Goal: Task Accomplishment & Management: Manage account settings

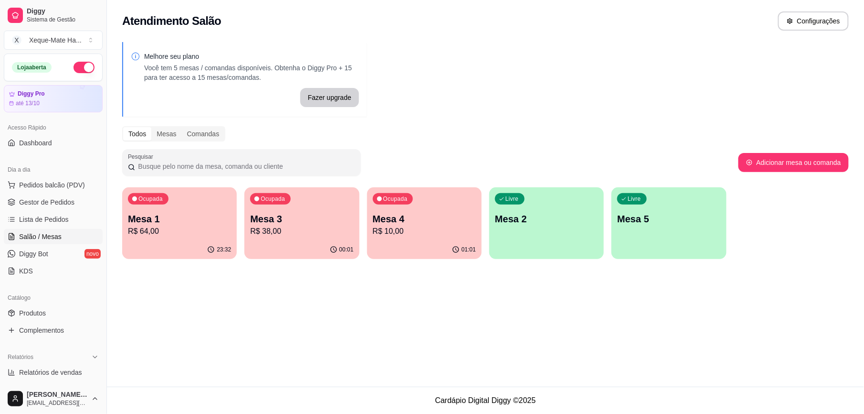
click at [411, 235] on p "R$ 10,00" at bounding box center [424, 230] width 103 height 11
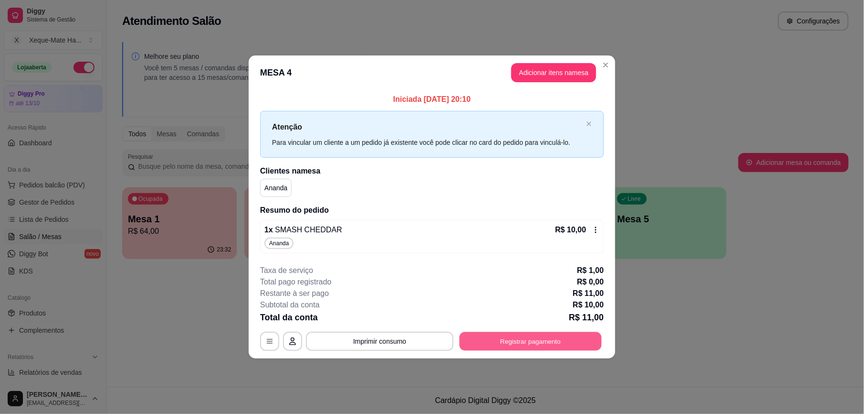
click at [516, 345] on button "Registrar pagamento" at bounding box center [531, 340] width 142 height 19
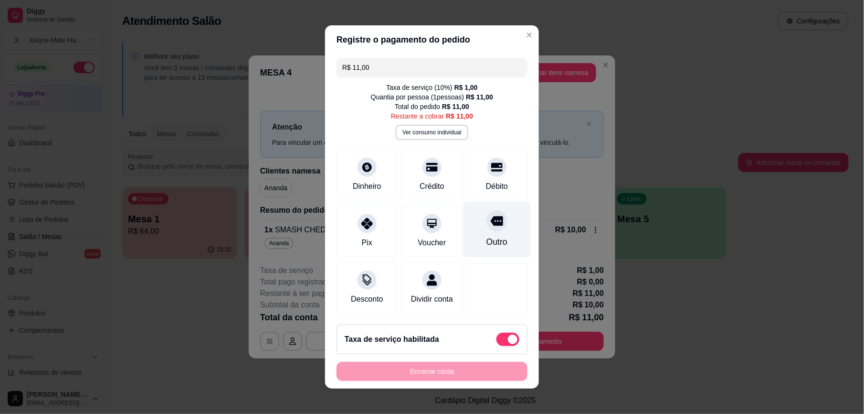
click at [487, 235] on div "Outro" at bounding box center [497, 241] width 21 height 12
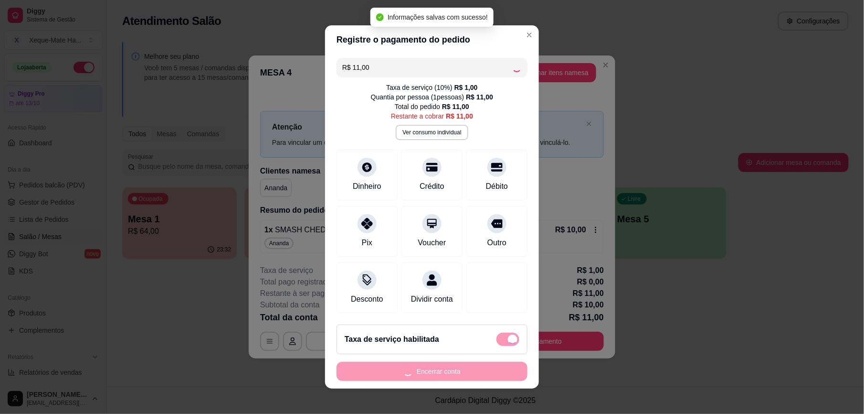
type input "R$ 0,00"
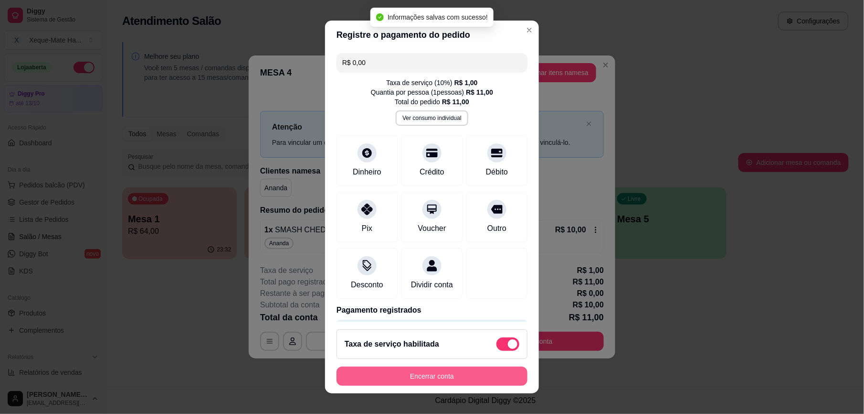
click at [392, 373] on button "Encerrar conta" at bounding box center [432, 375] width 191 height 19
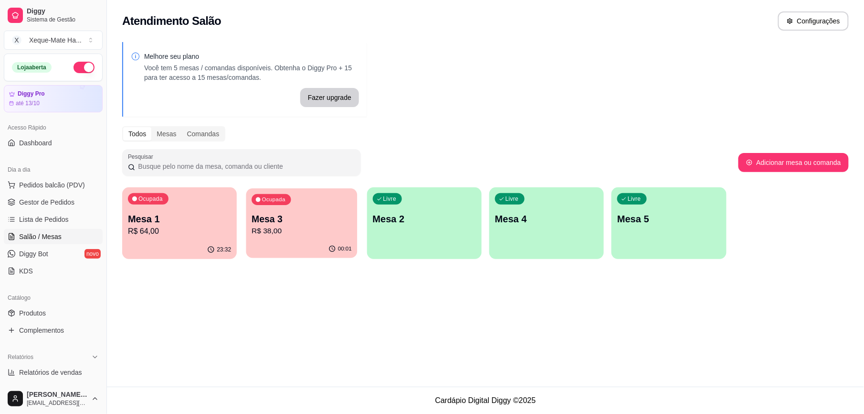
click at [302, 225] on p "R$ 38,00" at bounding box center [302, 230] width 100 height 11
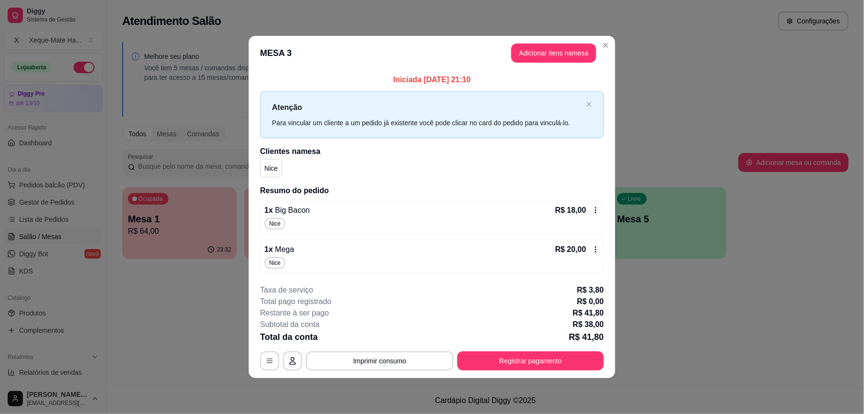
click at [313, 216] on div "1 x Big Bacon R$ 18,00 Nice" at bounding box center [432, 216] width 344 height 33
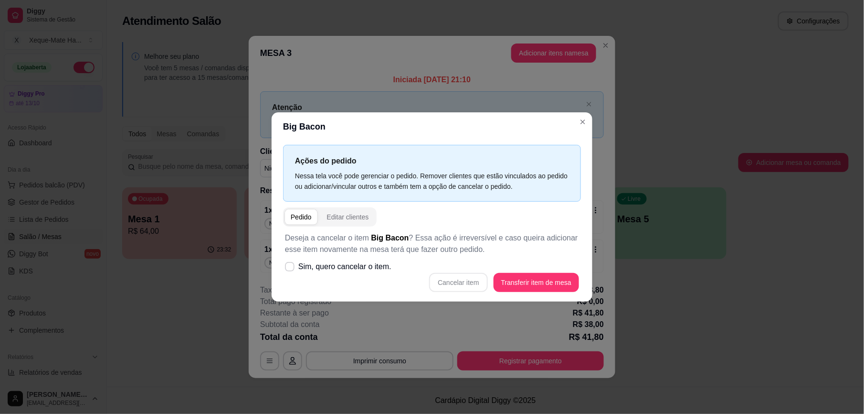
click at [467, 286] on div "Cancelar item Transferir item de mesa" at bounding box center [432, 282] width 294 height 19
click at [467, 280] on div "Cancelar item Transferir item de mesa" at bounding box center [432, 282] width 294 height 19
click at [291, 267] on icon at bounding box center [289, 266] width 7 height 5
click at [291, 268] on input "Sim, quero cancelar o item." at bounding box center [288, 271] width 6 height 6
checkbox input "true"
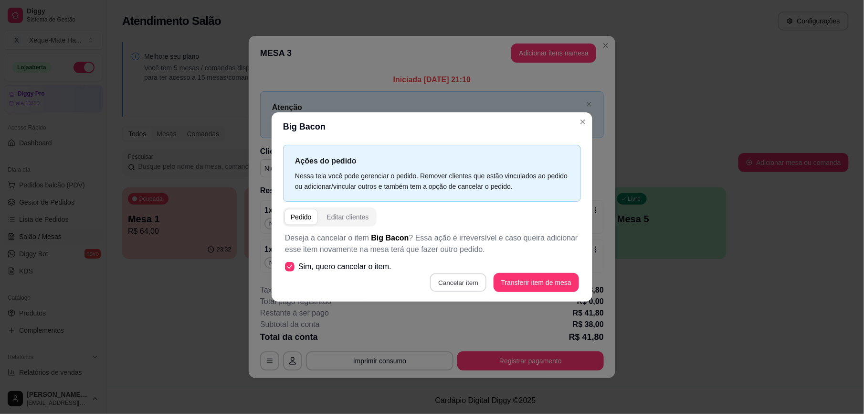
click at [457, 281] on button "Cancelar item" at bounding box center [458, 282] width 57 height 19
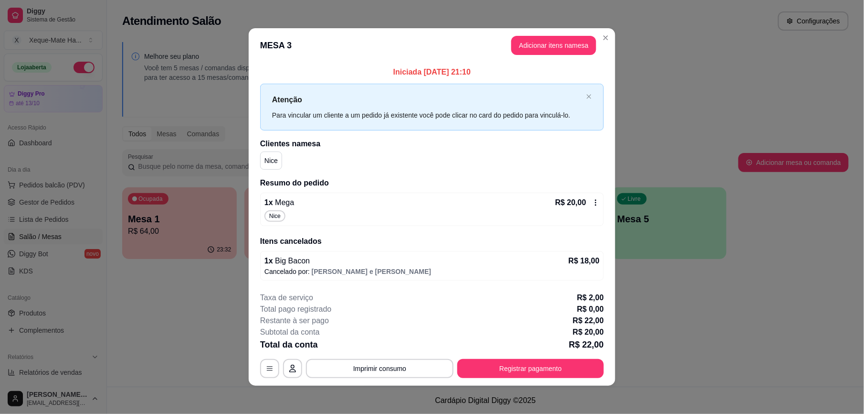
click at [324, 207] on div "1 x Mega R$ 20,00" at bounding box center [432, 202] width 335 height 11
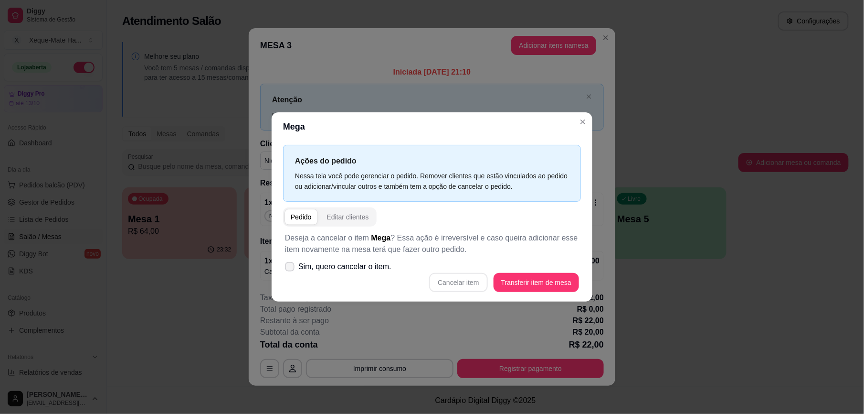
click at [285, 266] on label "Sim, quero cancelar o item." at bounding box center [338, 266] width 114 height 19
click at [285, 268] on input "Sim, quero cancelar o item." at bounding box center [288, 271] width 6 height 6
checkbox input "true"
click at [458, 285] on button "Cancelar item" at bounding box center [458, 282] width 57 height 19
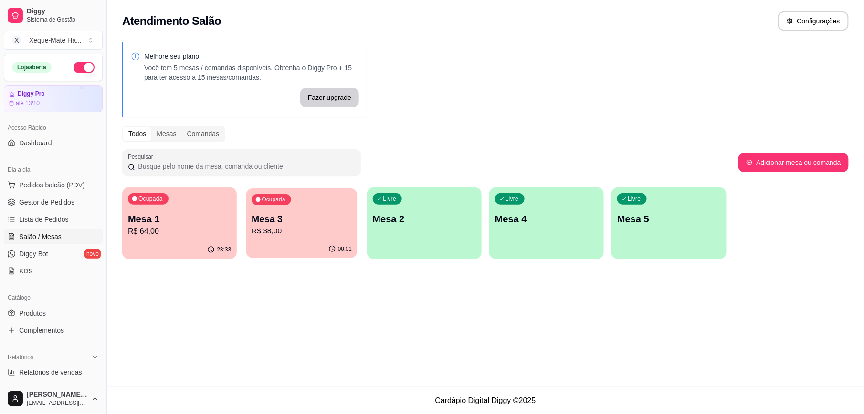
click at [276, 234] on p "R$ 38,00" at bounding box center [302, 230] width 100 height 11
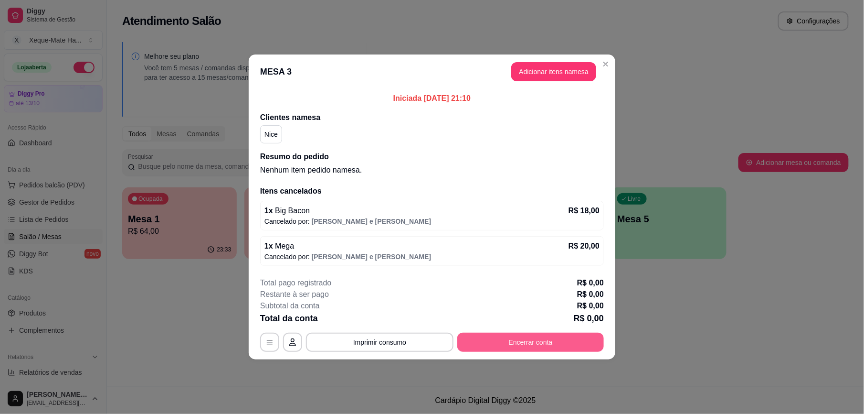
click at [529, 345] on button "Encerrar conta" at bounding box center [531, 341] width 147 height 19
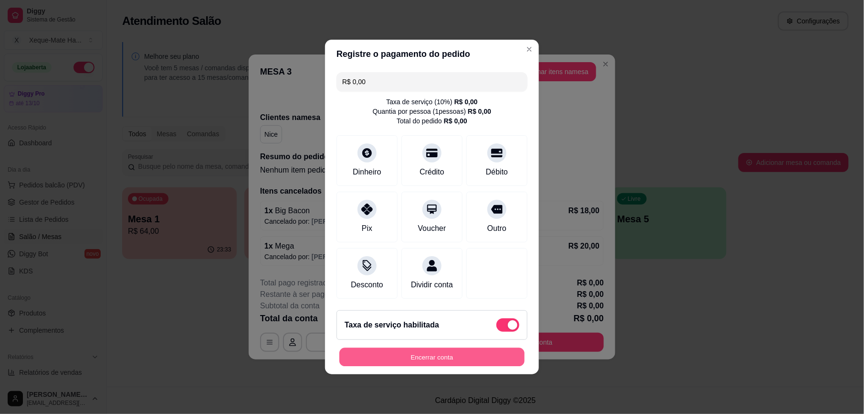
click at [459, 366] on button "Encerrar conta" at bounding box center [432, 357] width 185 height 19
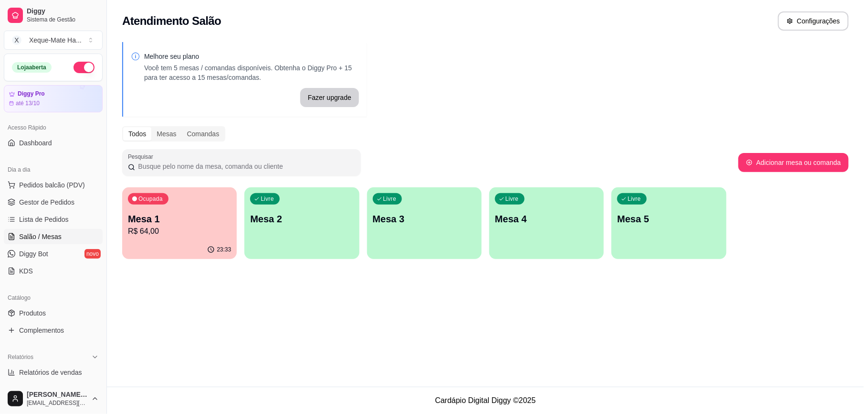
click at [209, 241] on div "23:33" at bounding box center [179, 249] width 115 height 19
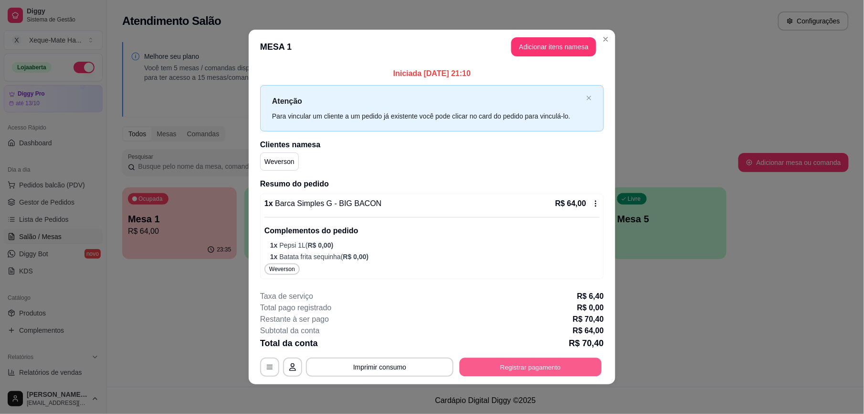
click at [545, 366] on button "Registrar pagamento" at bounding box center [531, 367] width 142 height 19
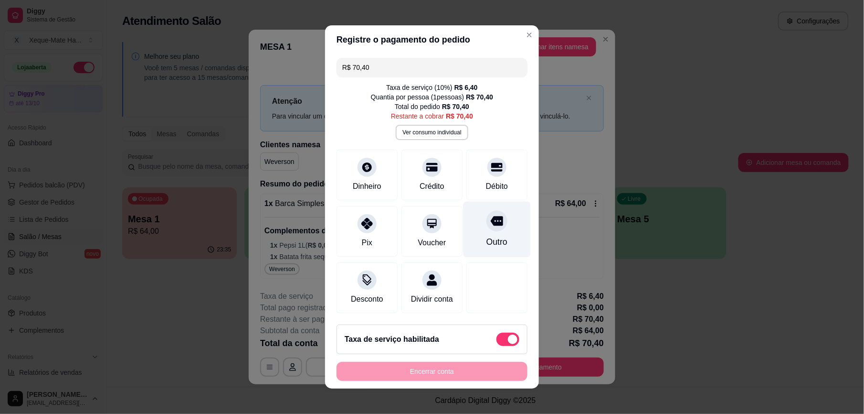
click at [482, 229] on div "Outro" at bounding box center [497, 230] width 67 height 56
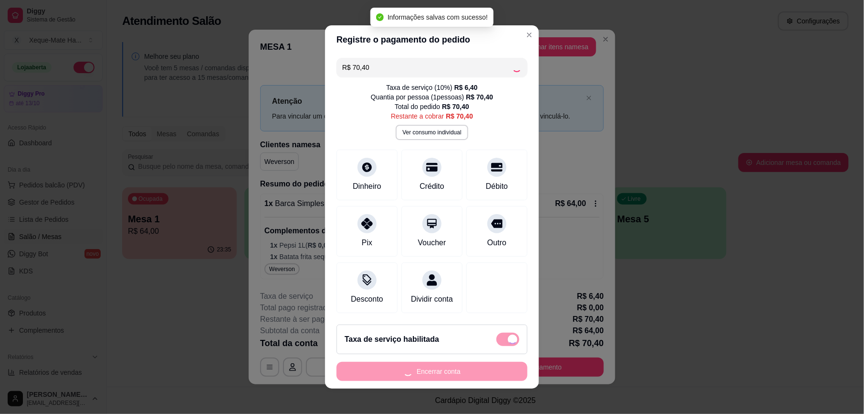
type input "R$ 0,00"
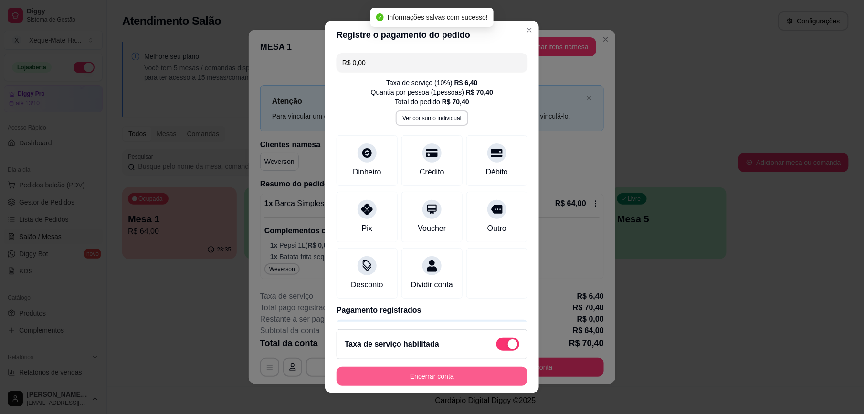
click at [419, 373] on button "Encerrar conta" at bounding box center [432, 375] width 191 height 19
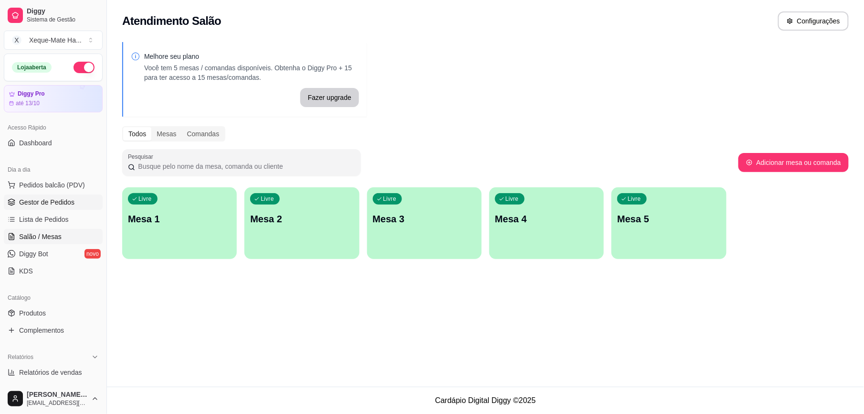
click at [39, 204] on span "Gestor de Pedidos" at bounding box center [46, 202] width 55 height 10
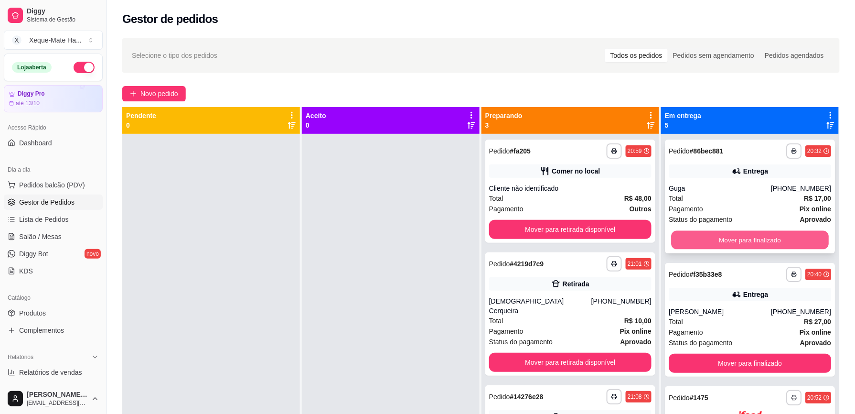
click at [722, 232] on button "Mover para finalizado" at bounding box center [750, 240] width 158 height 19
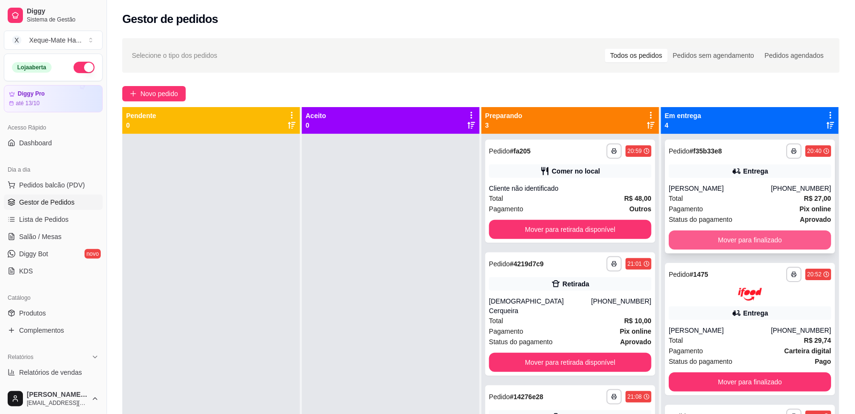
click at [739, 238] on button "Mover para finalizado" at bounding box center [750, 239] width 162 height 19
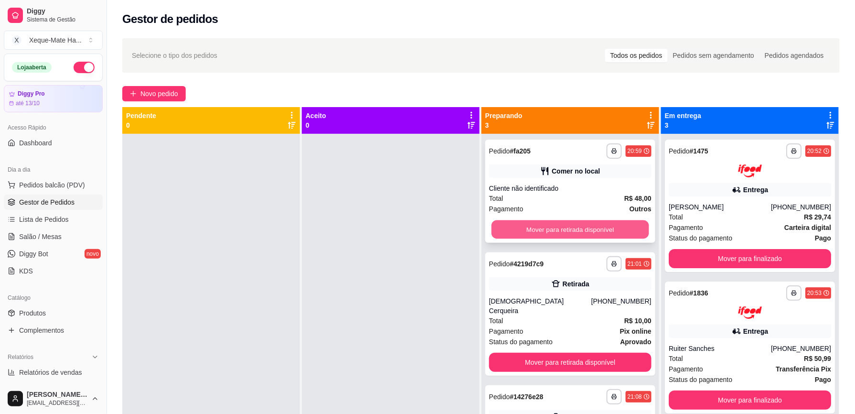
click at [629, 224] on button "Mover para retirada disponível" at bounding box center [570, 229] width 158 height 19
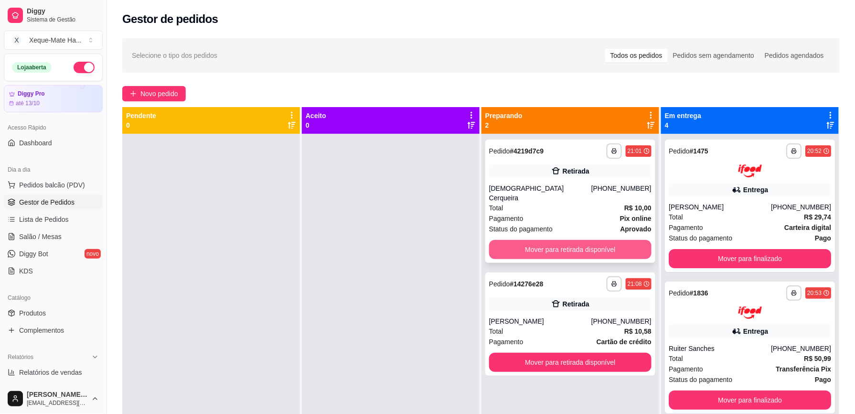
click at [627, 240] on button "Mover para retirada disponível" at bounding box center [570, 249] width 162 height 19
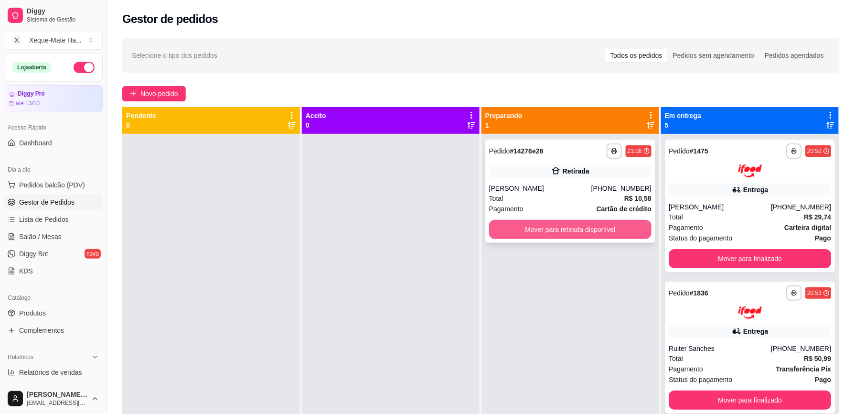
click at [601, 226] on button "Mover para retirada disponível" at bounding box center [570, 229] width 162 height 19
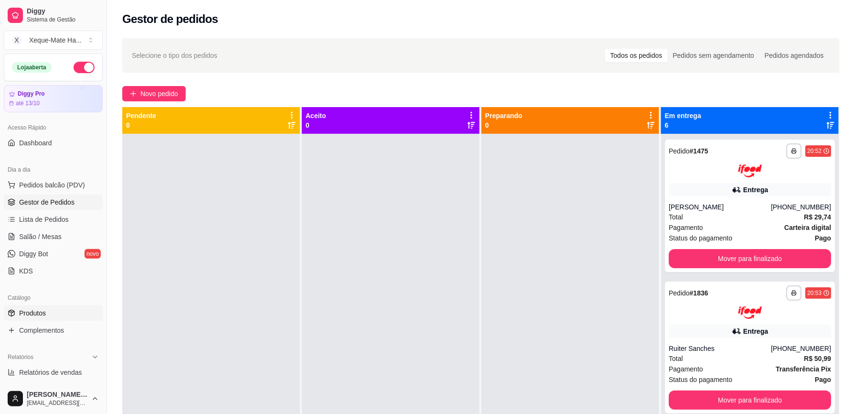
click at [69, 314] on link "Produtos" at bounding box center [53, 312] width 99 height 15
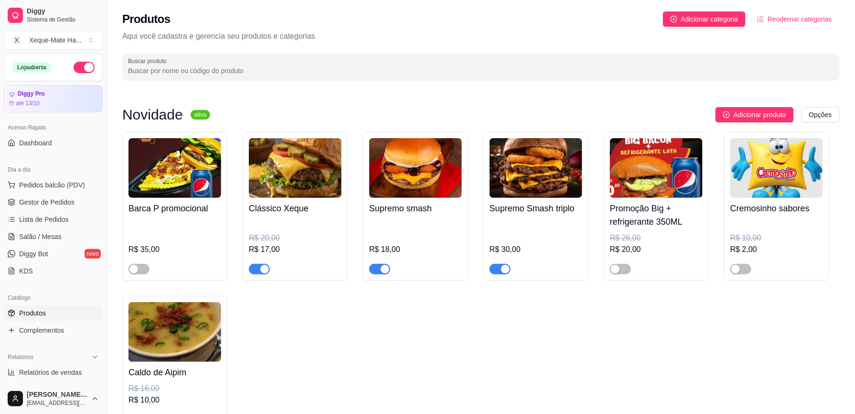
scroll to position [362, 0]
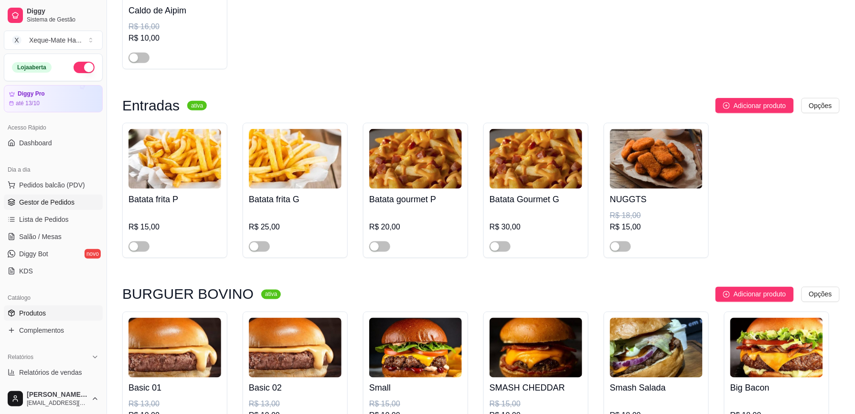
click at [48, 199] on span "Gestor de Pedidos" at bounding box center [46, 202] width 55 height 10
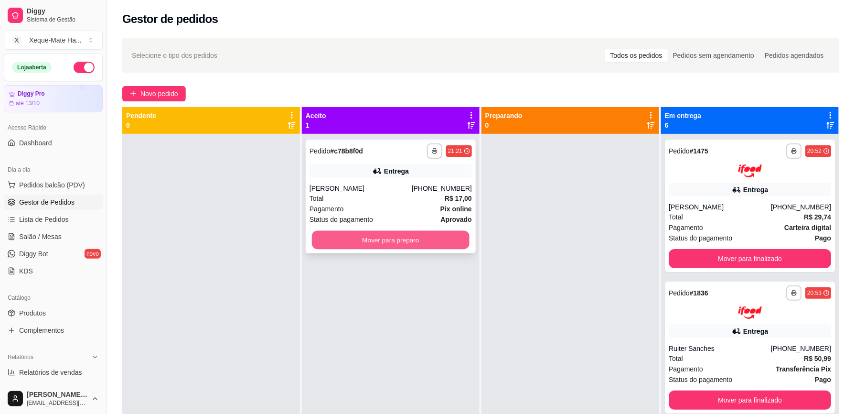
click at [331, 231] on button "Mover para preparo" at bounding box center [391, 240] width 158 height 19
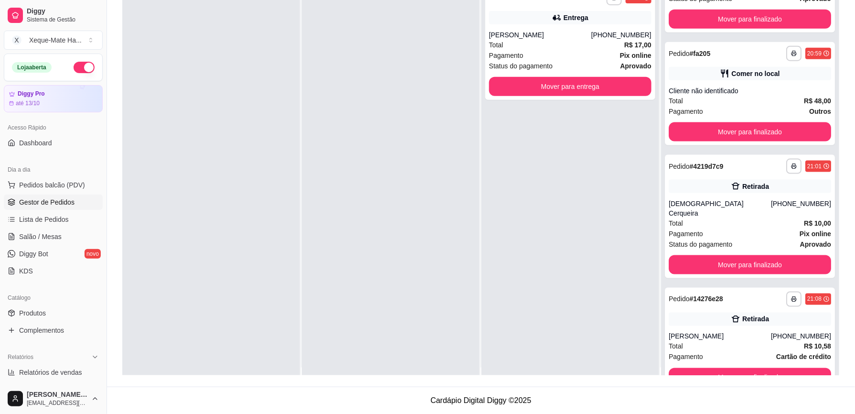
scroll to position [27, 0]
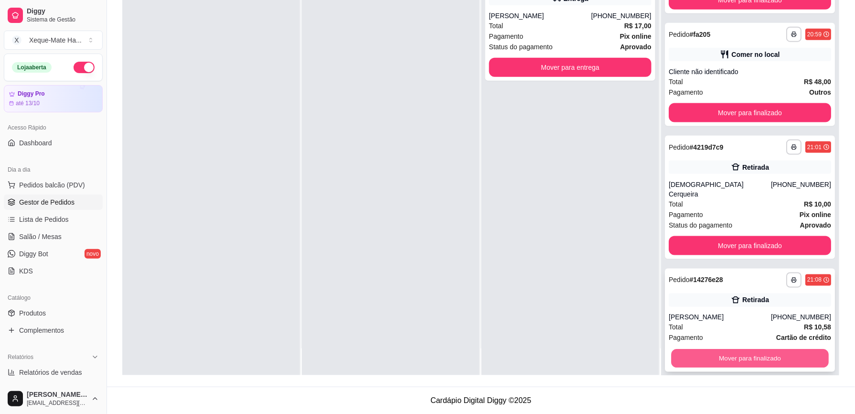
click at [750, 349] on button "Mover para finalizado" at bounding box center [750, 358] width 158 height 19
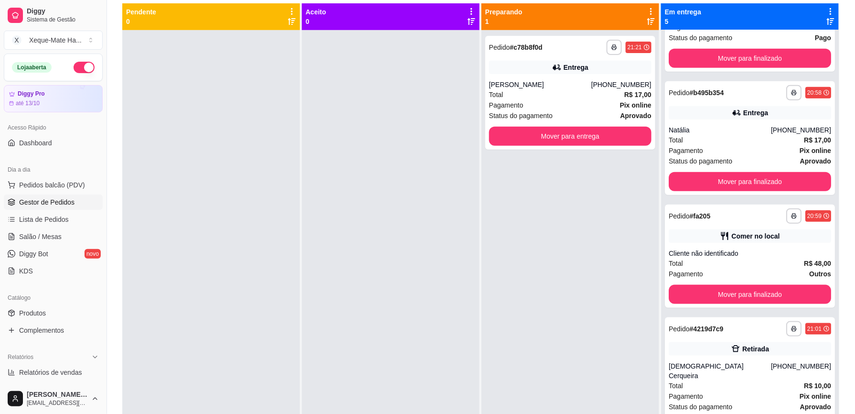
scroll to position [146, 0]
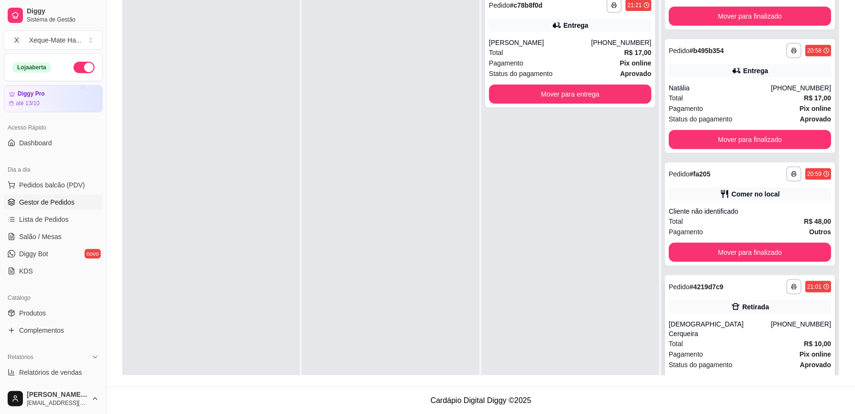
click at [738, 375] on button "Mover para finalizado" at bounding box center [750, 384] width 162 height 19
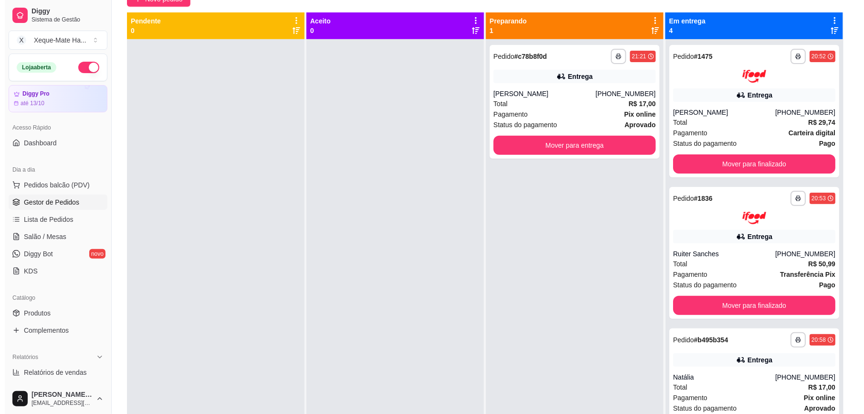
scroll to position [101, 0]
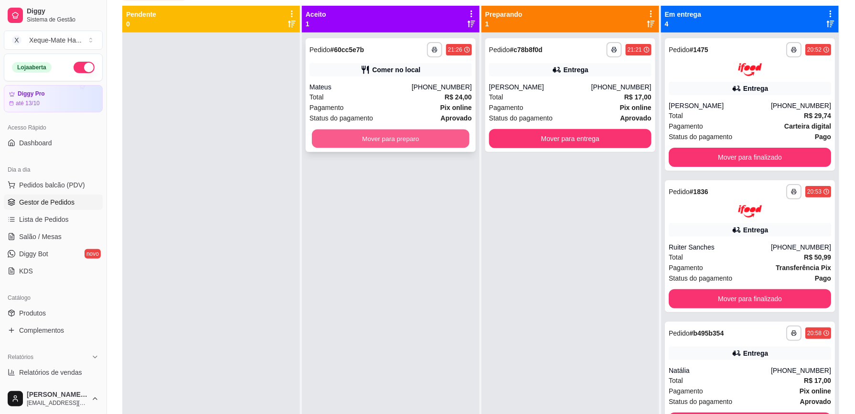
click at [356, 134] on button "Mover para preparo" at bounding box center [391, 138] width 158 height 19
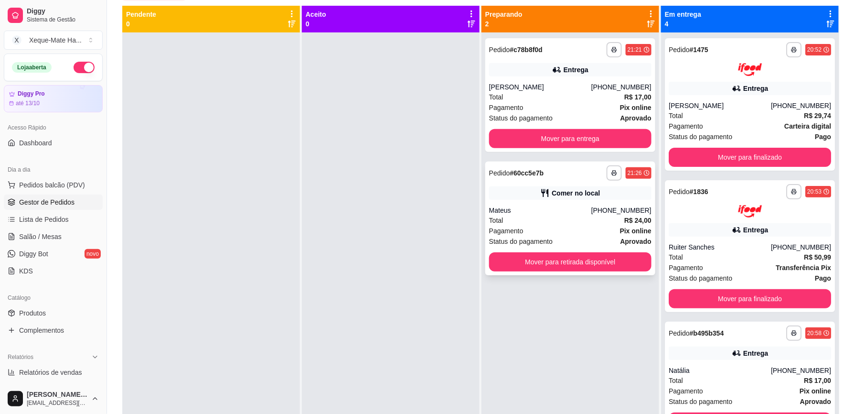
click at [595, 219] on div "Total R$ 24,00" at bounding box center [570, 220] width 162 height 11
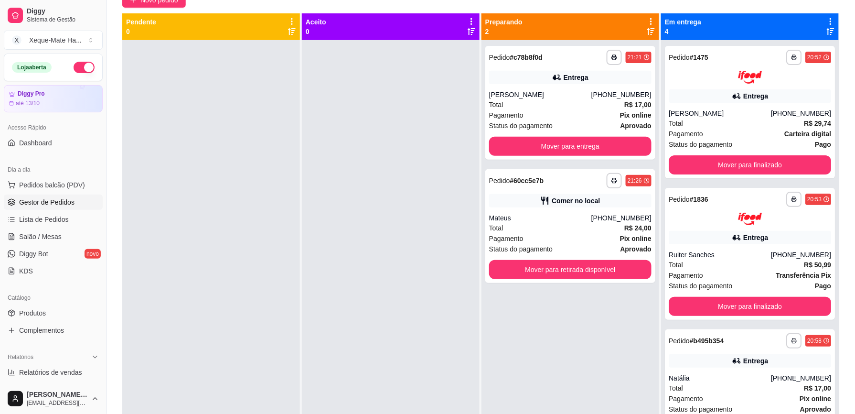
scroll to position [99, 0]
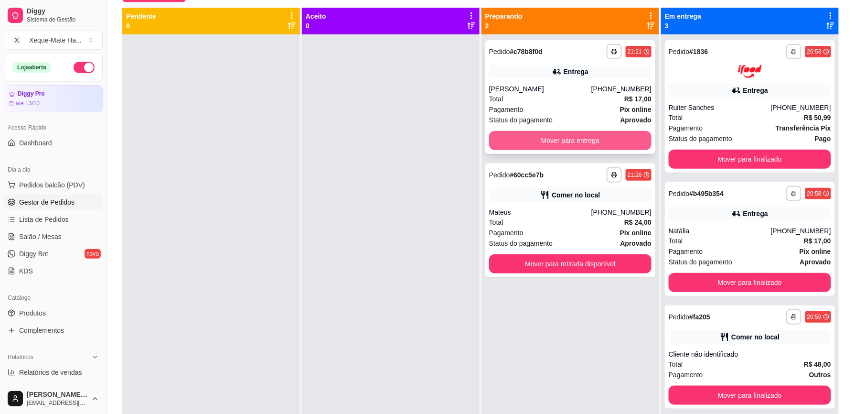
click at [578, 138] on button "Mover para entrega" at bounding box center [570, 140] width 162 height 19
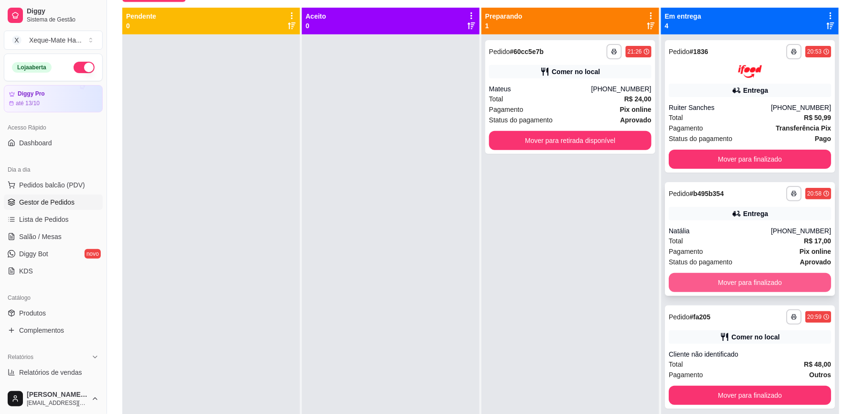
click at [730, 277] on button "Mover para finalizado" at bounding box center [750, 282] width 162 height 19
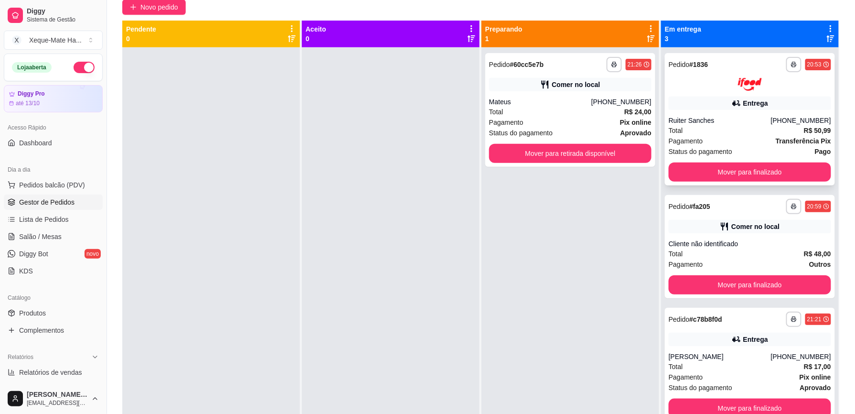
scroll to position [87, 0]
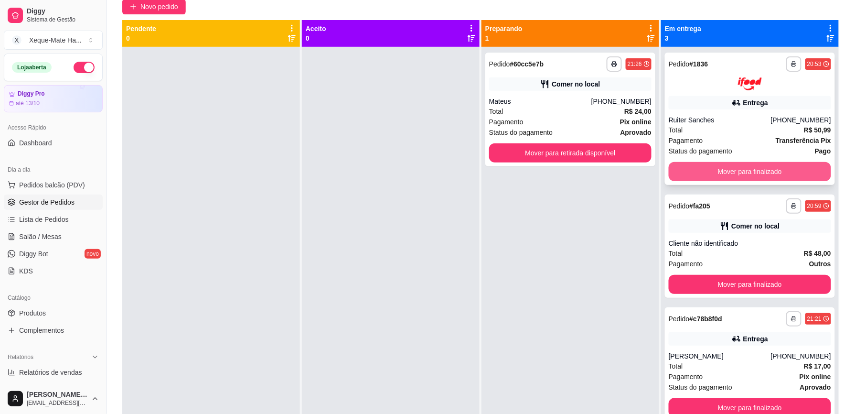
click at [757, 170] on button "Mover para finalizado" at bounding box center [750, 171] width 162 height 19
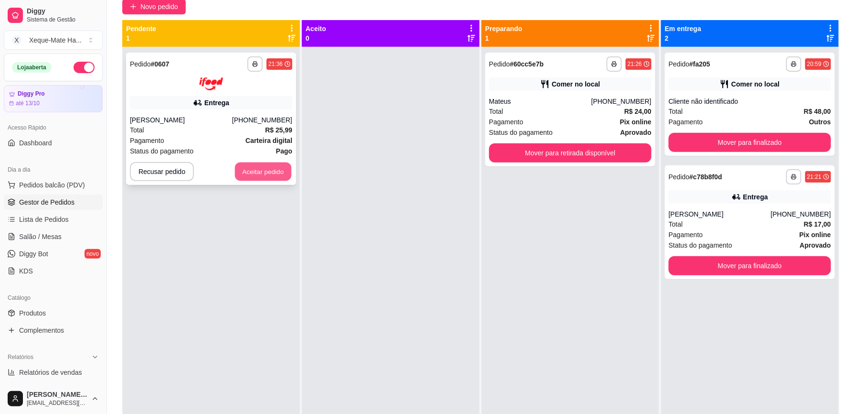
click at [271, 166] on button "Aceitar pedido" at bounding box center [263, 171] width 56 height 19
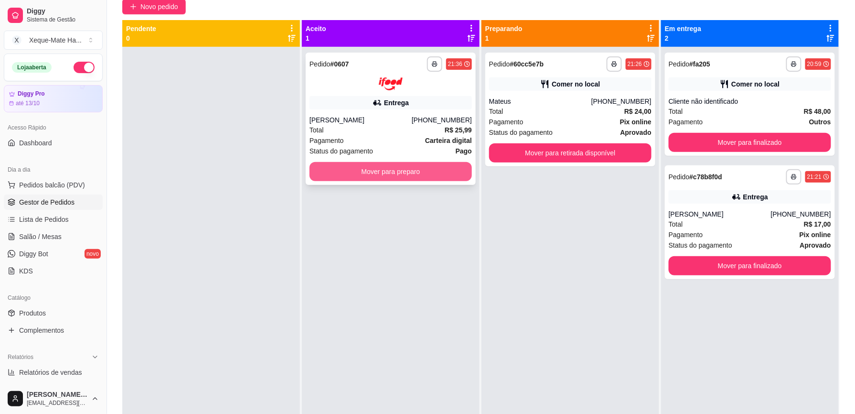
click at [432, 168] on button "Mover para preparo" at bounding box center [390, 171] width 162 height 19
click at [432, 168] on div "Mover para preparo" at bounding box center [390, 171] width 162 height 19
click at [433, 167] on button "Mover para preparo" at bounding box center [391, 171] width 158 height 19
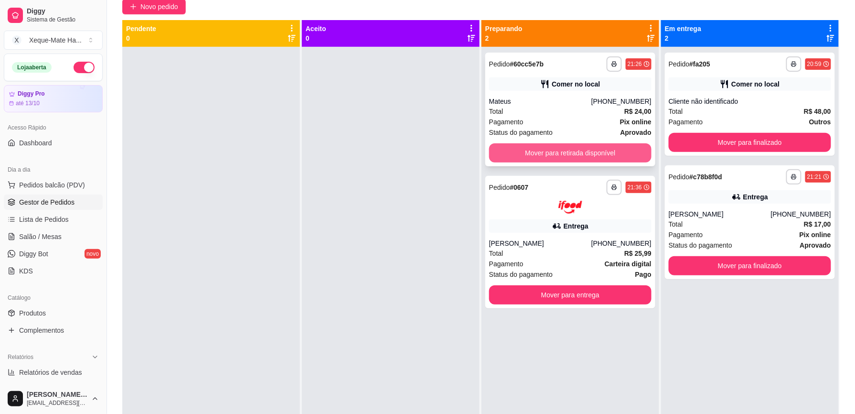
click at [561, 153] on button "Mover para retirada disponível" at bounding box center [570, 152] width 162 height 19
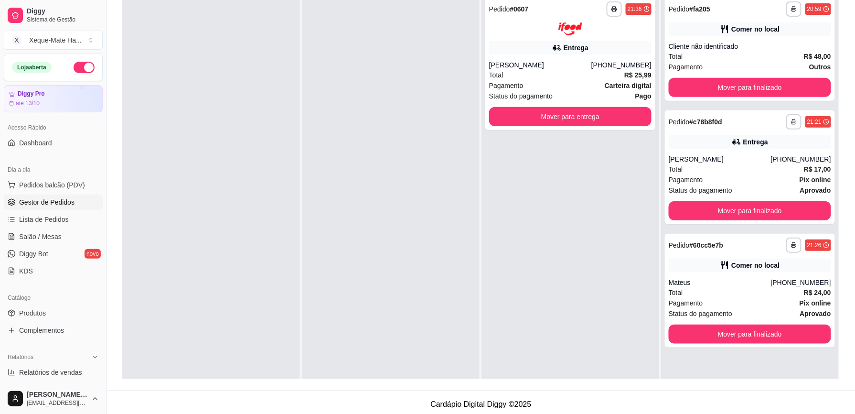
scroll to position [146, 0]
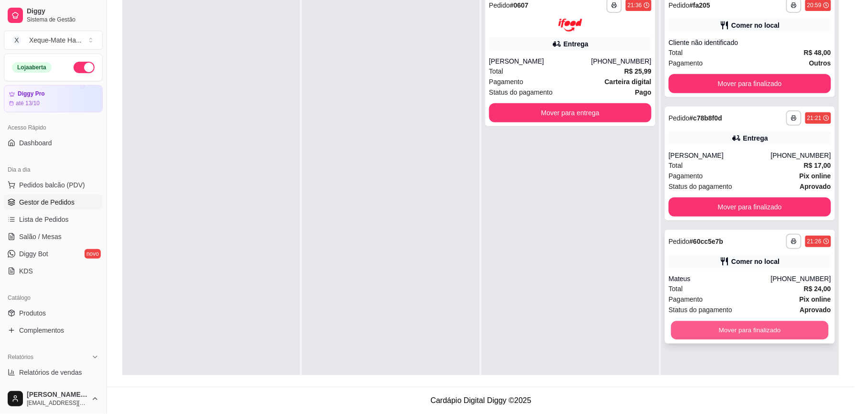
click at [751, 329] on button "Mover para finalizado" at bounding box center [750, 330] width 158 height 19
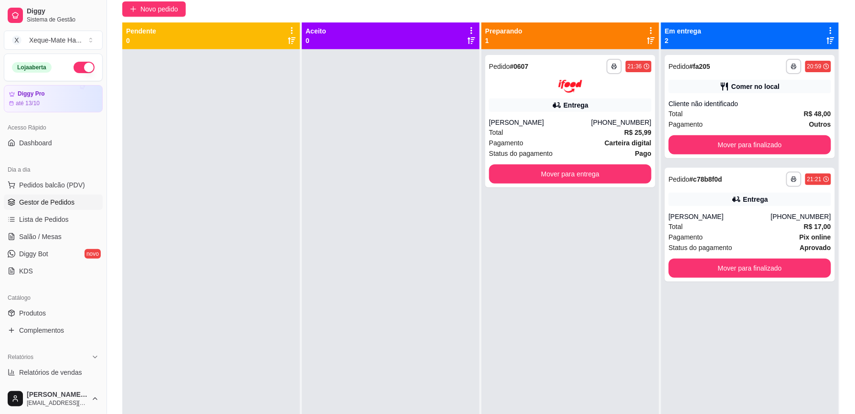
scroll to position [83, 0]
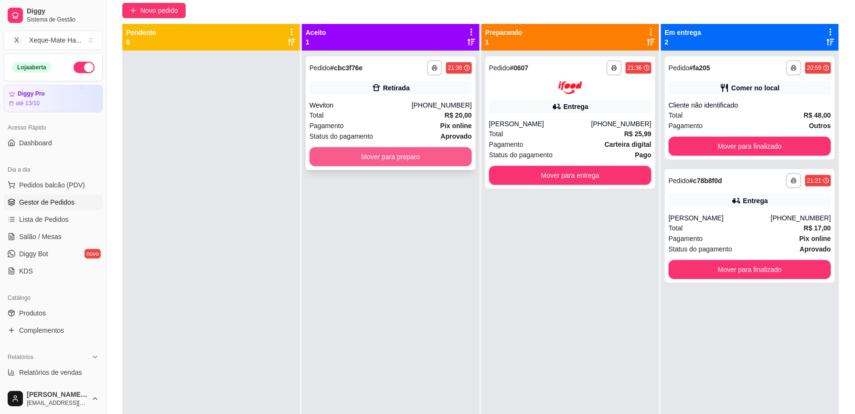
click at [438, 155] on button "Mover para preparo" at bounding box center [390, 156] width 162 height 19
click at [438, 155] on div "Mover para preparo" at bounding box center [390, 156] width 162 height 19
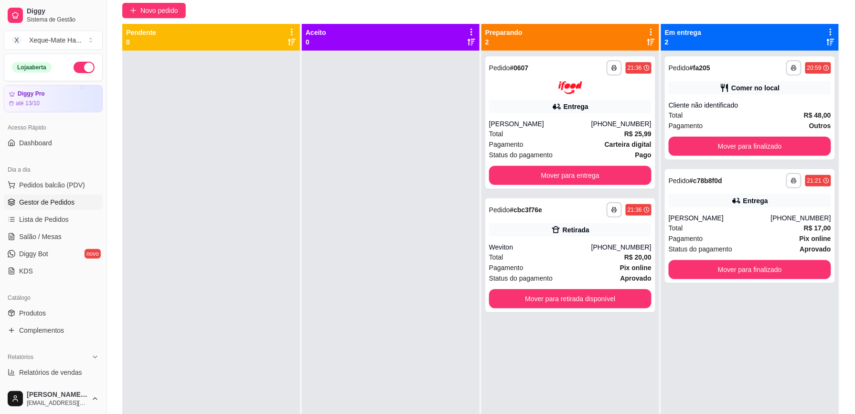
drag, startPoint x: 398, startPoint y: 152, endPoint x: 298, endPoint y: 213, distance: 117.2
click at [298, 213] on div at bounding box center [211, 258] width 178 height 414
click at [711, 266] on button "Mover para finalizado" at bounding box center [750, 269] width 162 height 19
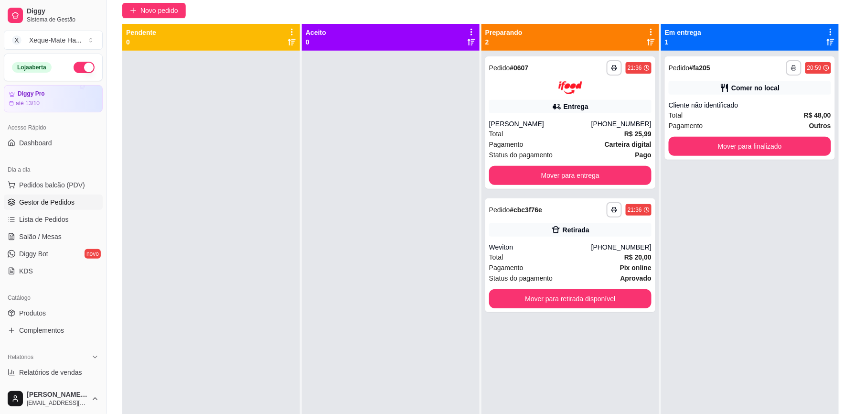
drag, startPoint x: 711, startPoint y: 266, endPoint x: 754, endPoint y: 363, distance: 105.4
click at [754, 363] on div "**********" at bounding box center [750, 258] width 178 height 414
click at [788, 151] on button "Mover para finalizado" at bounding box center [750, 146] width 158 height 19
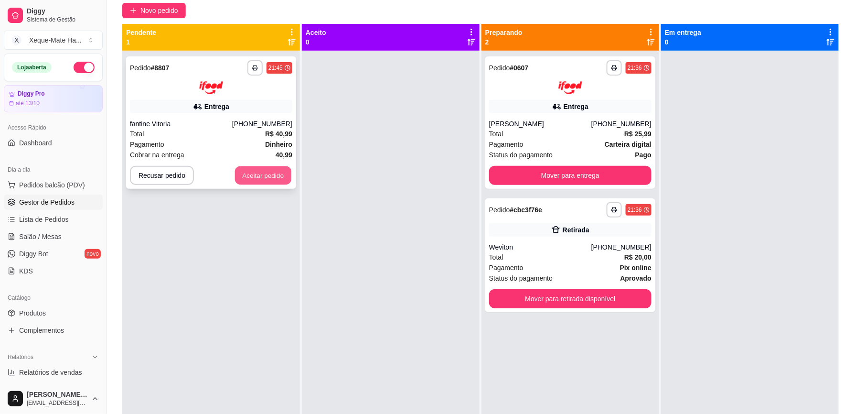
click at [262, 174] on button "Aceitar pedido" at bounding box center [263, 175] width 56 height 19
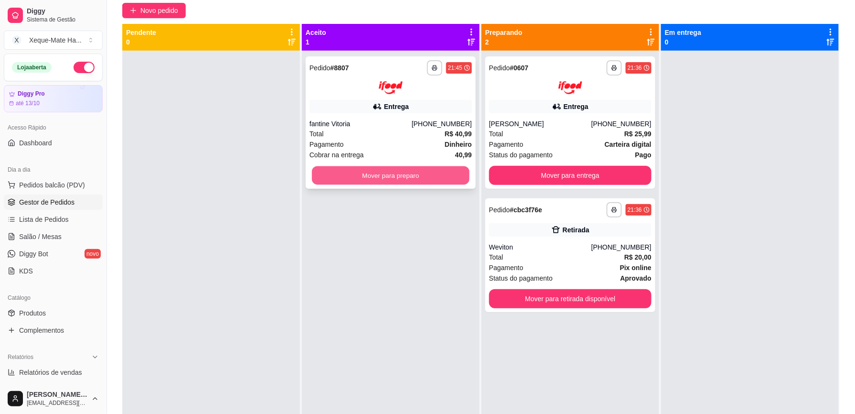
click at [369, 174] on button "Mover para preparo" at bounding box center [391, 175] width 158 height 19
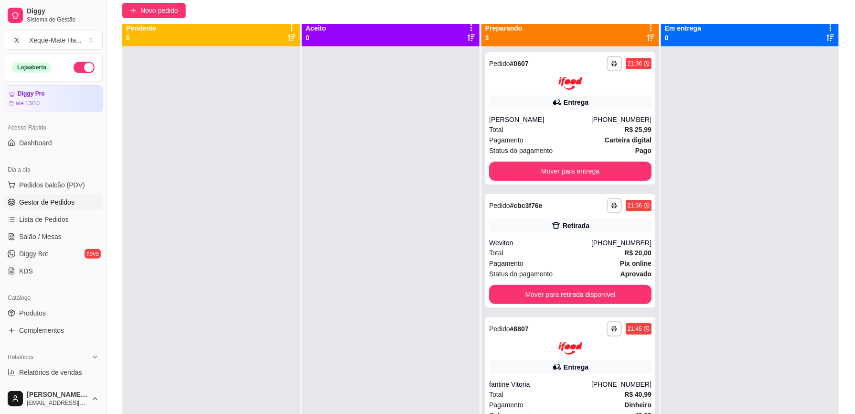
scroll to position [4, 0]
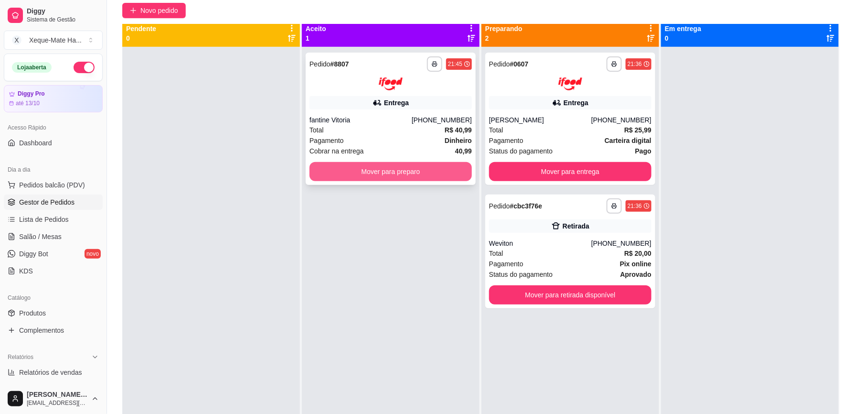
click at [419, 168] on button "Mover para preparo" at bounding box center [390, 171] width 162 height 19
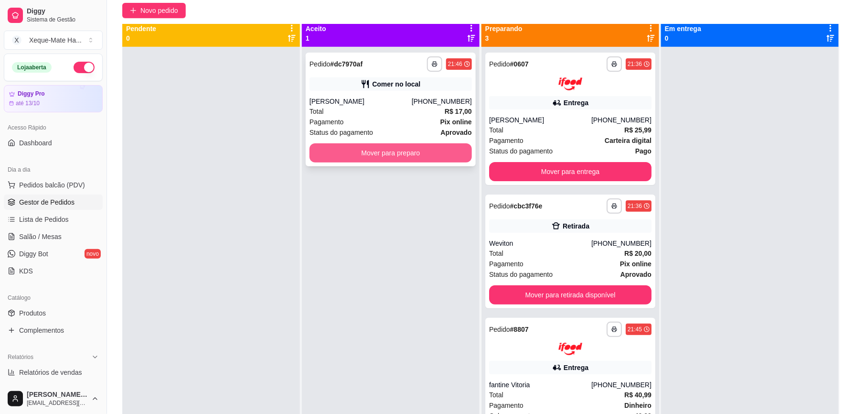
click at [440, 150] on button "Mover para preparo" at bounding box center [390, 152] width 162 height 19
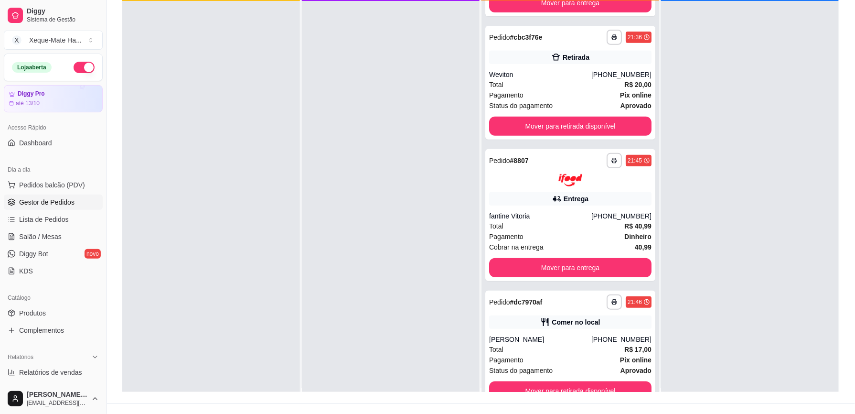
scroll to position [134, 0]
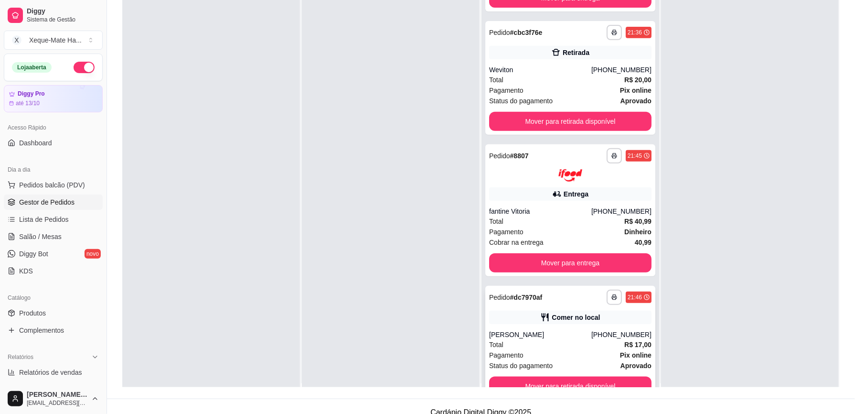
click at [559, 334] on div "[PERSON_NAME]" at bounding box center [540, 335] width 102 height 10
click at [600, 122] on button "Mover para retirada disponível" at bounding box center [570, 121] width 158 height 19
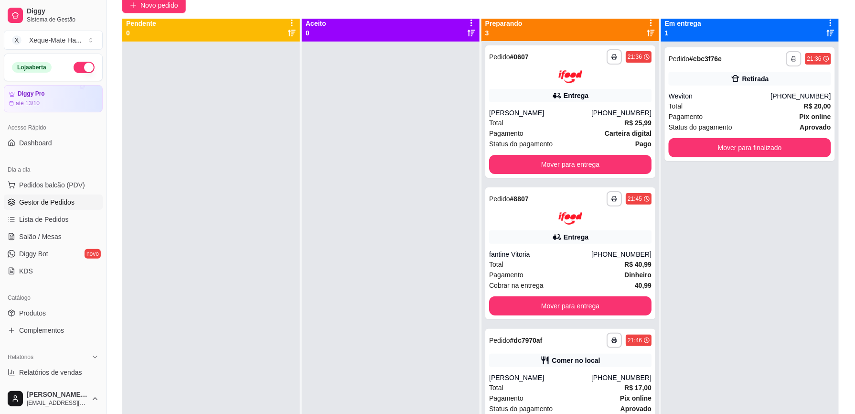
scroll to position [76, 0]
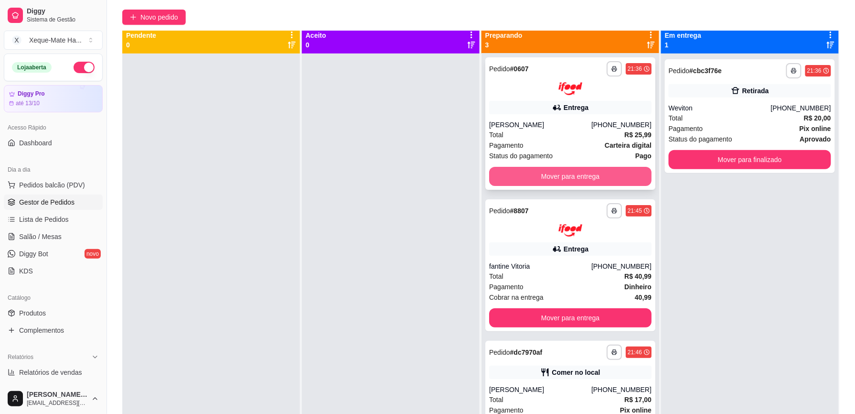
click at [583, 175] on button "Mover para entrega" at bounding box center [570, 176] width 162 height 19
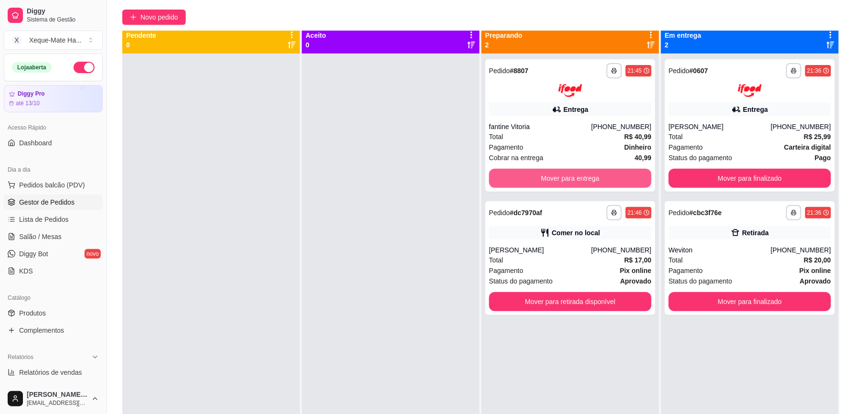
scroll to position [0, 0]
click at [78, 184] on span "Pedidos balcão (PDV)" at bounding box center [52, 185] width 66 height 10
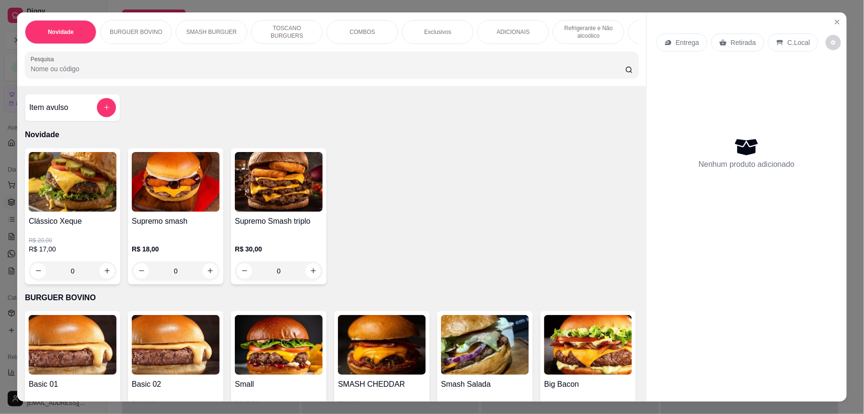
click at [68, 115] on div "Item avulso" at bounding box center [72, 107] width 87 height 19
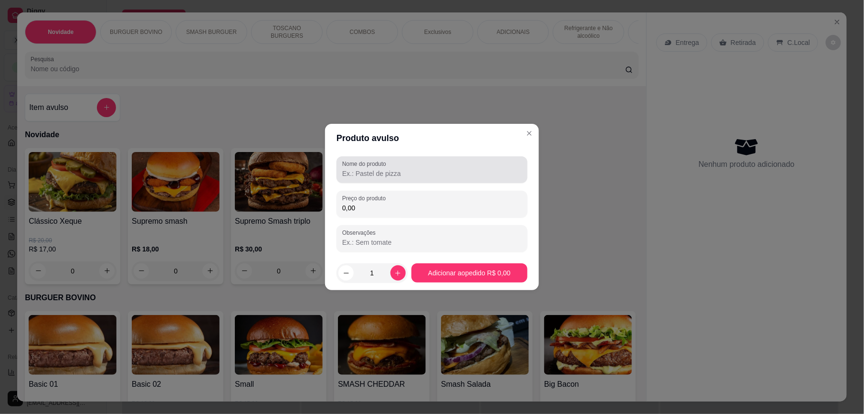
click at [399, 170] on input "Nome do produto" at bounding box center [432, 174] width 180 height 10
click at [383, 176] on input "co" at bounding box center [432, 174] width 180 height 10
paste input "a"
drag, startPoint x: 383, startPoint y: 176, endPoint x: 382, endPoint y: 161, distance: 15.3
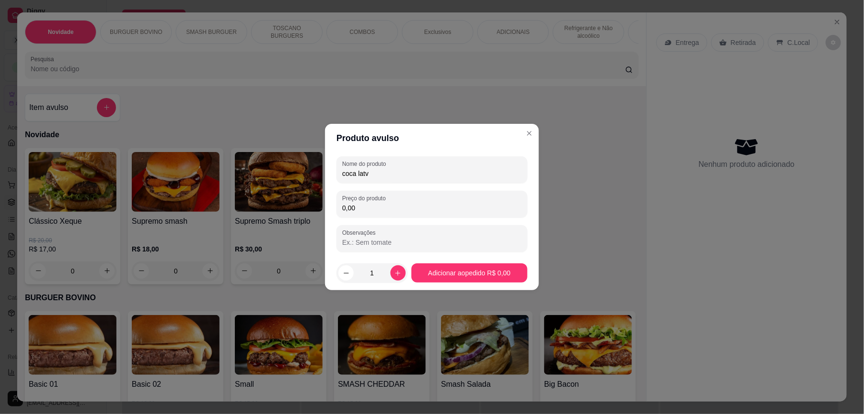
click at [382, 161] on div "Nome do produto coca latv" at bounding box center [432, 169] width 191 height 27
paste input "a"
click at [365, 213] on div "0,00" at bounding box center [432, 203] width 180 height 19
click at [375, 176] on input "coca lata" at bounding box center [432, 174] width 180 height 10
type input "c"
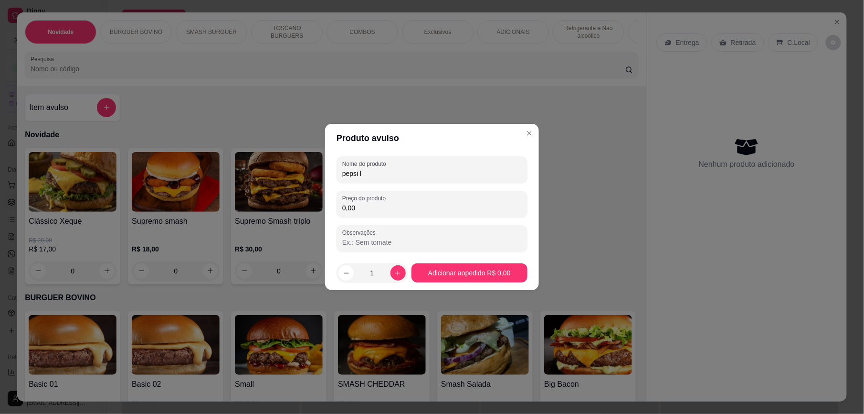
paste input "a"
type input "pepsi lata"
click at [362, 216] on div "Preço do produto 0,00" at bounding box center [432, 204] width 191 height 27
click at [372, 203] on input "0,00" at bounding box center [432, 208] width 180 height 10
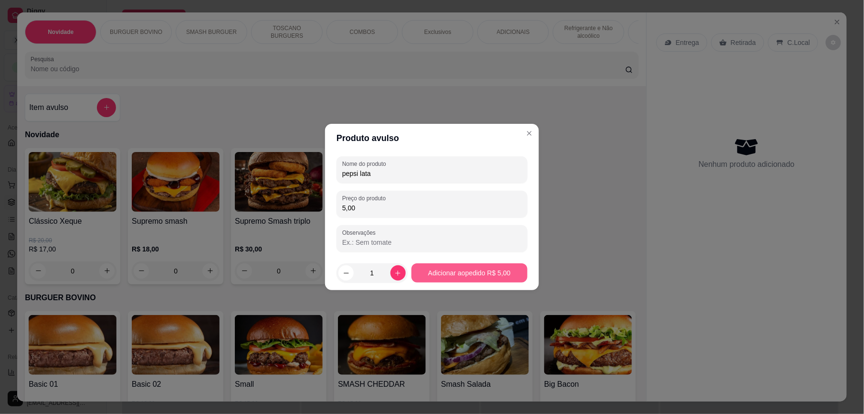
type input "5,00"
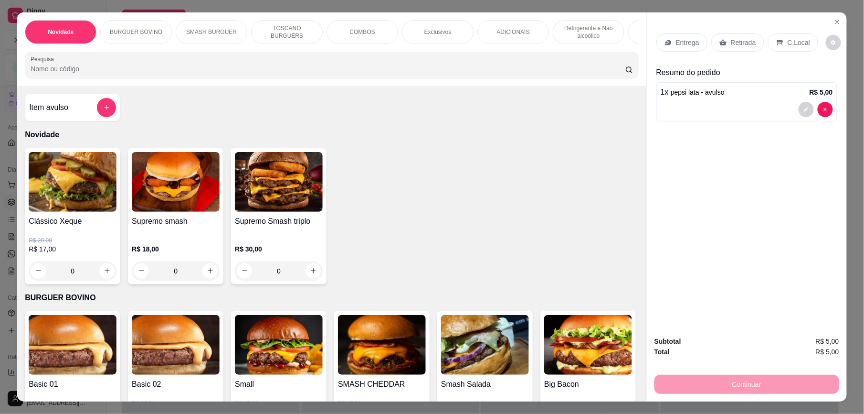
click at [778, 36] on div "C.Local" at bounding box center [793, 42] width 50 height 18
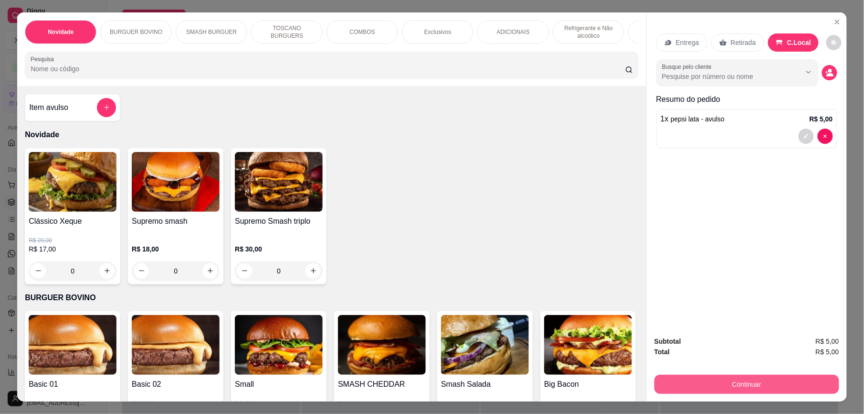
click at [765, 381] on button "Continuar" at bounding box center [747, 383] width 185 height 19
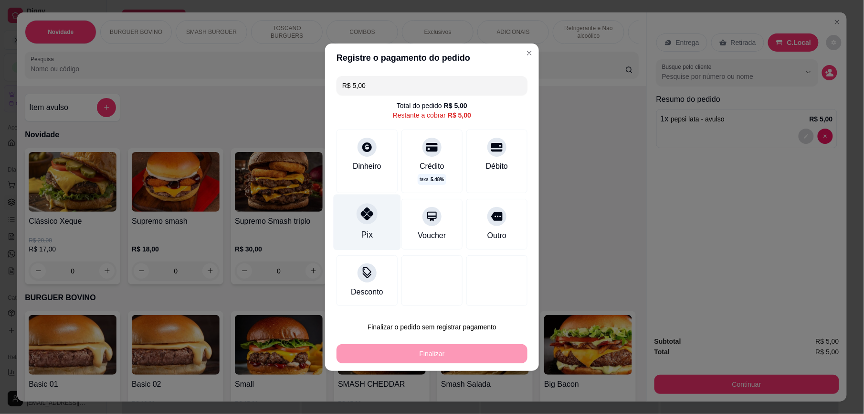
click at [368, 231] on div "Pix" at bounding box center [367, 234] width 11 height 12
type input "R$ 0,00"
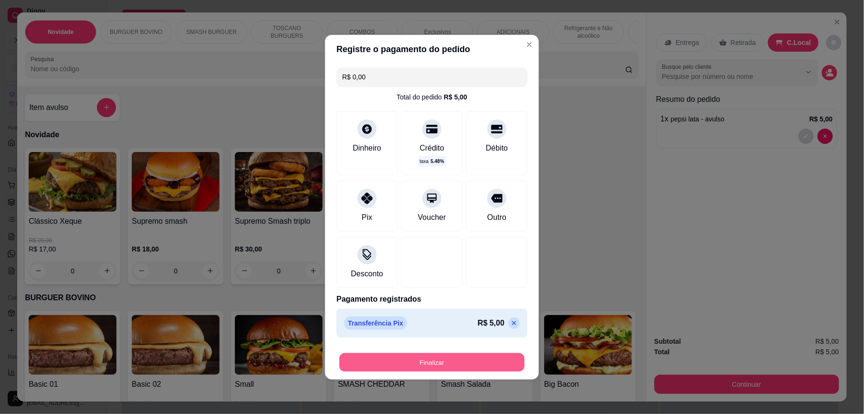
click at [461, 363] on button "Finalizar" at bounding box center [432, 361] width 185 height 19
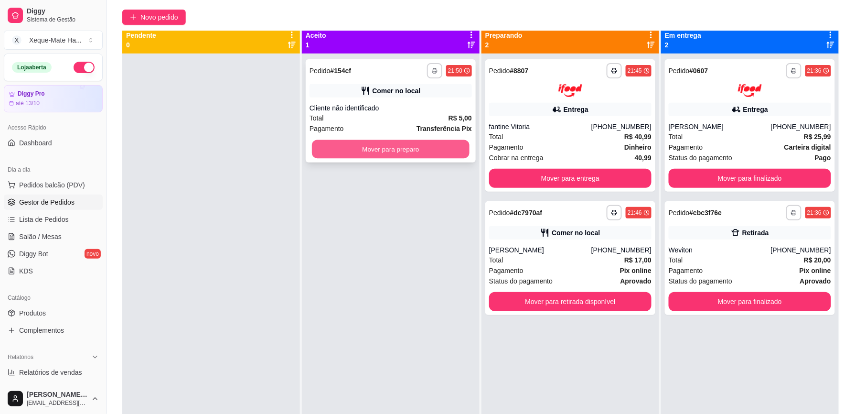
click at [421, 149] on button "Mover para preparo" at bounding box center [391, 149] width 158 height 19
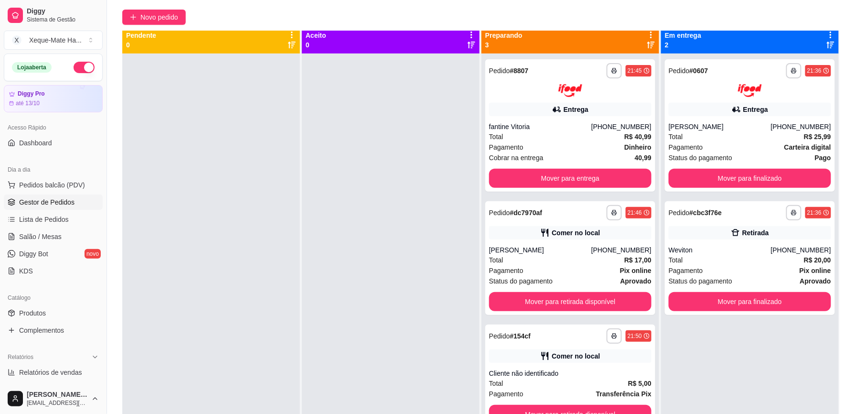
scroll to position [27, 0]
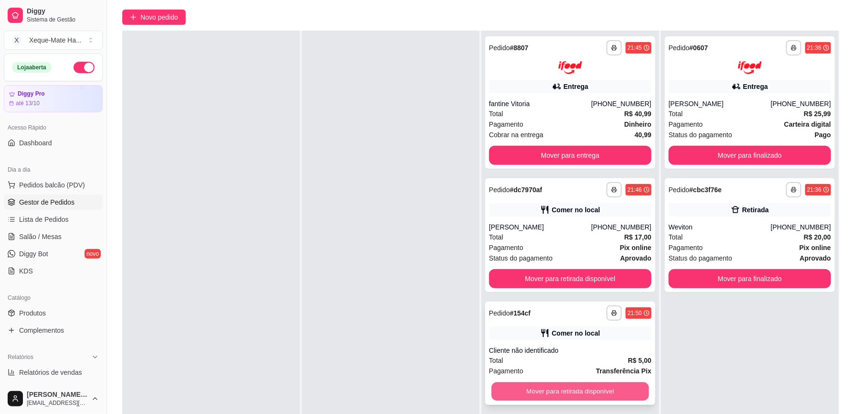
click at [587, 392] on button "Mover para retirada disponível" at bounding box center [570, 391] width 158 height 19
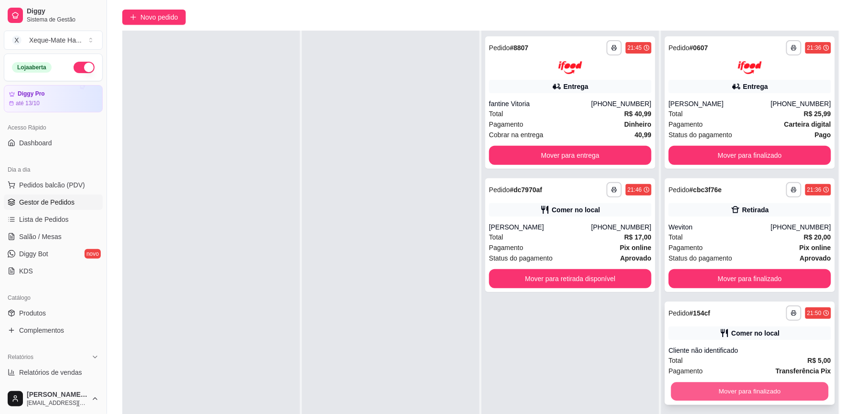
click at [733, 387] on button "Mover para finalizado" at bounding box center [750, 391] width 158 height 19
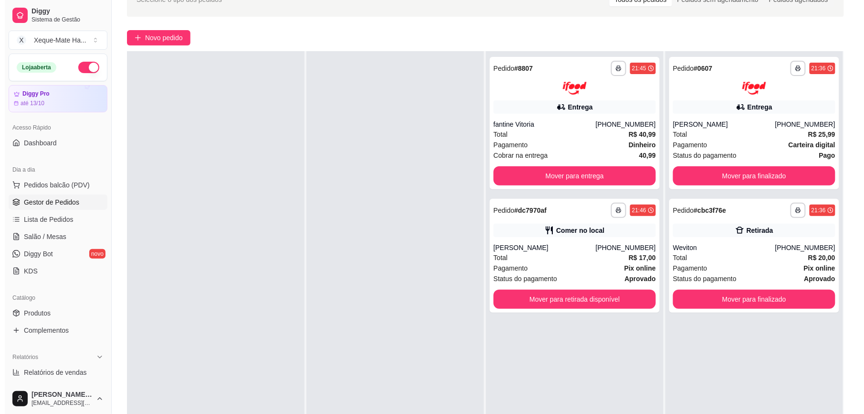
scroll to position [54, 0]
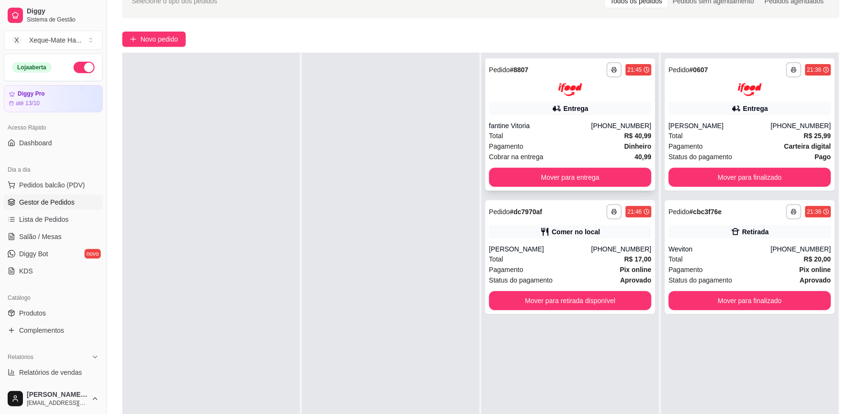
click at [575, 155] on div "Cobrar na entrega 40,99" at bounding box center [570, 156] width 162 height 11
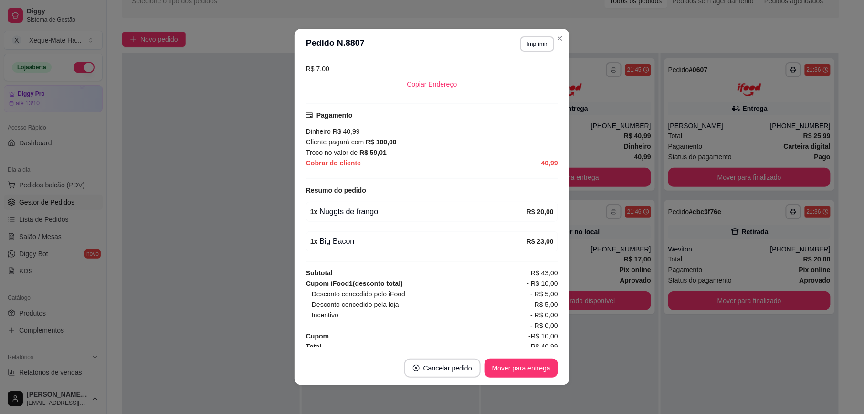
scroll to position [254, 0]
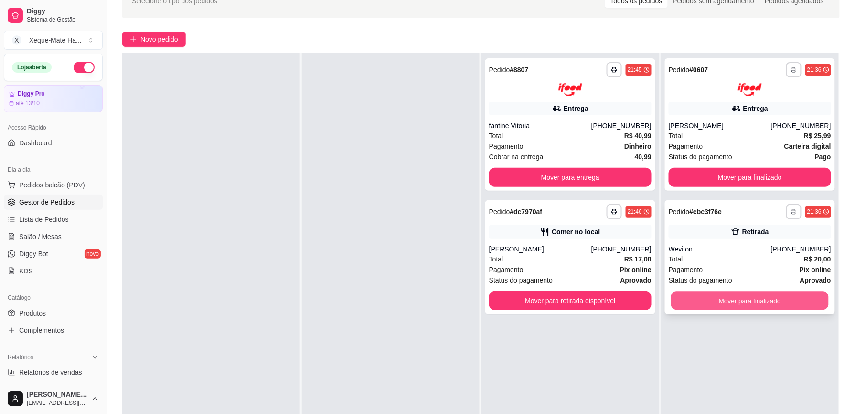
click at [708, 302] on button "Mover para finalizado" at bounding box center [750, 300] width 158 height 19
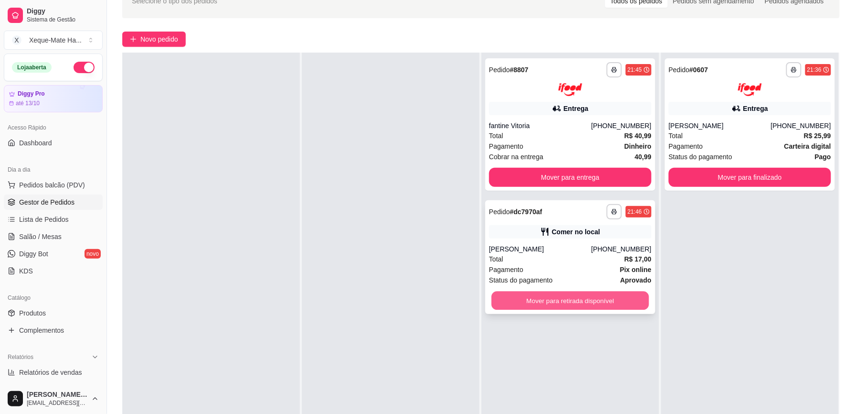
click at [595, 295] on button "Mover para retirada disponível" at bounding box center [570, 300] width 158 height 19
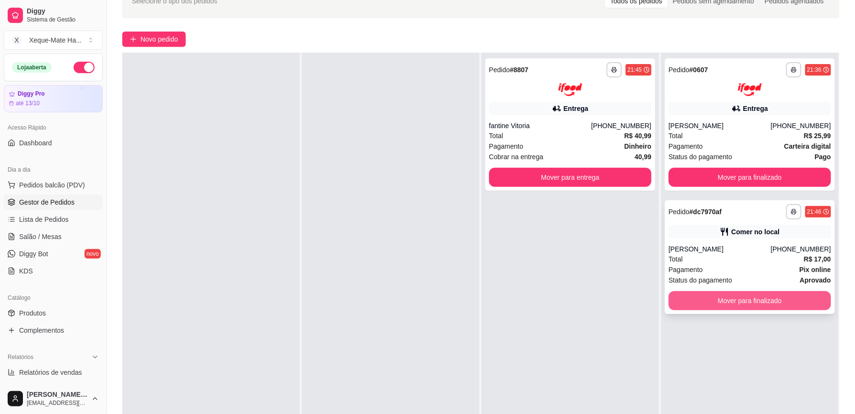
click at [717, 297] on button "Mover para finalizado" at bounding box center [750, 300] width 162 height 19
click at [717, 297] on div "Mover para finalizado" at bounding box center [750, 300] width 162 height 19
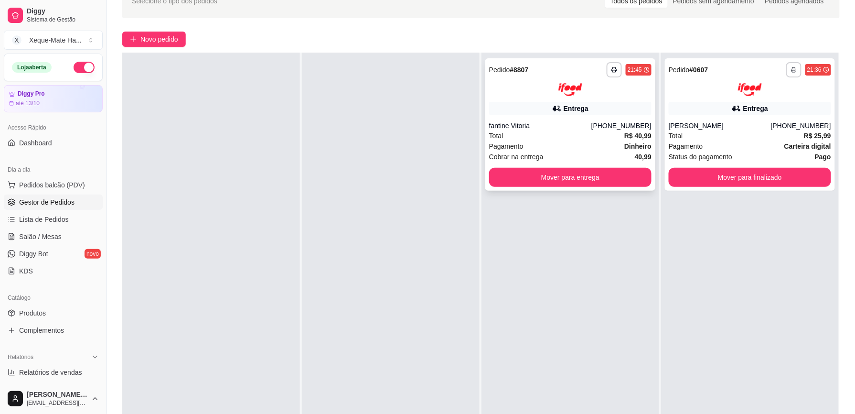
click at [581, 138] on div "Total R$ 40,99" at bounding box center [570, 135] width 162 height 11
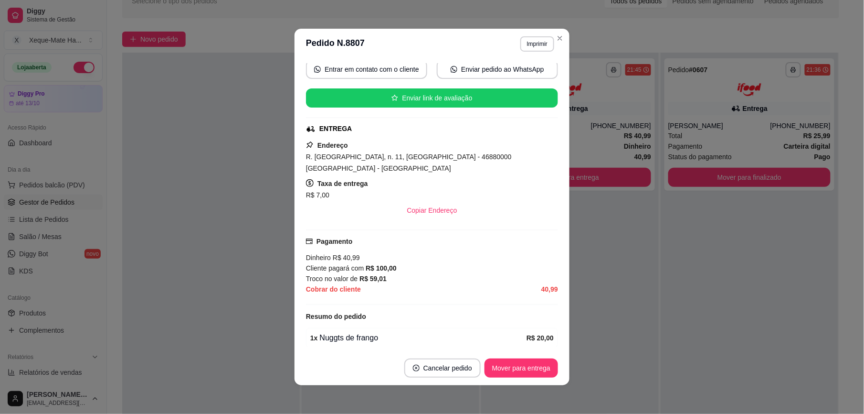
scroll to position [0, 0]
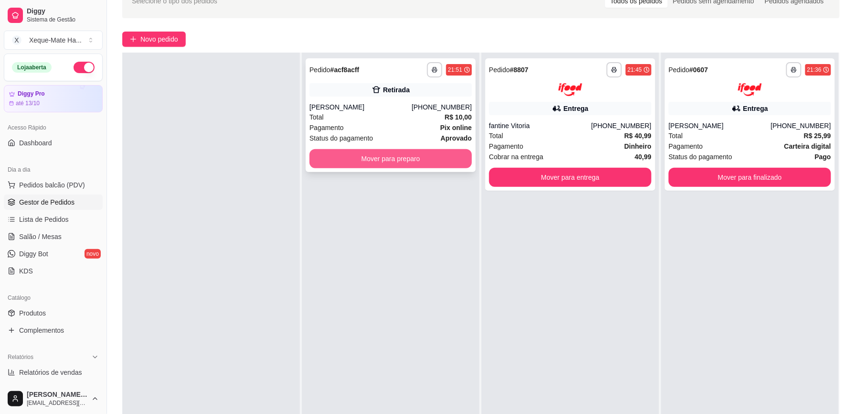
click at [361, 158] on button "Mover para preparo" at bounding box center [390, 158] width 162 height 19
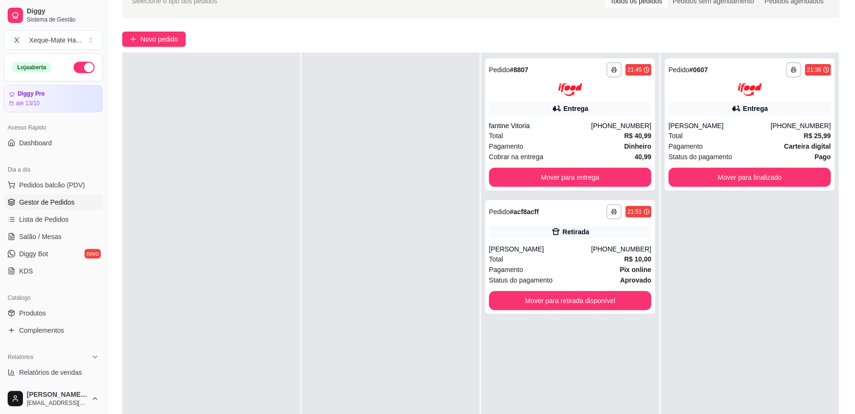
click at [388, 129] on div at bounding box center [391, 260] width 178 height 414
click at [543, 249] on div "[PERSON_NAME]" at bounding box center [540, 249] width 102 height 10
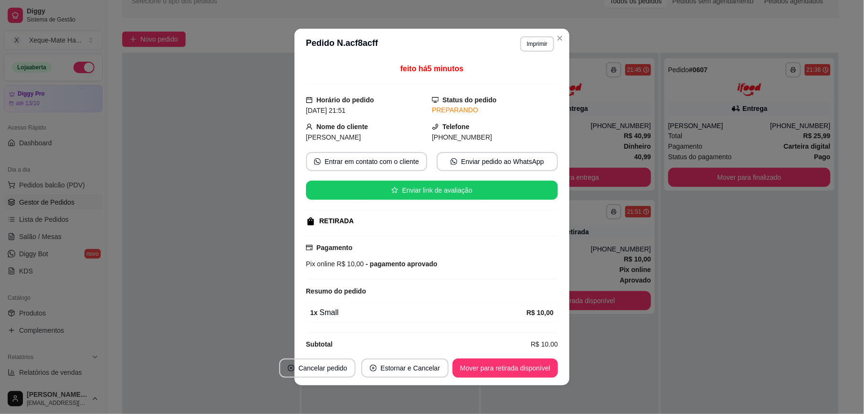
scroll to position [16, 0]
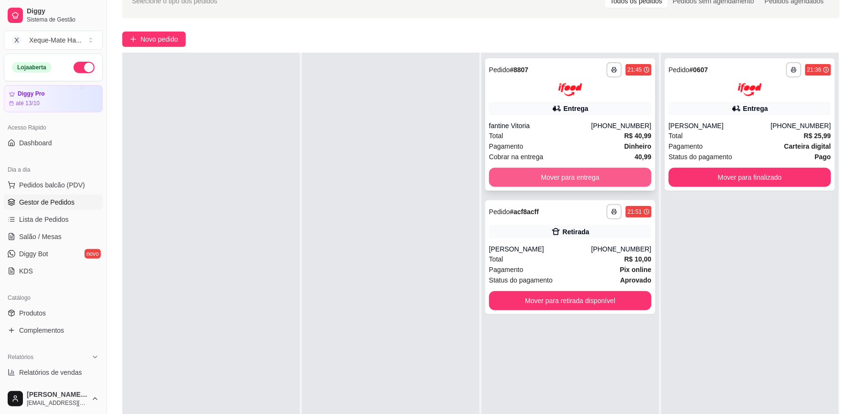
click at [558, 175] on button "Mover para entrega" at bounding box center [570, 177] width 162 height 19
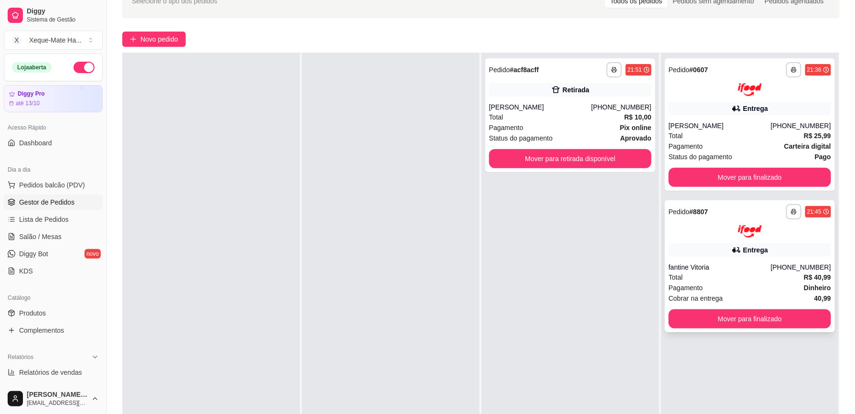
click at [718, 270] on div "fantine Vitoria" at bounding box center [720, 267] width 102 height 10
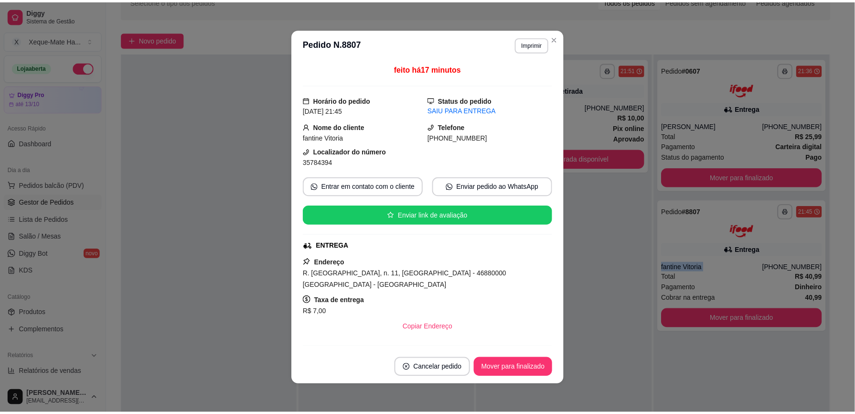
scroll to position [254, 0]
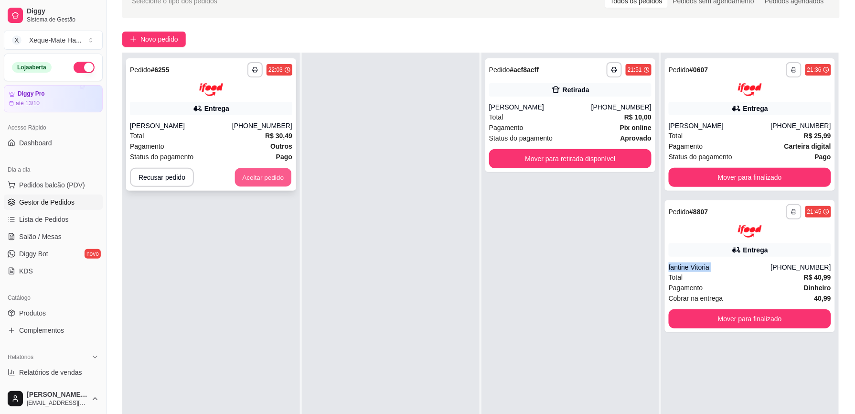
click at [266, 176] on button "Aceitar pedido" at bounding box center [263, 177] width 56 height 19
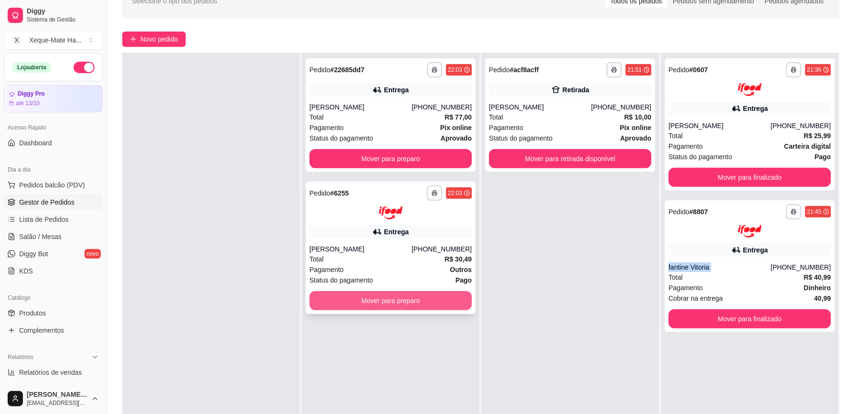
click at [386, 305] on button "Mover para preparo" at bounding box center [390, 300] width 162 height 19
click at [386, 305] on div "Mover para preparo" at bounding box center [390, 300] width 162 height 19
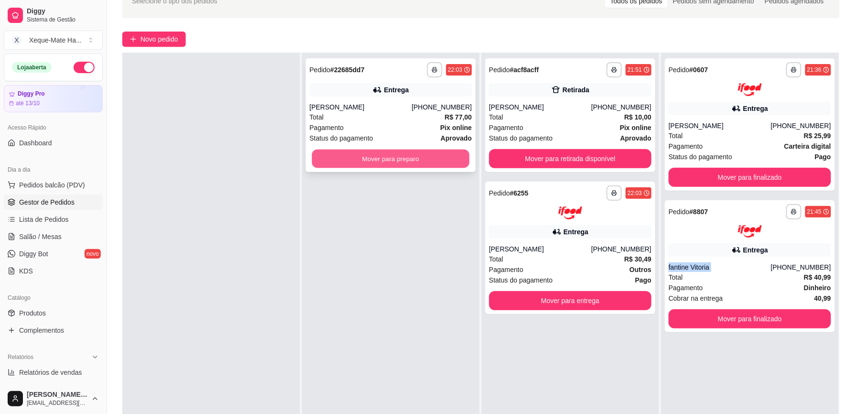
click at [432, 159] on button "Mover para preparo" at bounding box center [391, 158] width 158 height 19
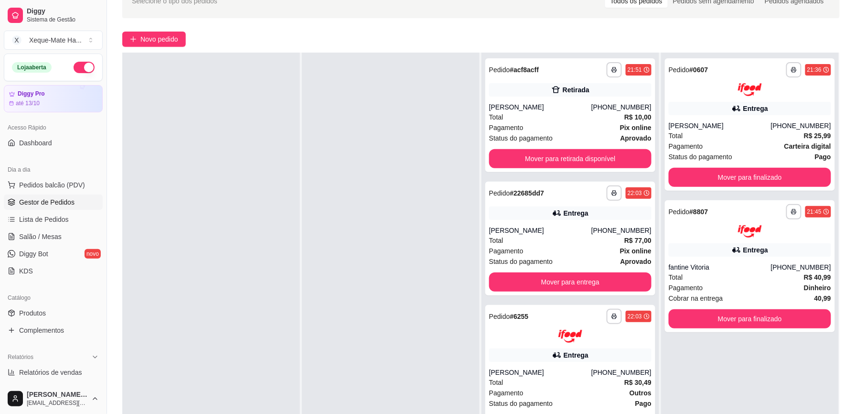
click at [398, 228] on div at bounding box center [391, 260] width 178 height 414
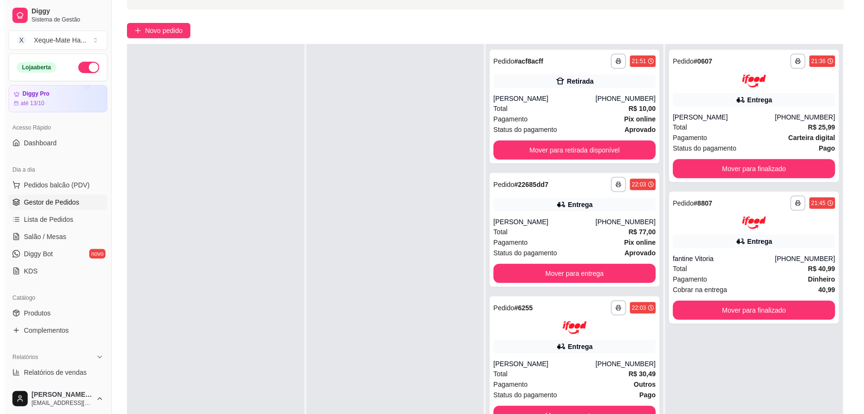
scroll to position [56, 0]
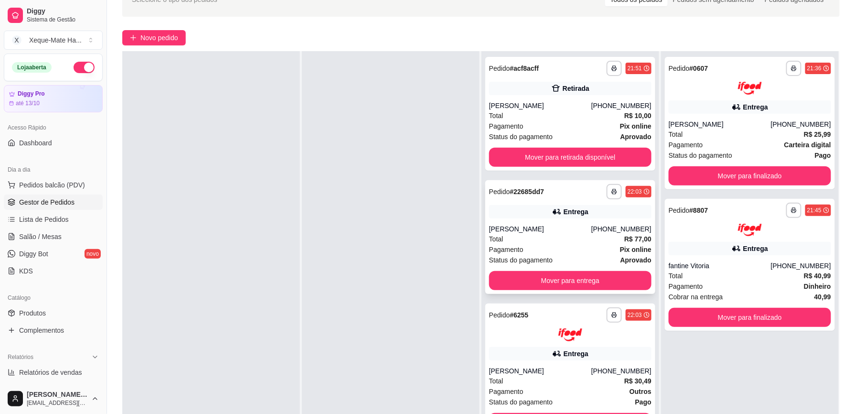
click at [555, 253] on div "Pagamento Pix online" at bounding box center [570, 249] width 162 height 11
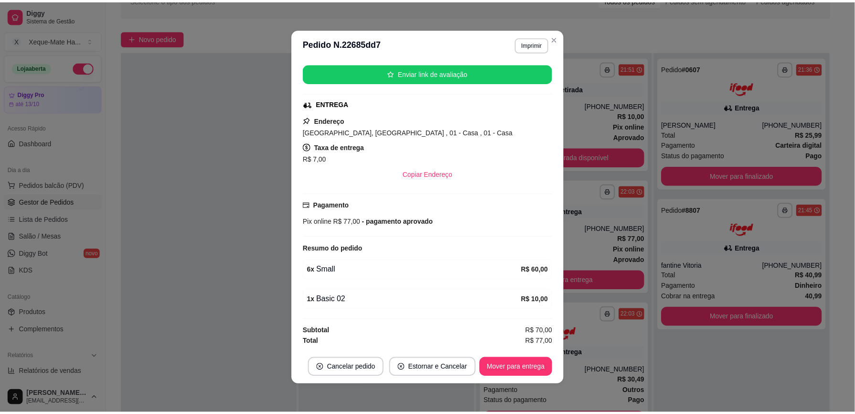
scroll to position [188, 0]
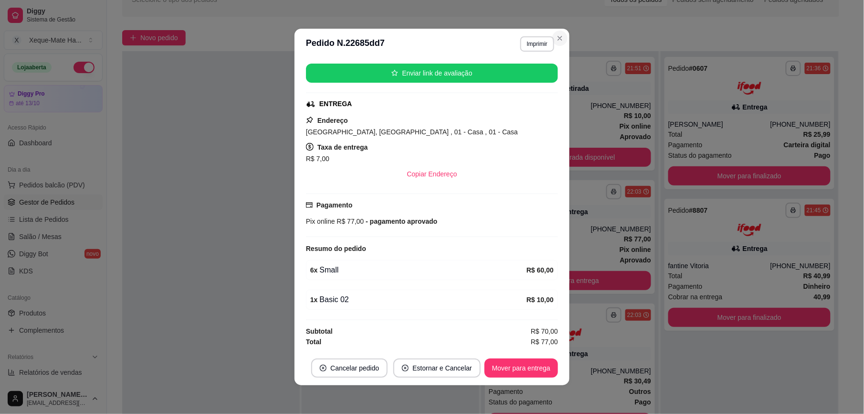
click at [559, 39] on div "Novo pedido" at bounding box center [480, 37] width 717 height 15
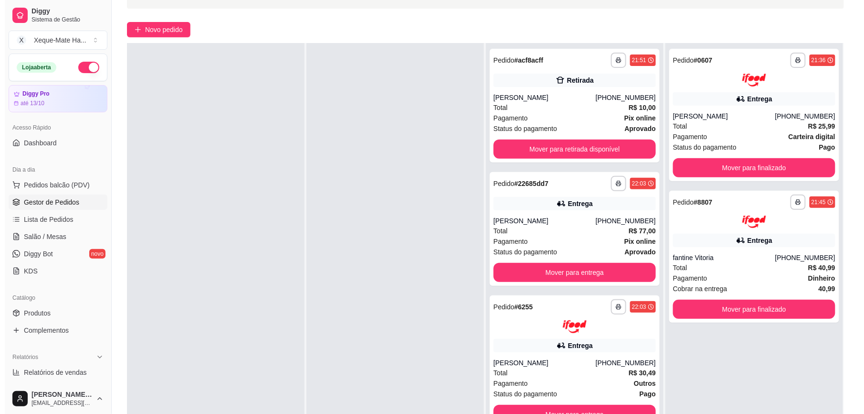
scroll to position [63, 0]
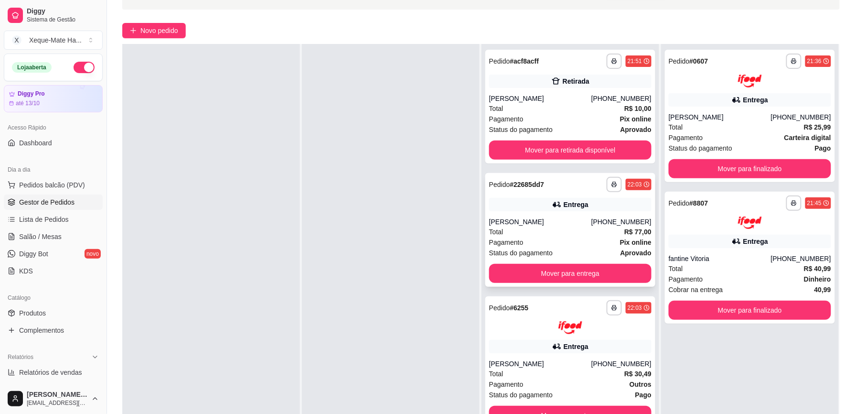
click at [577, 236] on div "Total R$ 77,00" at bounding box center [570, 231] width 162 height 11
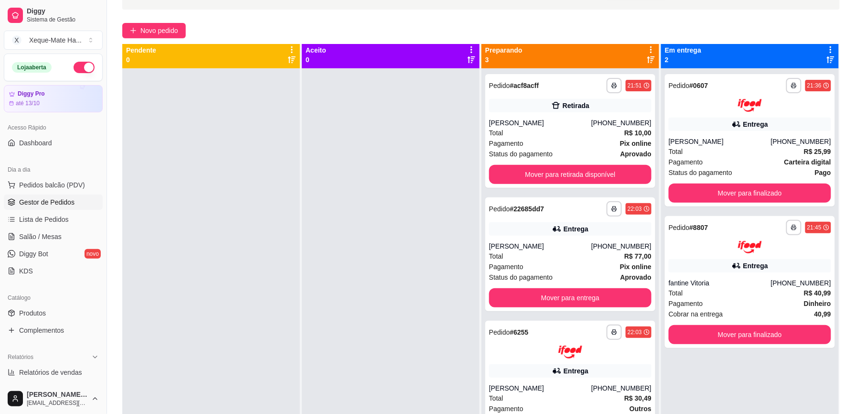
scroll to position [2, 0]
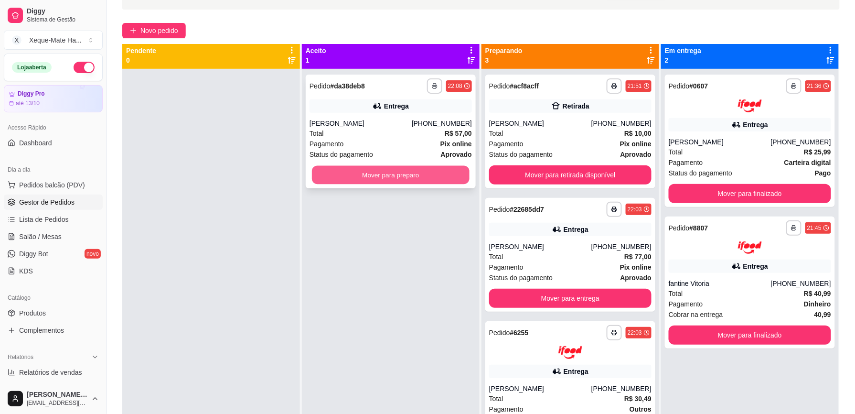
click at [418, 180] on button "Mover para preparo" at bounding box center [391, 175] width 158 height 19
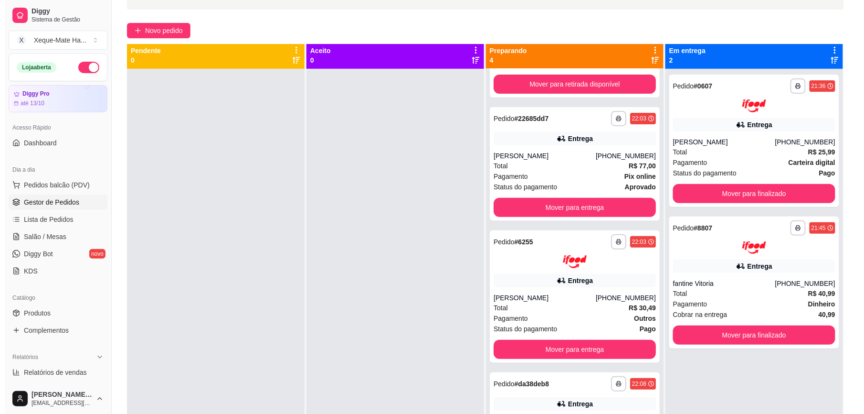
scroll to position [107, 0]
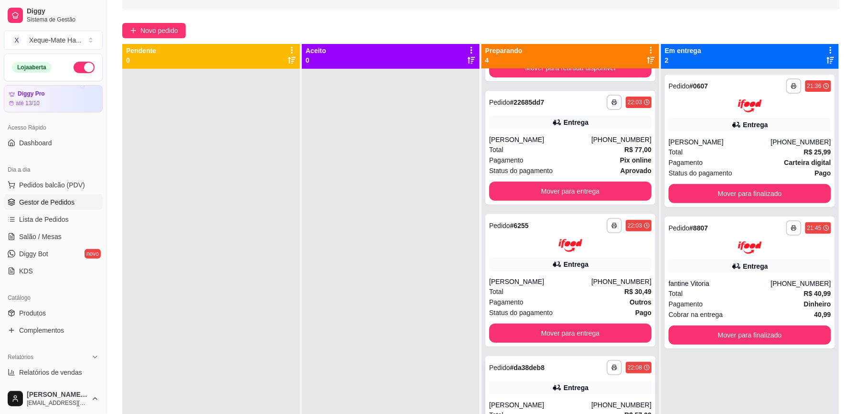
click at [527, 394] on div "Entrega" at bounding box center [570, 387] width 162 height 13
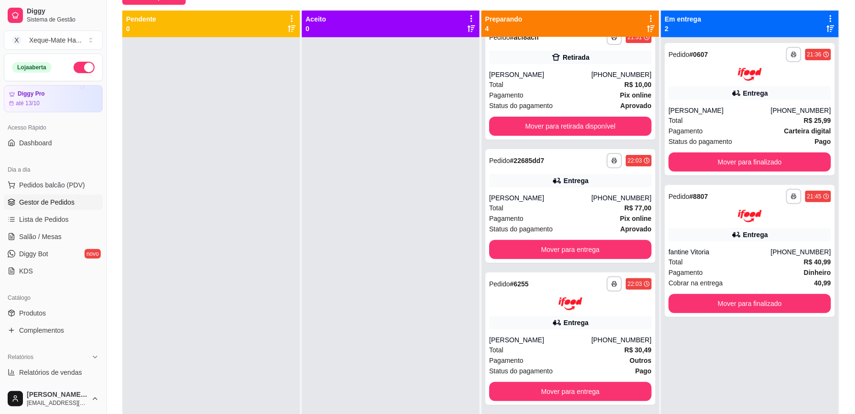
scroll to position [0, 0]
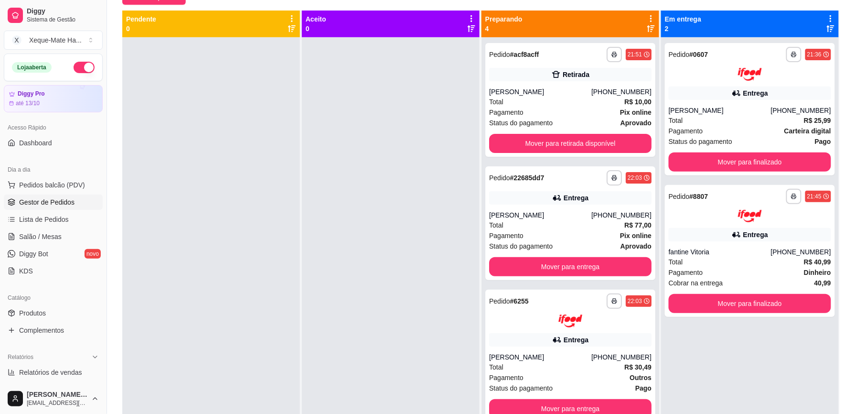
click at [318, 353] on div at bounding box center [391, 244] width 178 height 414
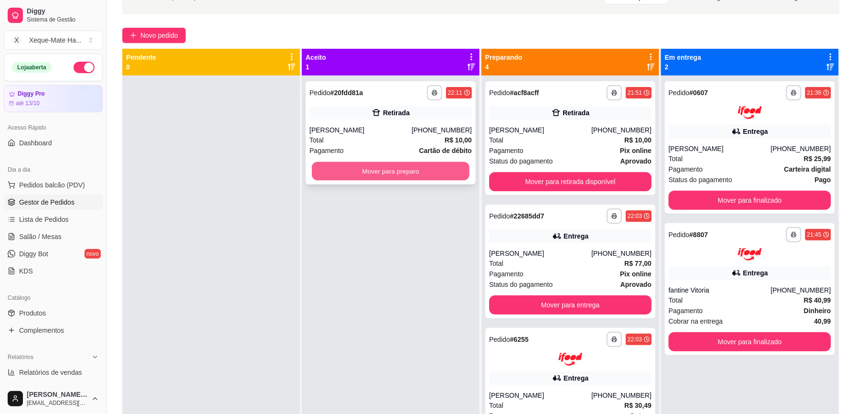
click at [425, 173] on button "Mover para preparo" at bounding box center [391, 171] width 158 height 19
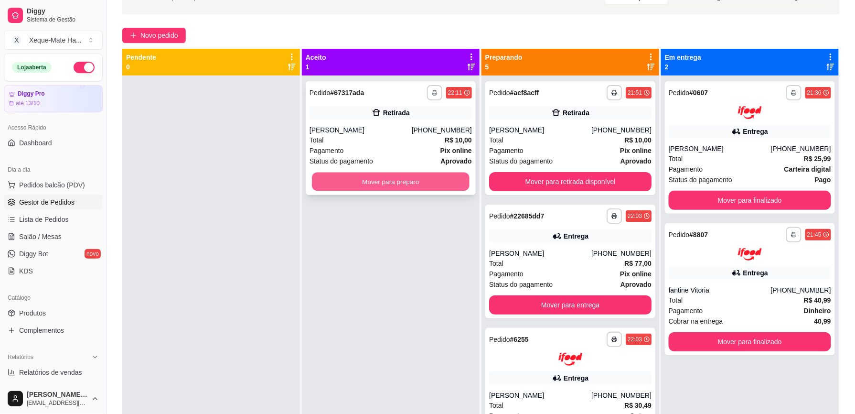
click at [425, 178] on button "Mover para preparo" at bounding box center [391, 181] width 158 height 19
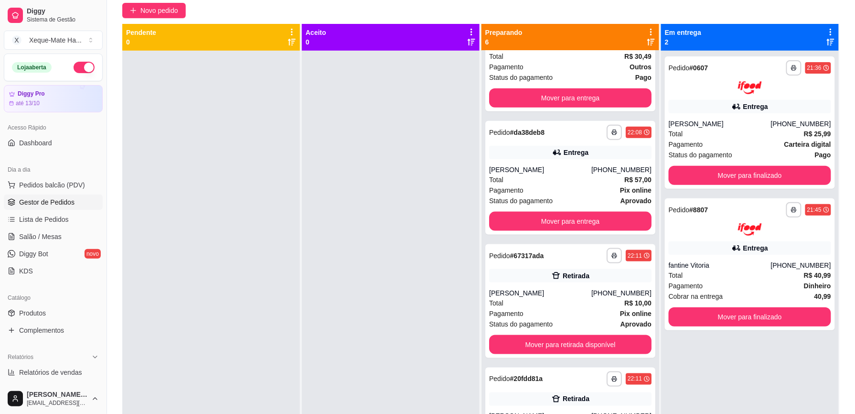
scroll to position [85, 0]
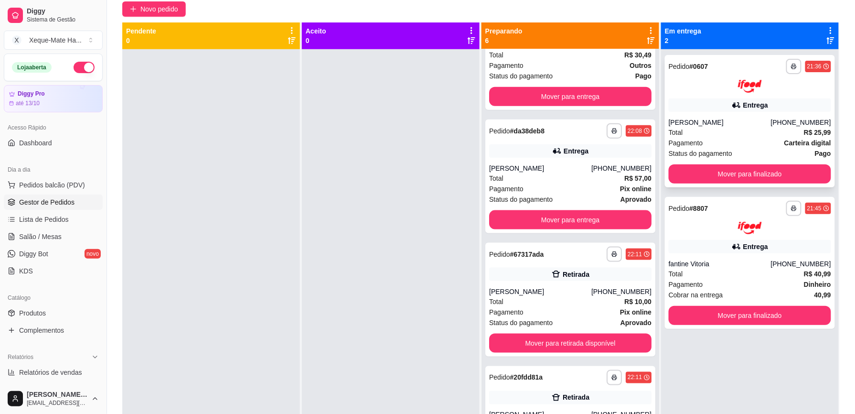
click at [710, 118] on div "[PERSON_NAME]" at bounding box center [720, 122] width 102 height 10
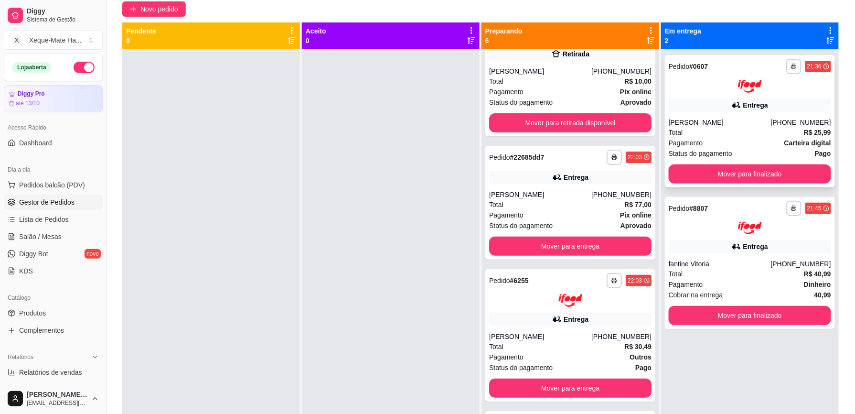
scroll to position [4, 0]
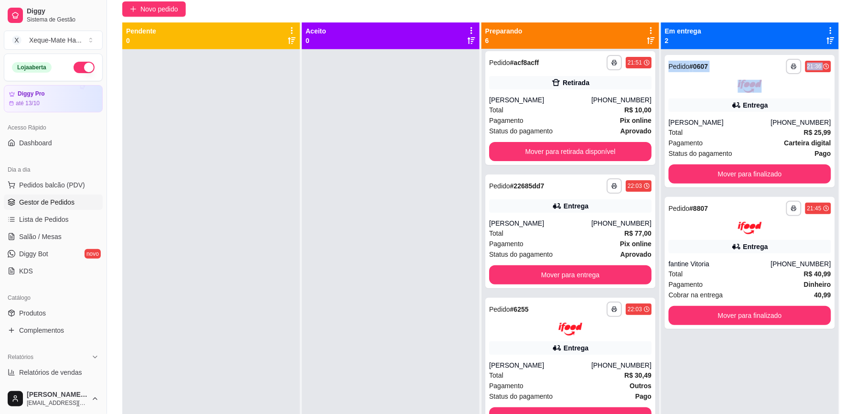
drag, startPoint x: 675, startPoint y: 74, endPoint x: 677, endPoint y: 43, distance: 31.1
click at [677, 43] on div "**********" at bounding box center [750, 242] width 179 height 440
click at [382, 188] on div at bounding box center [391, 256] width 178 height 414
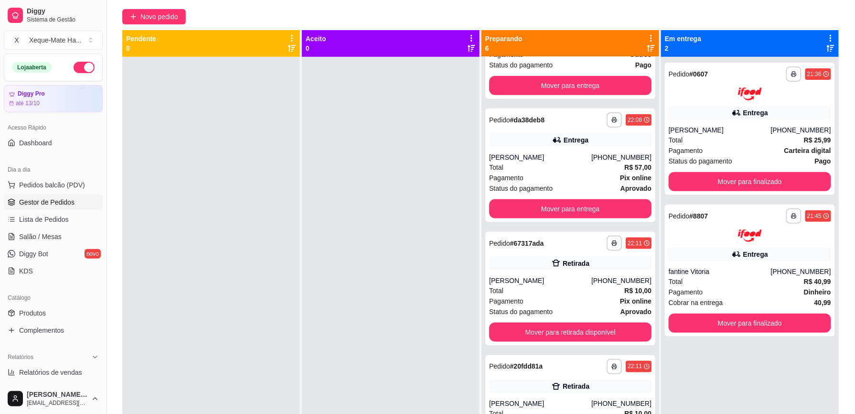
scroll to position [69, 0]
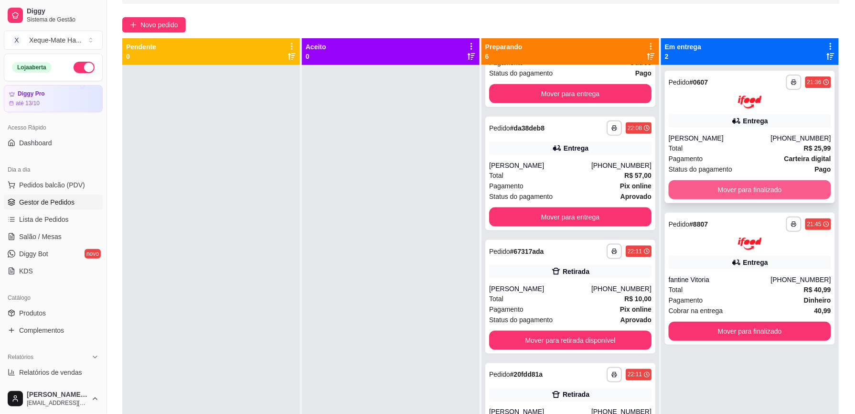
click at [786, 188] on button "Mover para finalizado" at bounding box center [750, 189] width 162 height 19
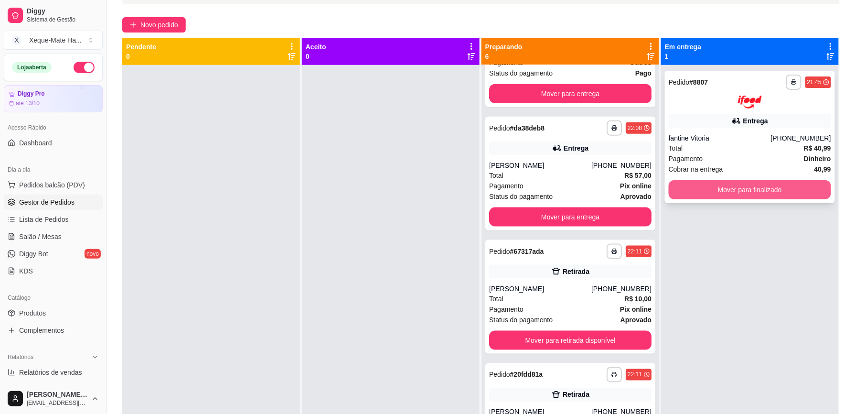
click at [773, 188] on button "Mover para finalizado" at bounding box center [750, 189] width 162 height 19
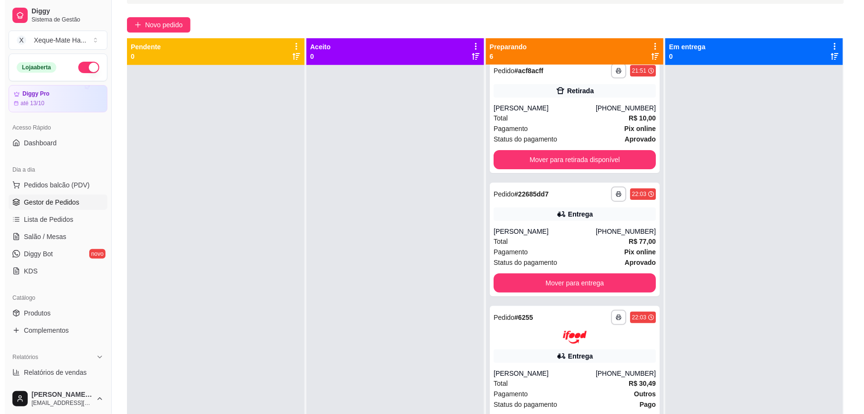
scroll to position [0, 0]
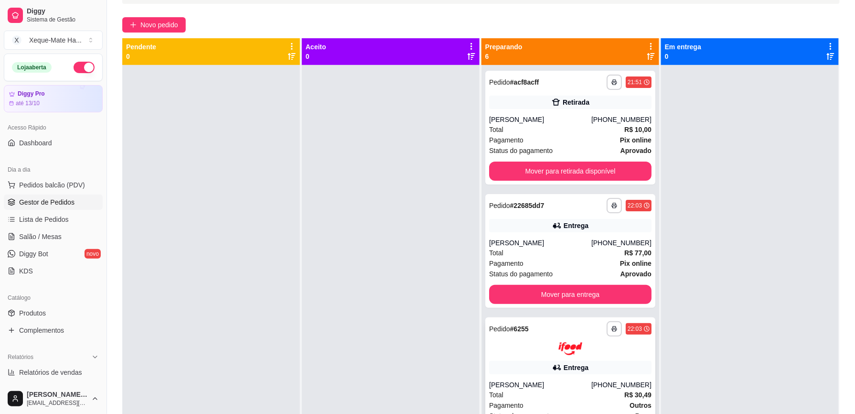
click at [543, 381] on div "[PERSON_NAME]" at bounding box center [540, 385] width 102 height 10
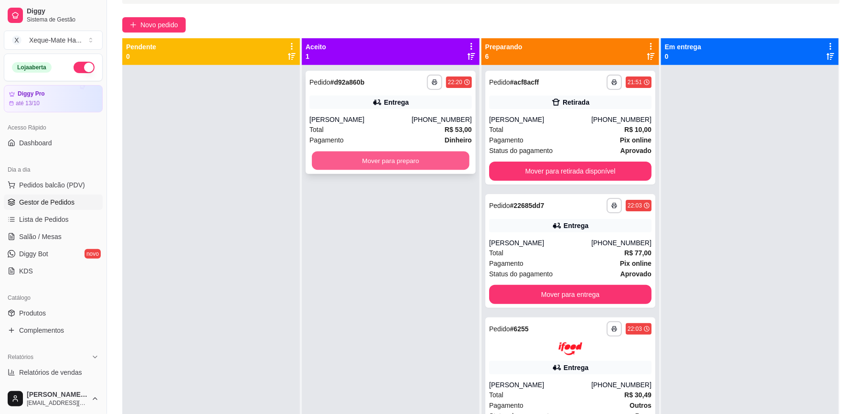
click at [401, 156] on button "Mover para preparo" at bounding box center [391, 160] width 158 height 19
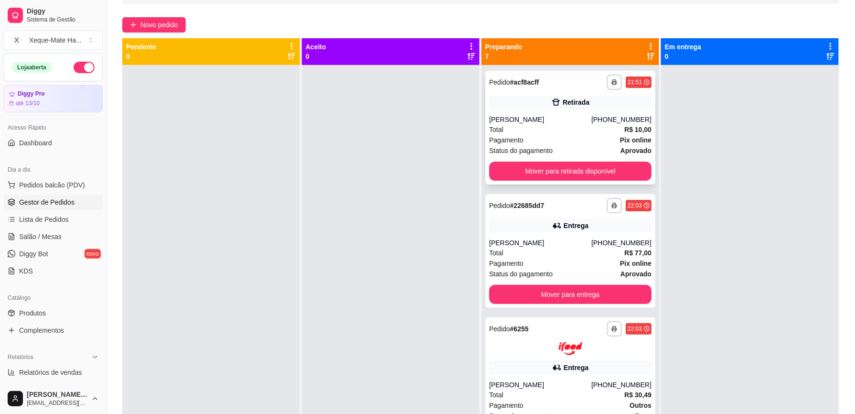
click at [555, 121] on div "[PERSON_NAME]" at bounding box center [540, 120] width 102 height 10
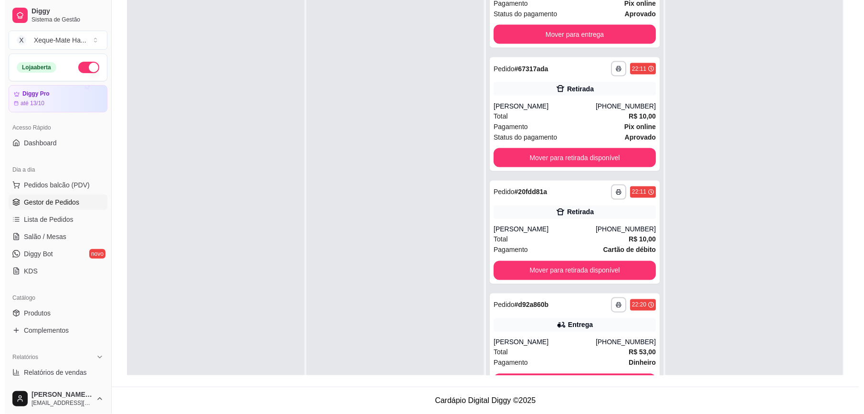
scroll to position [455, 0]
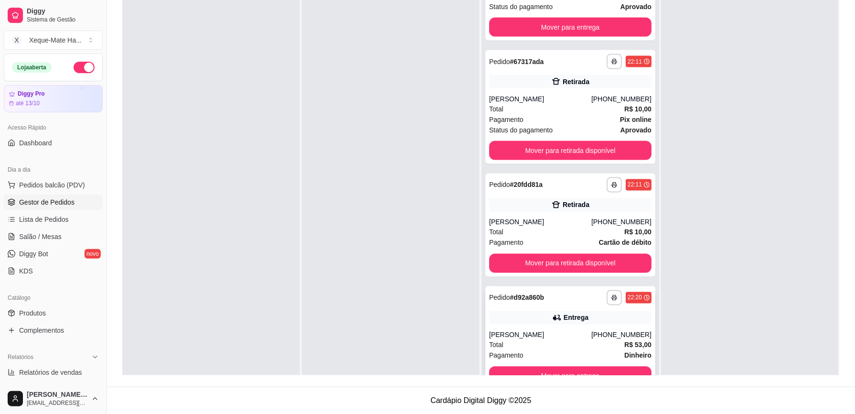
click at [529, 331] on div "[PERSON_NAME]" at bounding box center [540, 335] width 102 height 10
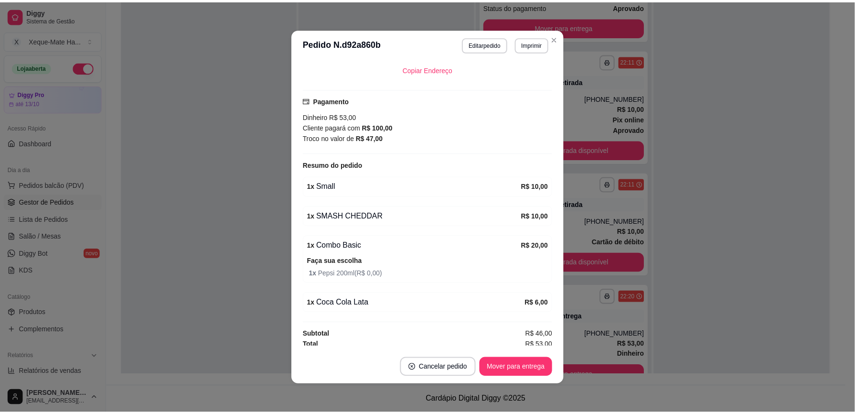
scroll to position [298, 0]
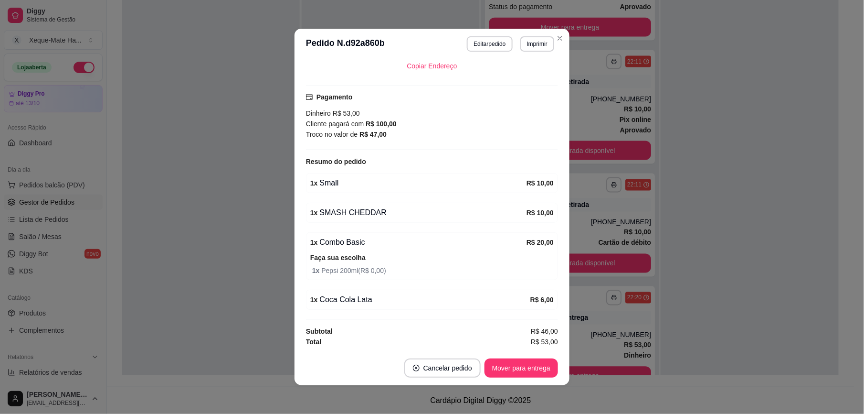
click at [539, 348] on div "Atenção Seu período de teste acabou no dia [DATE] . Essa funcionalidade está di…" at bounding box center [432, 204] width 275 height 291
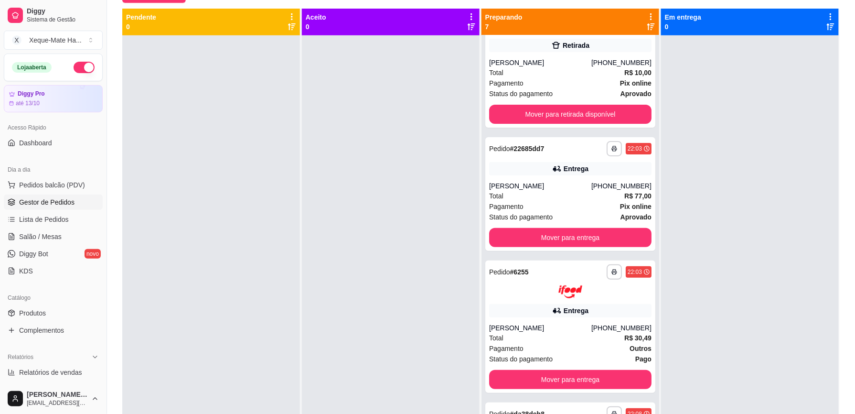
scroll to position [82, 0]
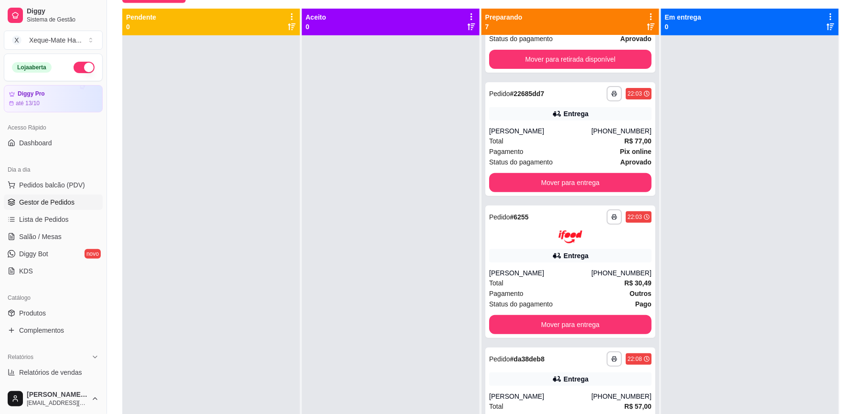
drag, startPoint x: 663, startPoint y: 266, endPoint x: 667, endPoint y: 291, distance: 25.1
click at [667, 291] on div at bounding box center [750, 242] width 178 height 414
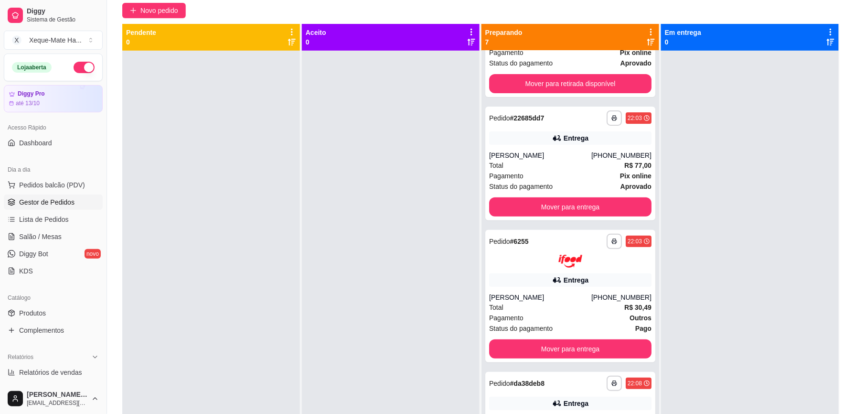
scroll to position [0, 0]
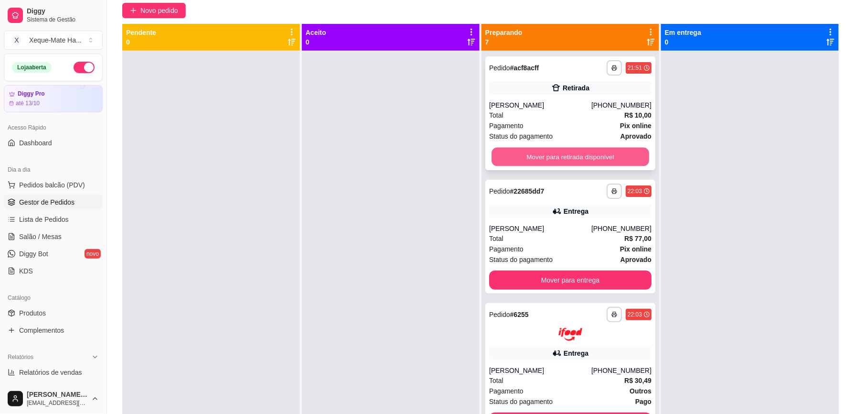
click at [549, 158] on button "Mover para retirada disponível" at bounding box center [570, 157] width 158 height 19
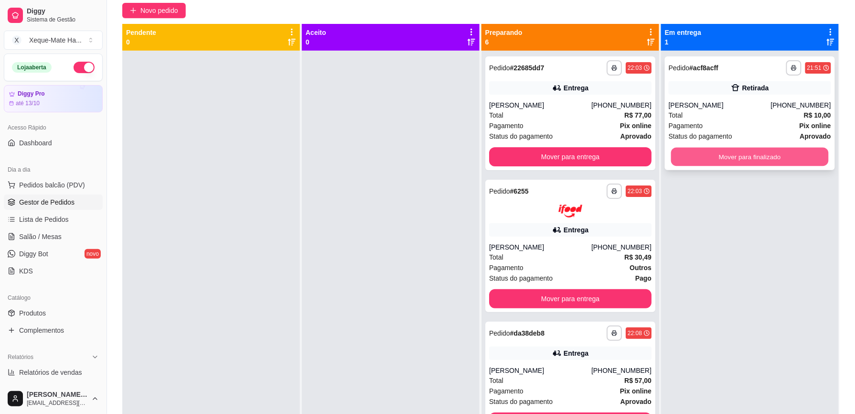
click at [737, 158] on button "Mover para finalizado" at bounding box center [750, 157] width 158 height 19
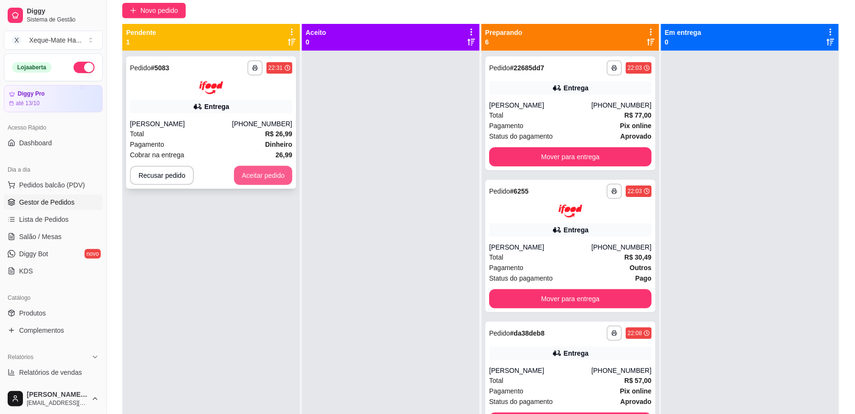
click at [253, 173] on button "Aceitar pedido" at bounding box center [263, 175] width 58 height 19
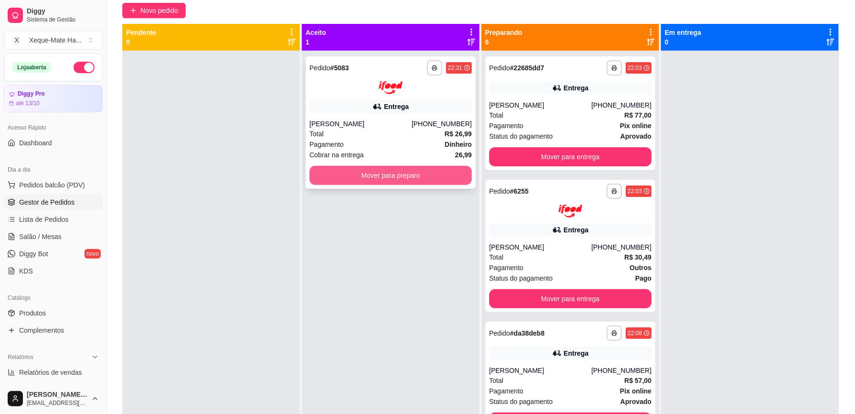
click at [373, 172] on button "Mover para preparo" at bounding box center [390, 175] width 162 height 19
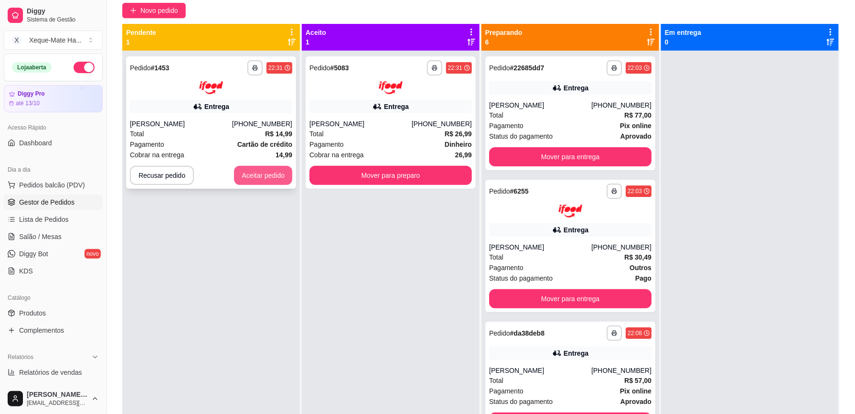
click at [274, 177] on button "Aceitar pedido" at bounding box center [263, 175] width 58 height 19
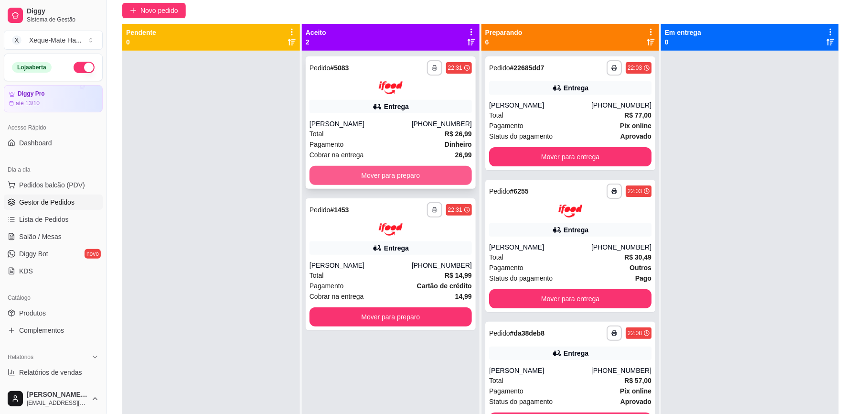
click at [385, 174] on button "Mover para preparo" at bounding box center [390, 175] width 162 height 19
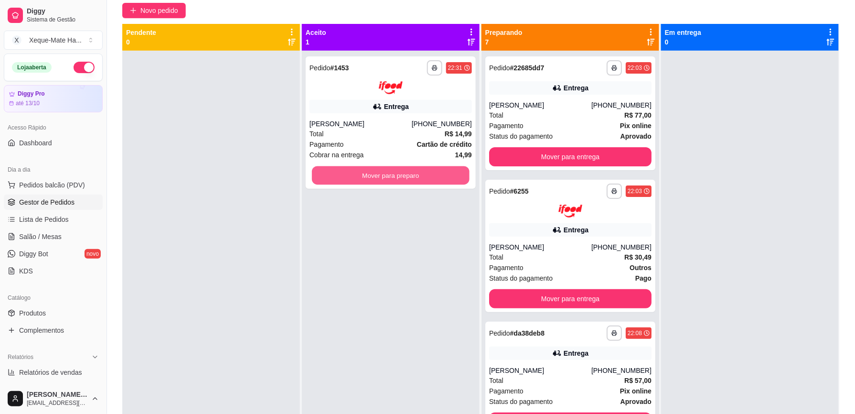
click at [385, 174] on button "Mover para preparo" at bounding box center [391, 175] width 158 height 19
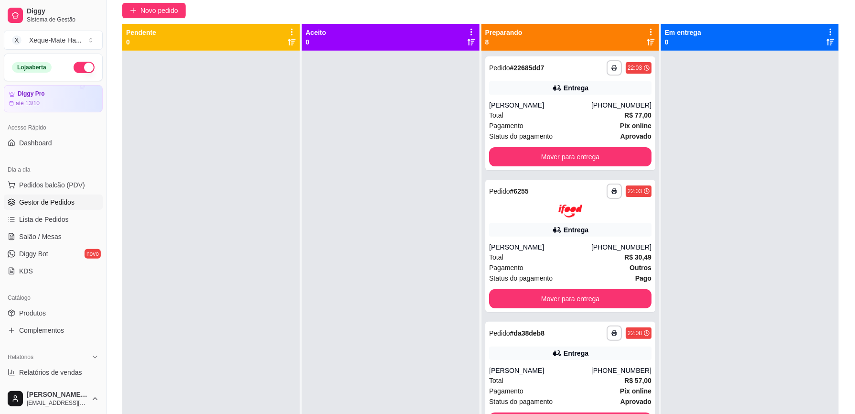
click at [661, 205] on div at bounding box center [750, 258] width 178 height 414
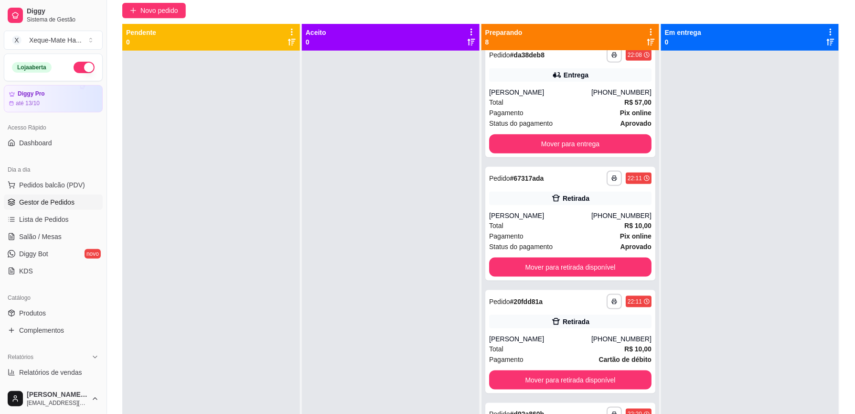
scroll to position [308, 0]
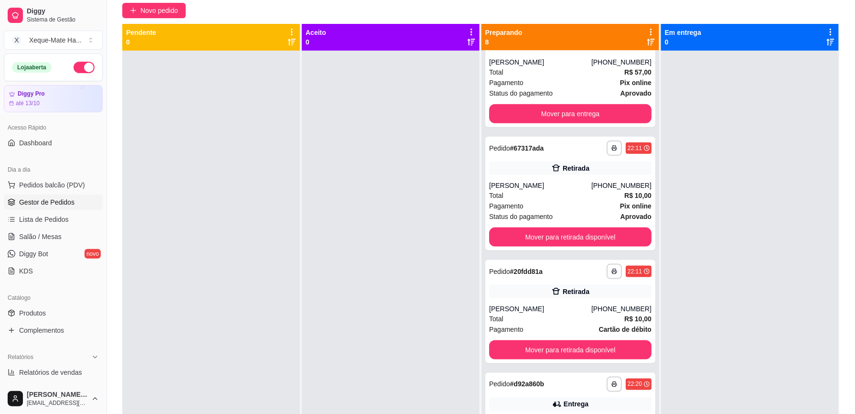
drag, startPoint x: 654, startPoint y: 314, endPoint x: 656, endPoint y: 337, distance: 23.0
click at [661, 337] on div at bounding box center [750, 258] width 178 height 414
click at [591, 235] on button "Mover para retirada disponível" at bounding box center [570, 236] width 162 height 19
click at [591, 235] on div "Mover para retirada disponível" at bounding box center [570, 236] width 162 height 19
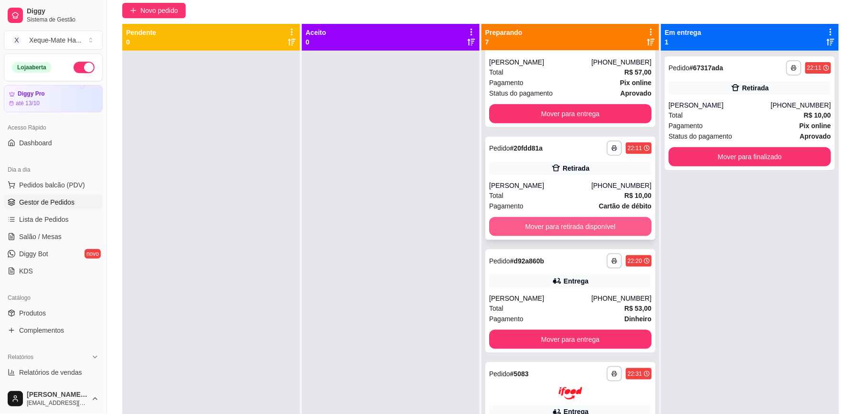
click at [575, 224] on button "Mover para retirada disponível" at bounding box center [570, 226] width 162 height 19
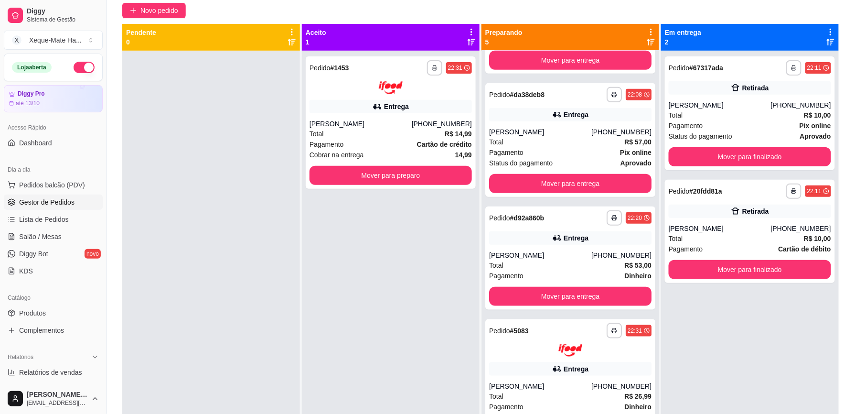
scroll to position [238, 0]
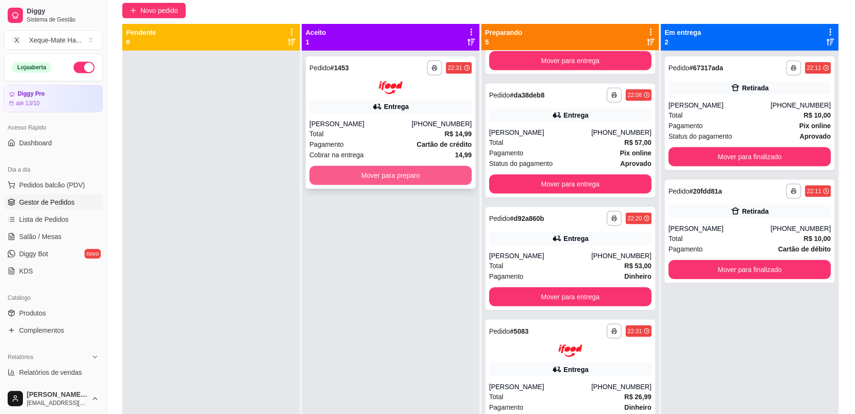
click at [390, 178] on button "Mover para preparo" at bounding box center [390, 175] width 162 height 19
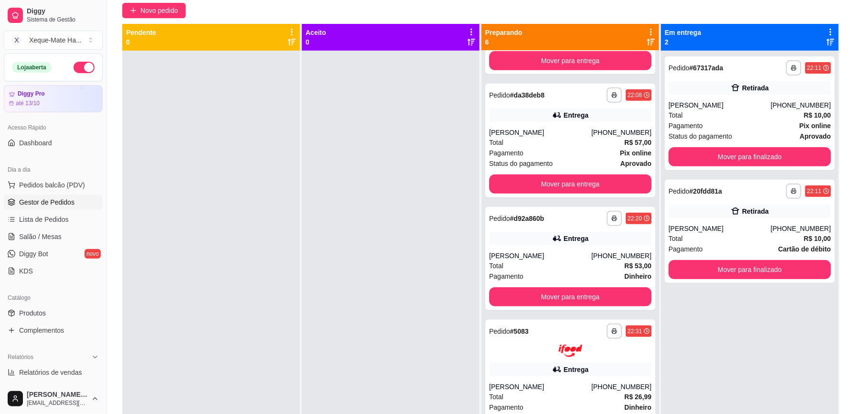
scroll to position [308, 0]
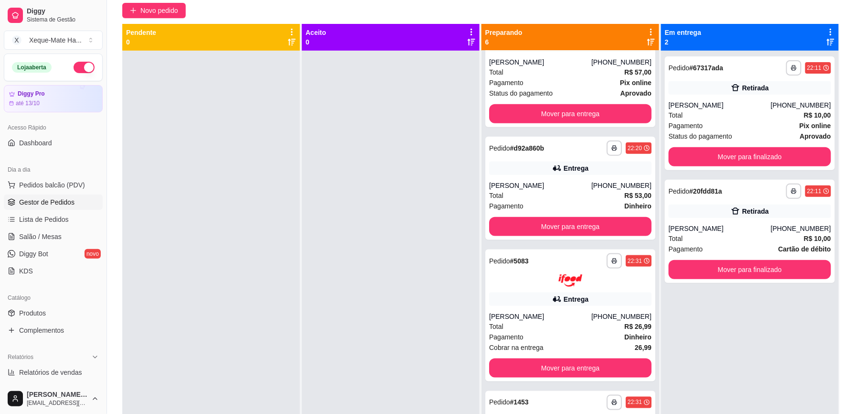
drag, startPoint x: 322, startPoint y: 266, endPoint x: 316, endPoint y: 375, distance: 110.0
click at [316, 375] on div at bounding box center [391, 258] width 178 height 414
click at [788, 155] on button "Mover para finalizado" at bounding box center [750, 156] width 162 height 19
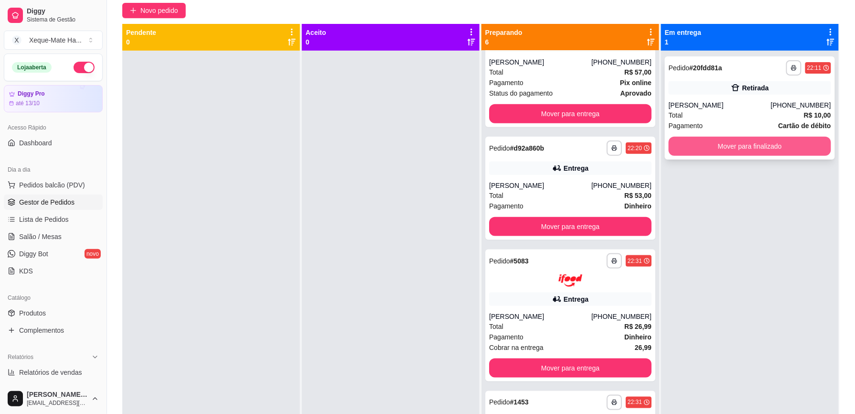
click at [788, 148] on button "Mover para finalizado" at bounding box center [750, 146] width 162 height 19
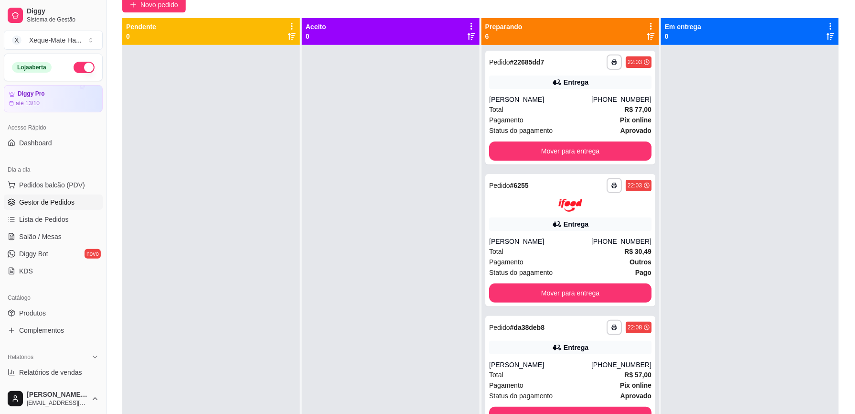
scroll to position [75, 0]
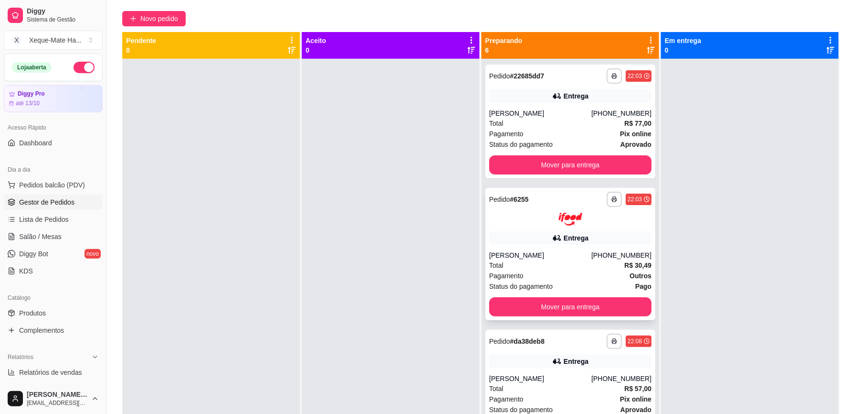
click at [519, 272] on div "Pagamento Outros" at bounding box center [570, 275] width 162 height 11
click at [556, 130] on div "Pagamento Pix online" at bounding box center [570, 133] width 162 height 11
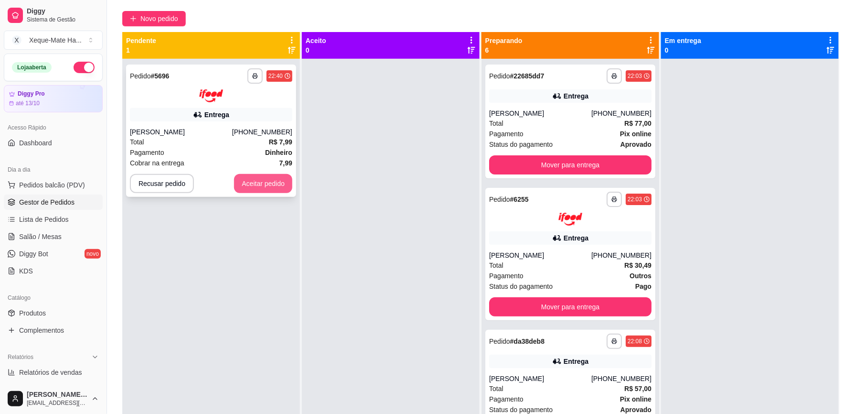
click at [263, 177] on button "Aceitar pedido" at bounding box center [263, 183] width 58 height 19
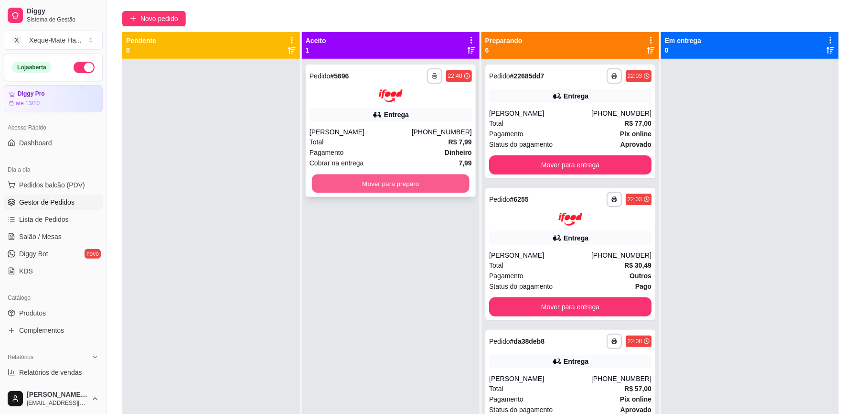
click at [384, 181] on button "Mover para preparo" at bounding box center [391, 183] width 158 height 19
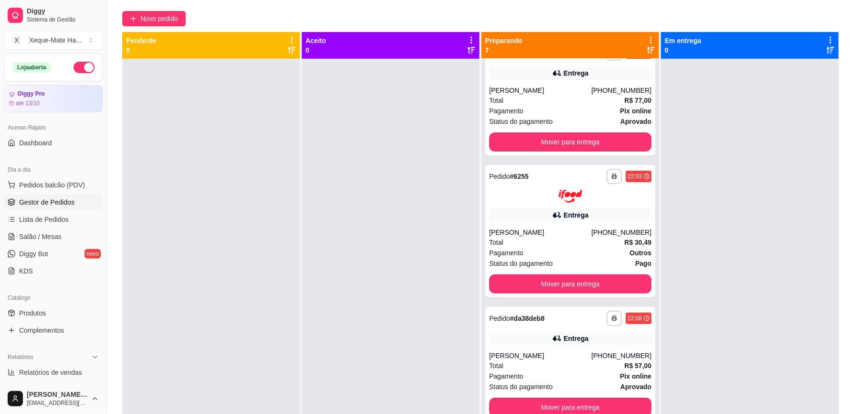
scroll to position [0, 0]
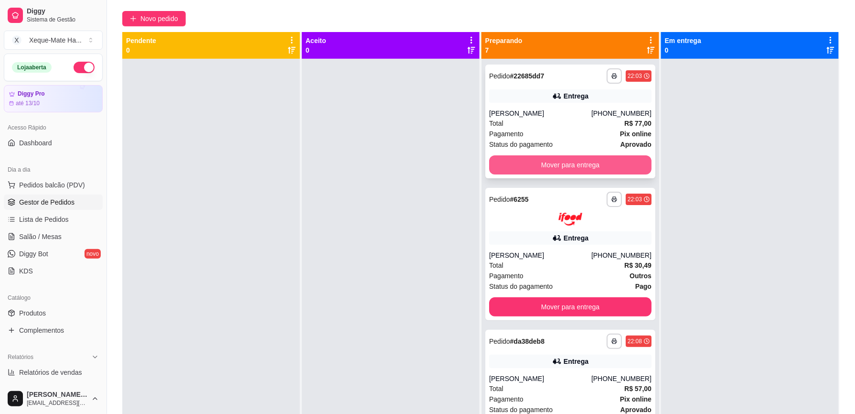
click at [592, 160] on button "Mover para entrega" at bounding box center [570, 164] width 162 height 19
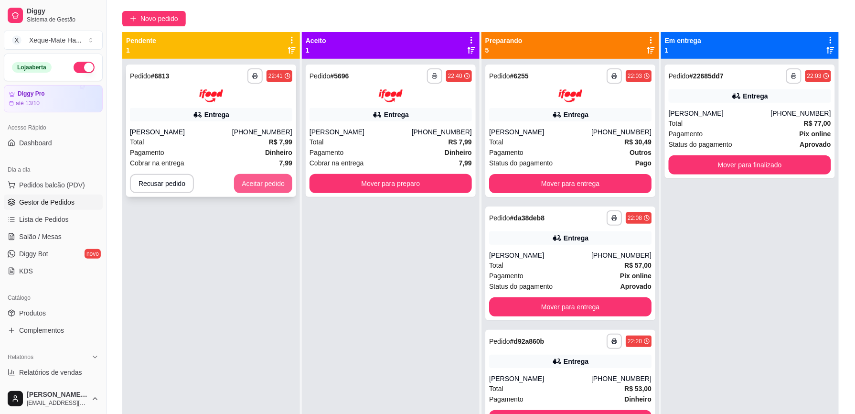
click at [275, 181] on button "Aceitar pedido" at bounding box center [263, 183] width 58 height 19
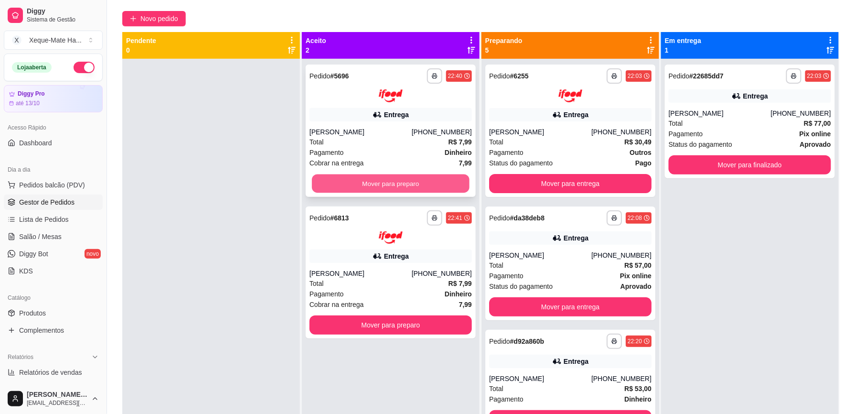
click at [421, 183] on button "Mover para preparo" at bounding box center [391, 183] width 158 height 19
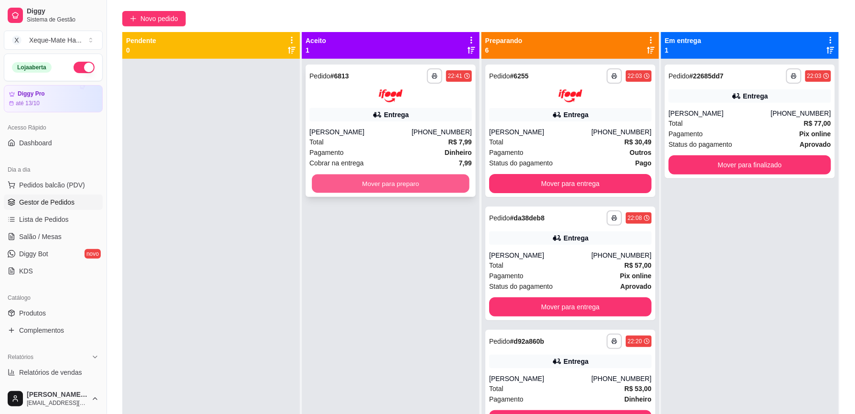
click at [430, 181] on button "Mover para preparo" at bounding box center [391, 183] width 158 height 19
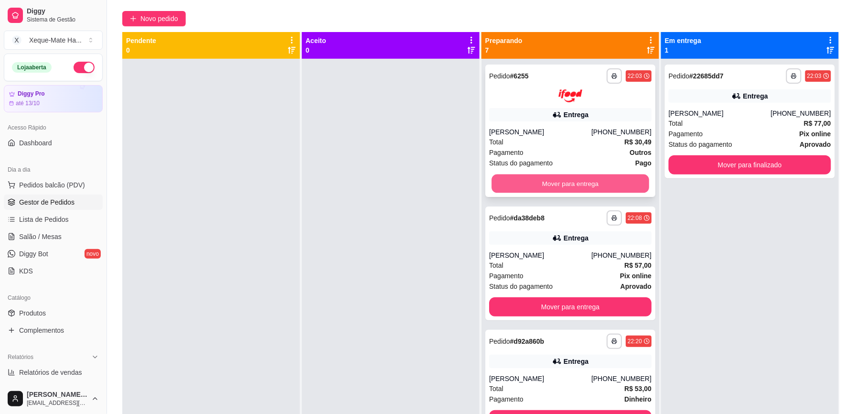
click at [574, 181] on button "Mover para entrega" at bounding box center [570, 183] width 158 height 19
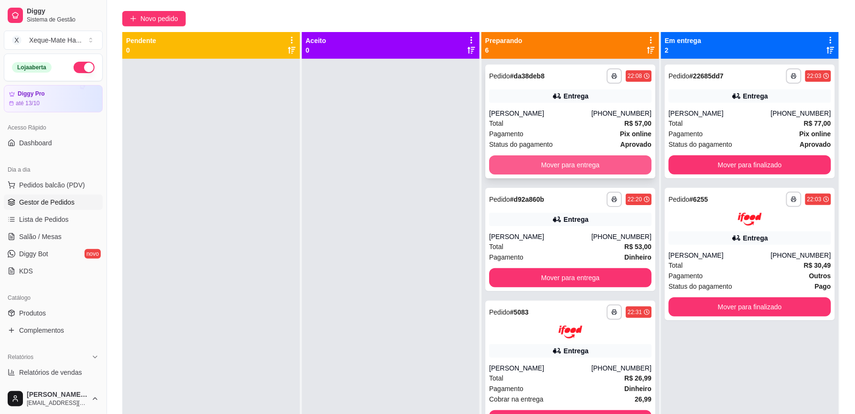
click at [563, 163] on button "Mover para entrega" at bounding box center [570, 164] width 162 height 19
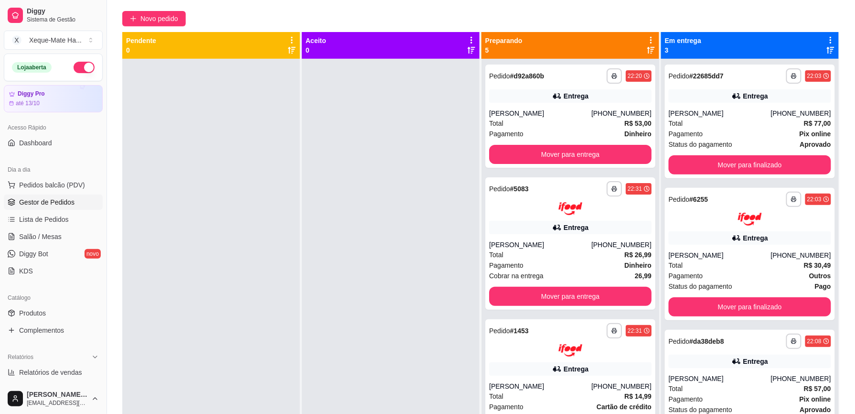
drag, startPoint x: 641, startPoint y: 149, endPoint x: 647, endPoint y: 162, distance: 14.1
click at [643, 167] on div "**********" at bounding box center [570, 266] width 178 height 414
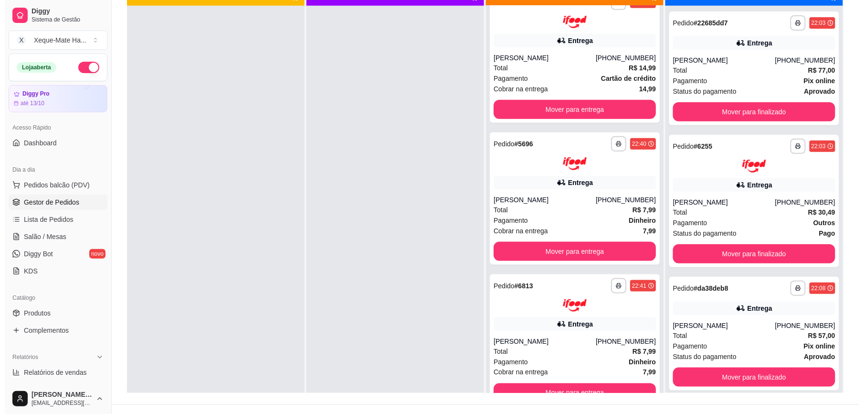
scroll to position [129, 0]
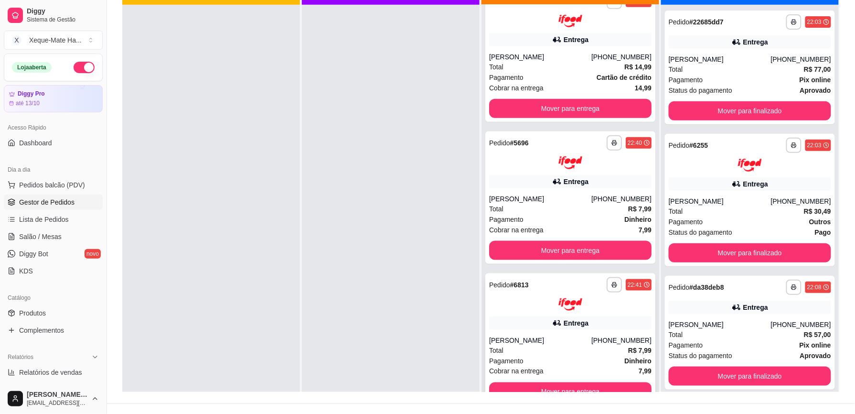
click at [545, 352] on div "Total R$ 7,99" at bounding box center [570, 350] width 162 height 11
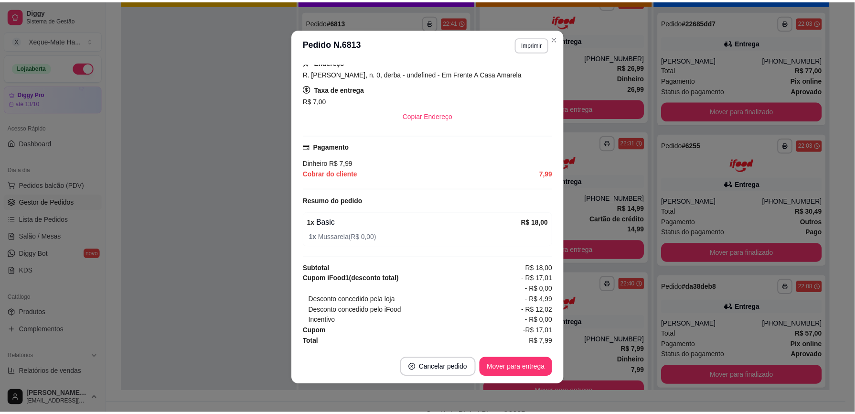
scroll to position [133, 0]
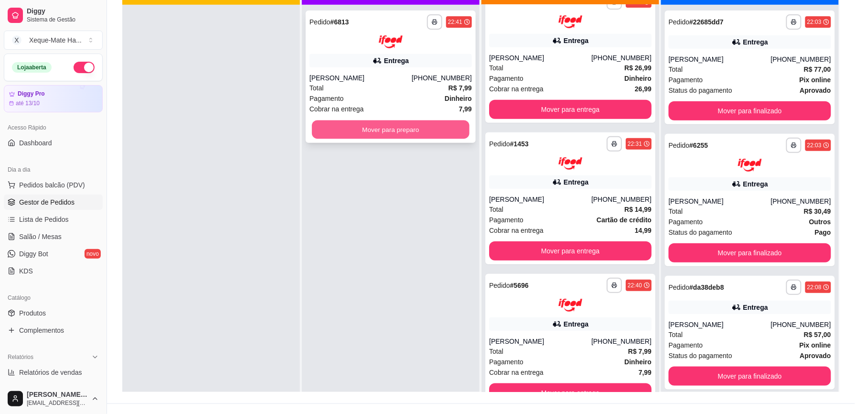
click at [409, 126] on button "Mover para preparo" at bounding box center [391, 129] width 158 height 19
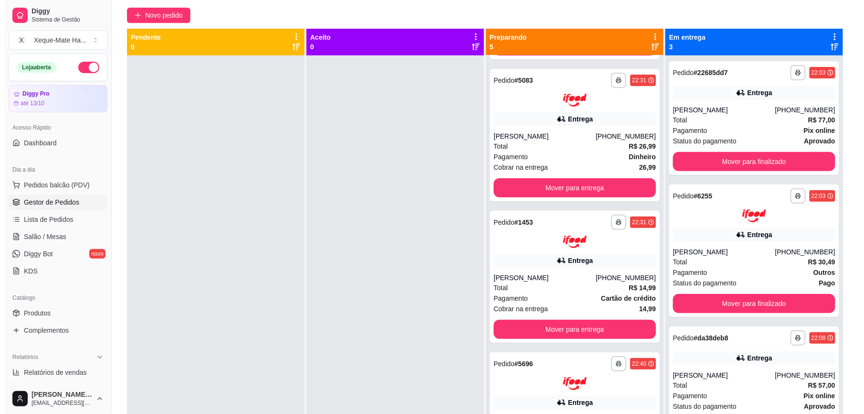
scroll to position [0, 0]
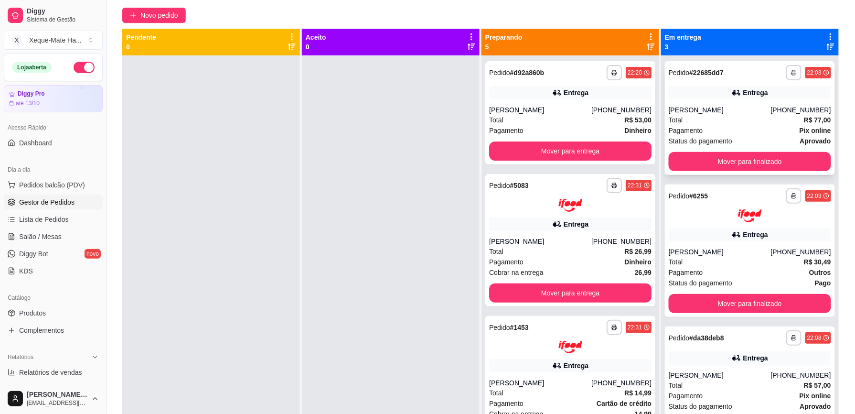
click at [748, 116] on div "Total R$ 77,00" at bounding box center [750, 120] width 162 height 11
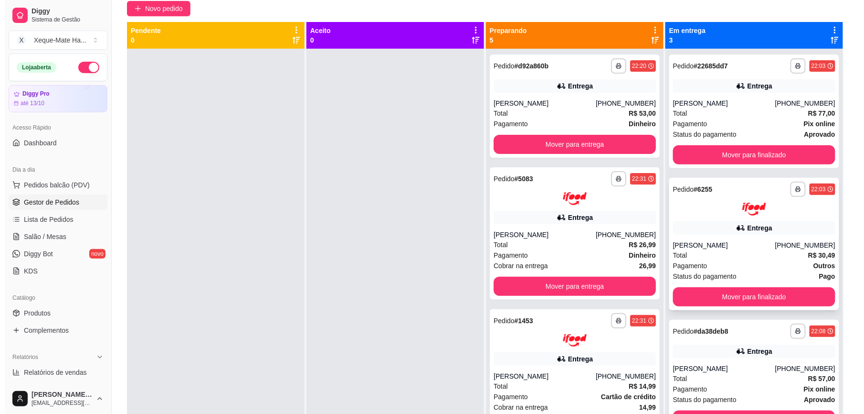
scroll to position [81, 0]
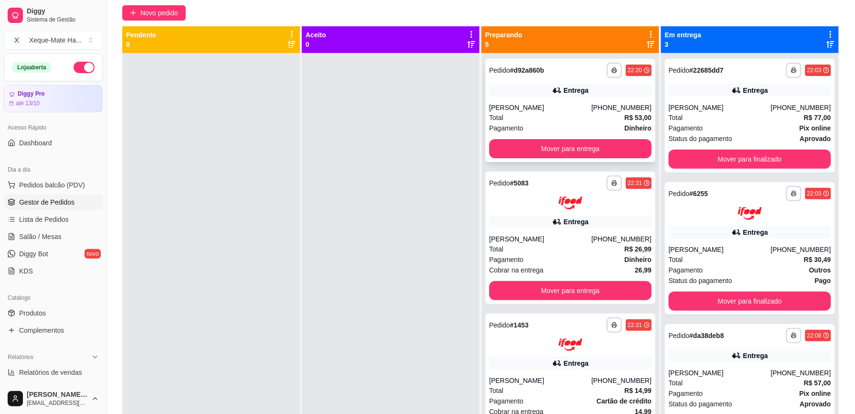
click at [506, 111] on div "[PERSON_NAME]" at bounding box center [540, 108] width 102 height 10
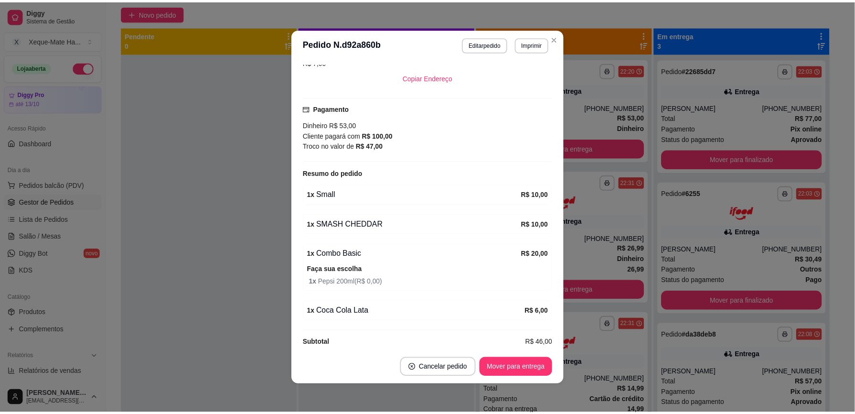
scroll to position [298, 0]
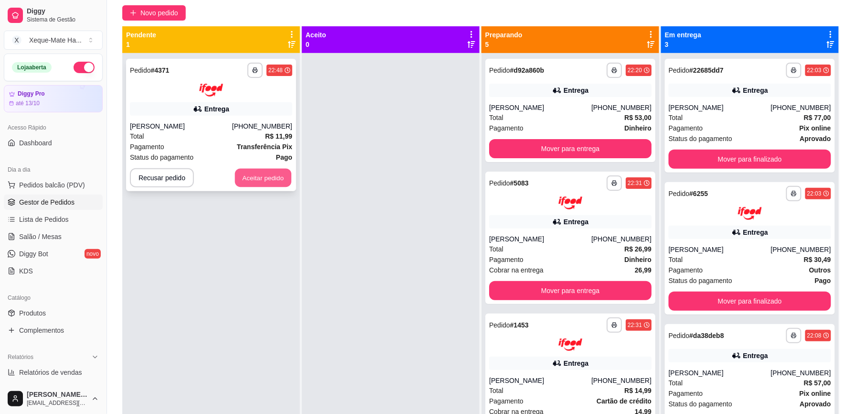
click at [277, 182] on button "Aceitar pedido" at bounding box center [263, 177] width 56 height 19
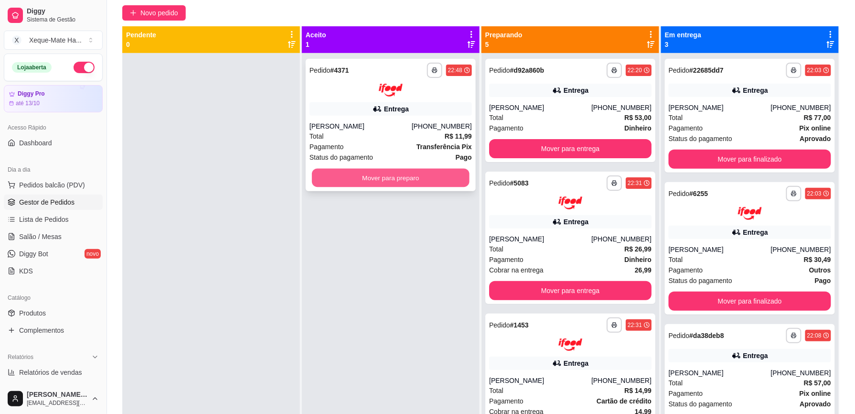
click at [401, 175] on button "Mover para preparo" at bounding box center [391, 177] width 158 height 19
click at [401, 175] on button "Mover para preparo" at bounding box center [390, 177] width 162 height 19
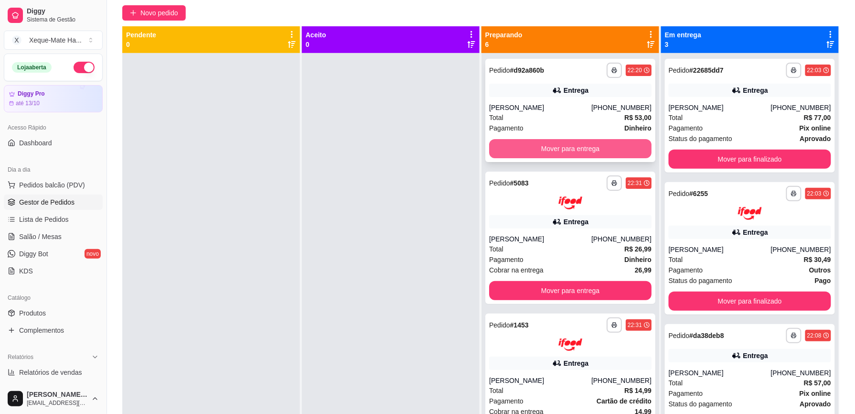
click at [523, 151] on button "Mover para entrega" at bounding box center [570, 148] width 162 height 19
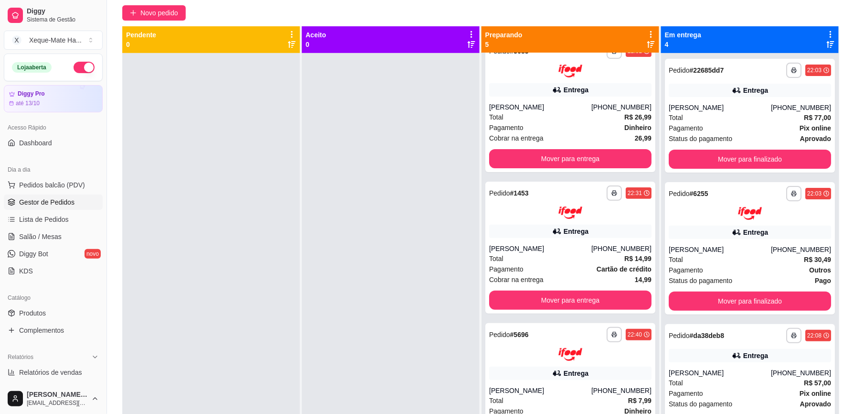
scroll to position [0, 0]
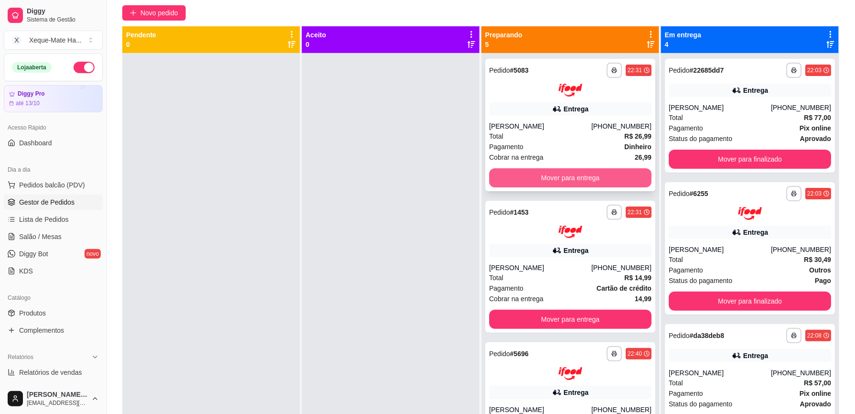
click at [604, 175] on button "Mover para entrega" at bounding box center [570, 177] width 162 height 19
click at [600, 181] on button "Mover para entrega" at bounding box center [570, 177] width 158 height 19
click at [601, 172] on button "Mover para entrega" at bounding box center [570, 177] width 162 height 19
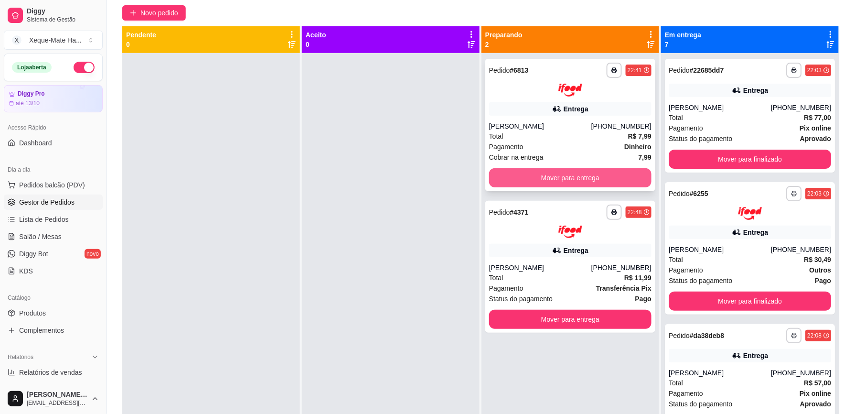
click at [543, 175] on button "Mover para entrega" at bounding box center [570, 177] width 162 height 19
click at [545, 178] on div "Mover para entrega" at bounding box center [570, 177] width 162 height 19
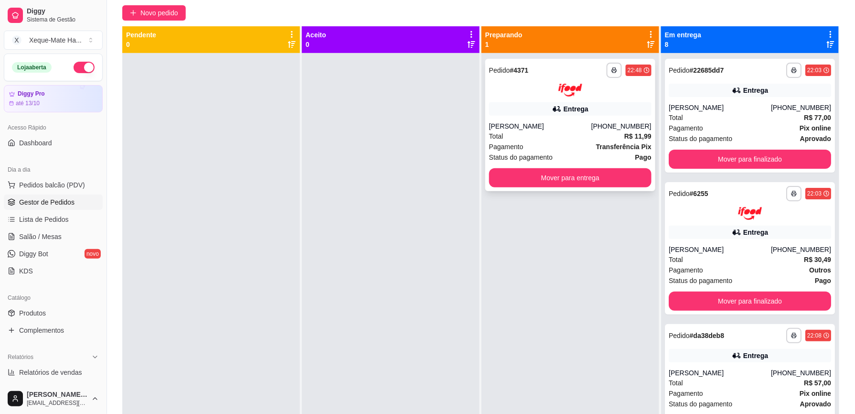
click at [585, 142] on div "Pagamento Transferência Pix" at bounding box center [570, 146] width 162 height 11
click at [573, 176] on button "Mover para entrega" at bounding box center [570, 177] width 162 height 19
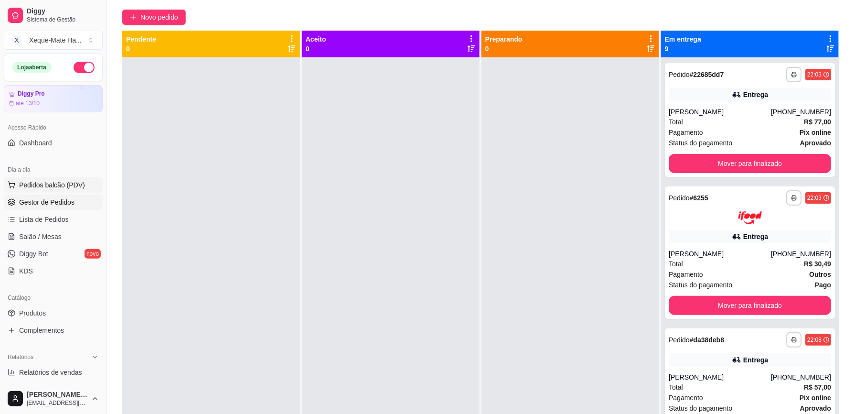
click at [75, 182] on span "Pedidos balcão (PDV)" at bounding box center [52, 185] width 66 height 10
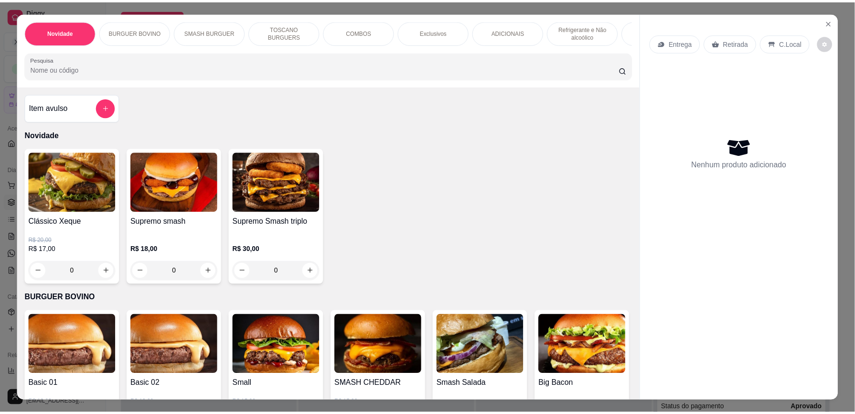
scroll to position [267, 0]
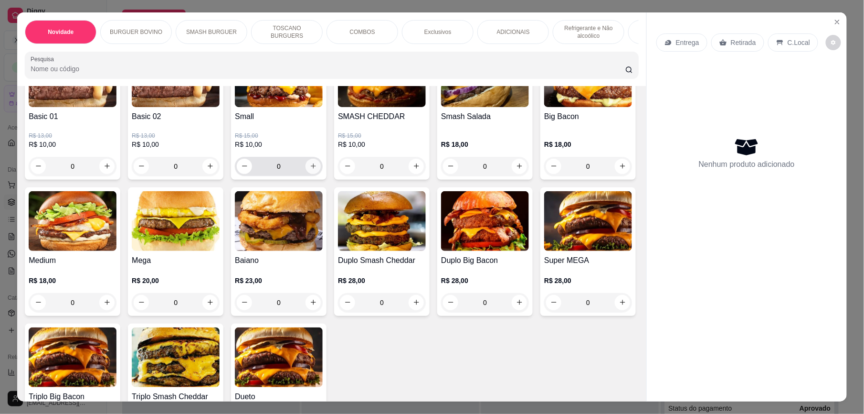
click at [310, 170] on icon "increase-product-quantity" at bounding box center [313, 165] width 7 height 7
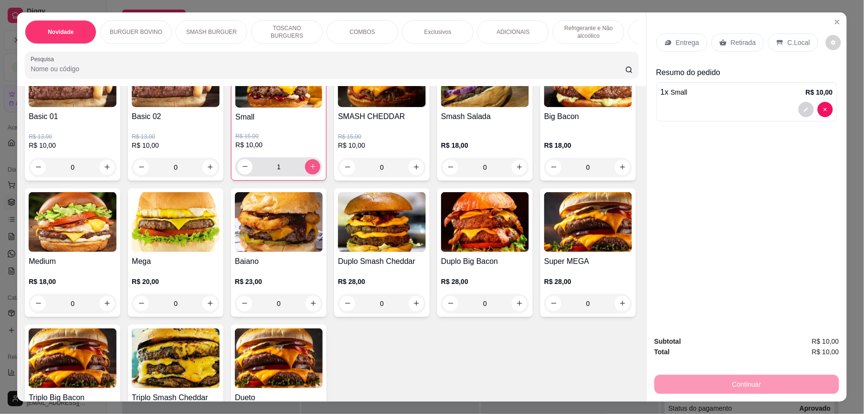
click at [309, 170] on icon "increase-product-quantity" at bounding box center [312, 166] width 7 height 7
click at [310, 170] on icon "increase-product-quantity" at bounding box center [312, 166] width 5 height 5
type input "4"
click at [735, 44] on p "Retirada" at bounding box center [743, 43] width 25 height 10
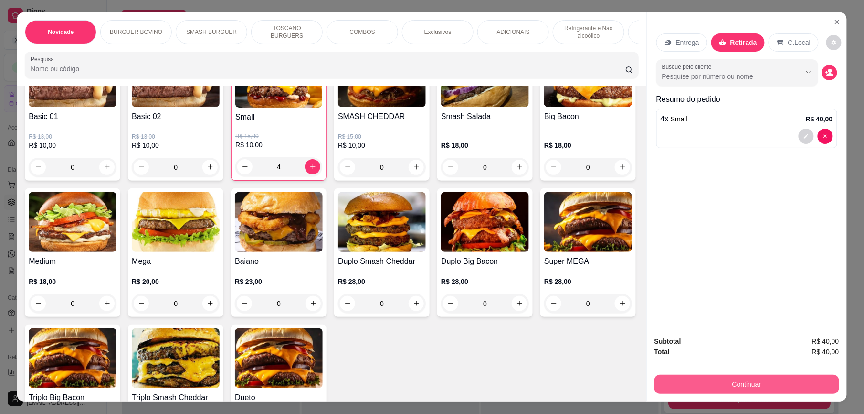
click at [726, 384] on button "Continuar" at bounding box center [747, 383] width 185 height 19
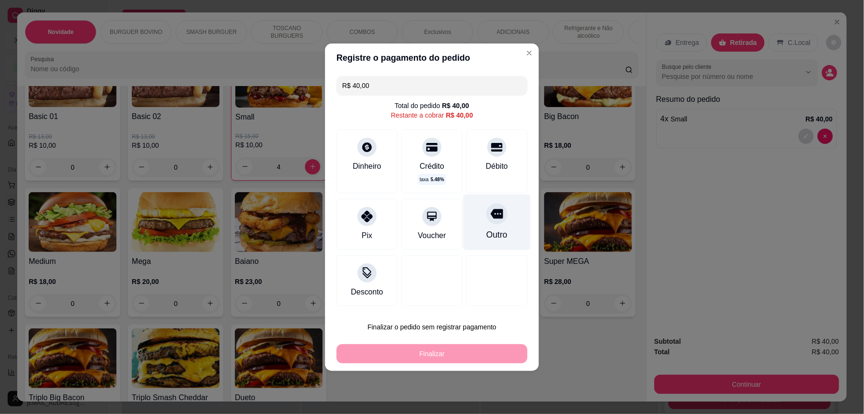
click at [492, 218] on icon at bounding box center [497, 214] width 12 height 10
type input "R$ 0,00"
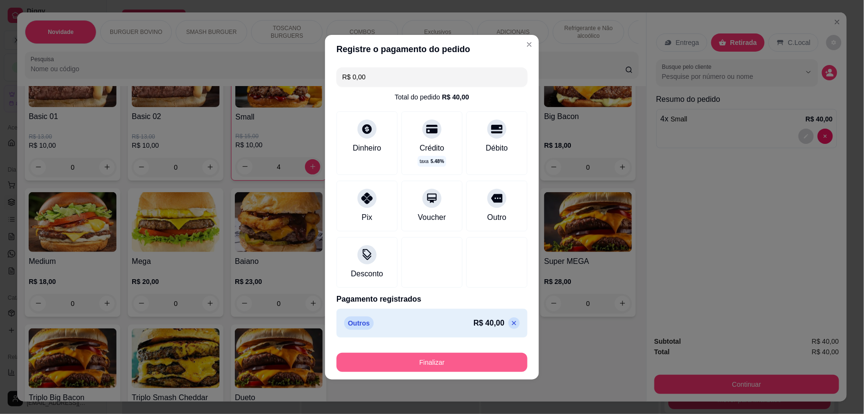
click at [444, 356] on button "Finalizar" at bounding box center [432, 361] width 191 height 19
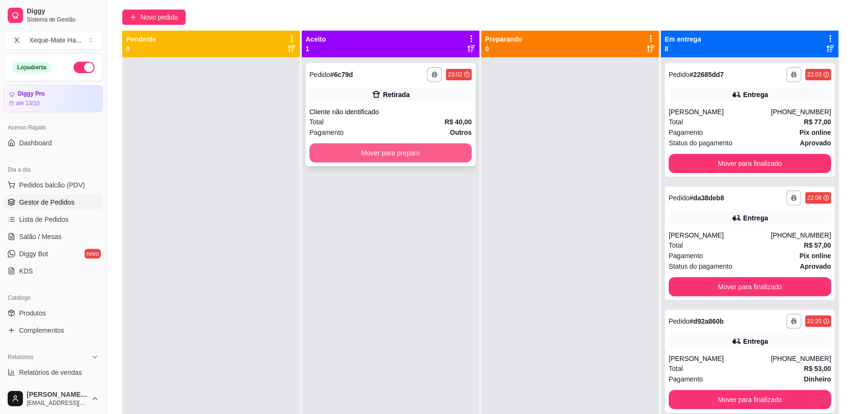
click at [438, 158] on button "Mover para preparo" at bounding box center [390, 152] width 162 height 19
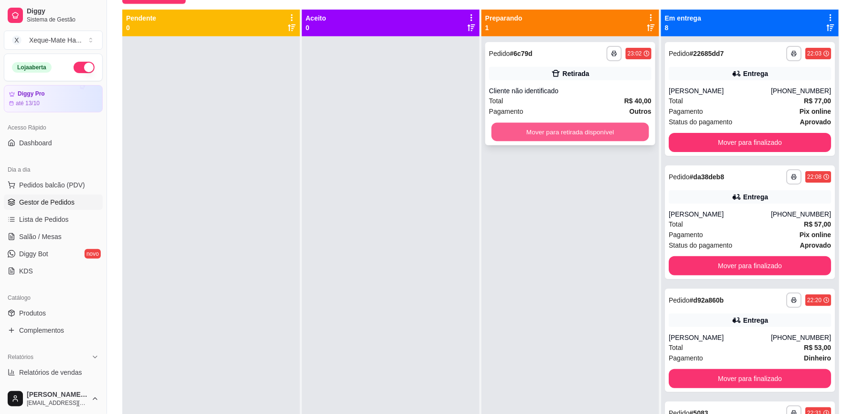
click at [587, 128] on button "Mover para retirada disponível" at bounding box center [570, 132] width 158 height 19
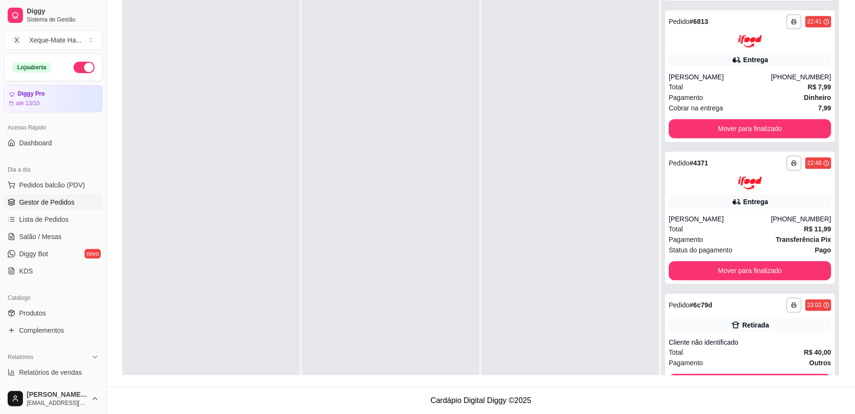
scroll to position [27, 0]
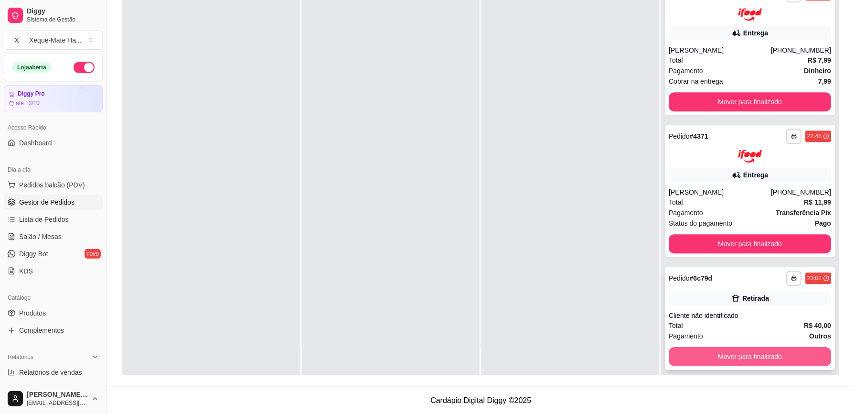
click at [778, 356] on button "Mover para finalizado" at bounding box center [750, 356] width 162 height 19
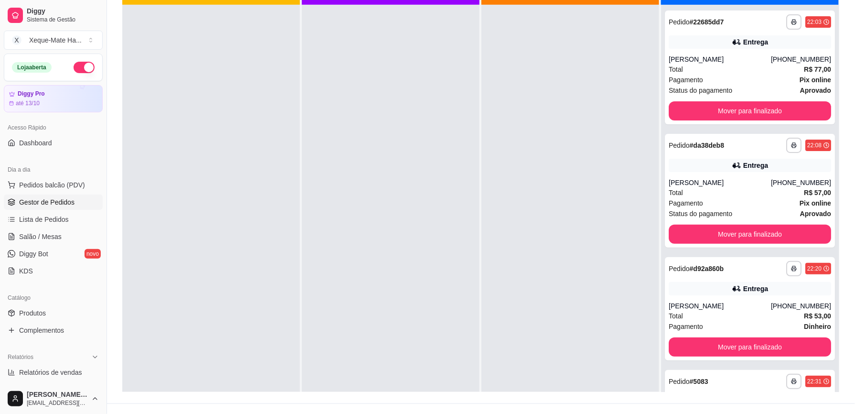
scroll to position [134, 0]
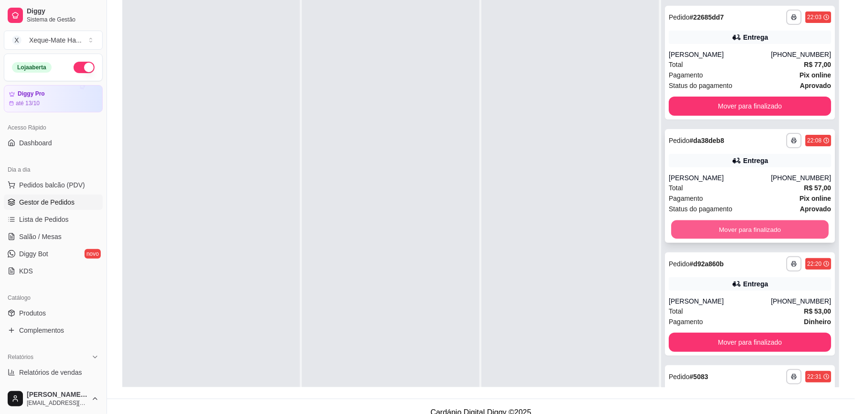
click at [742, 228] on button "Mover para finalizado" at bounding box center [750, 229] width 158 height 19
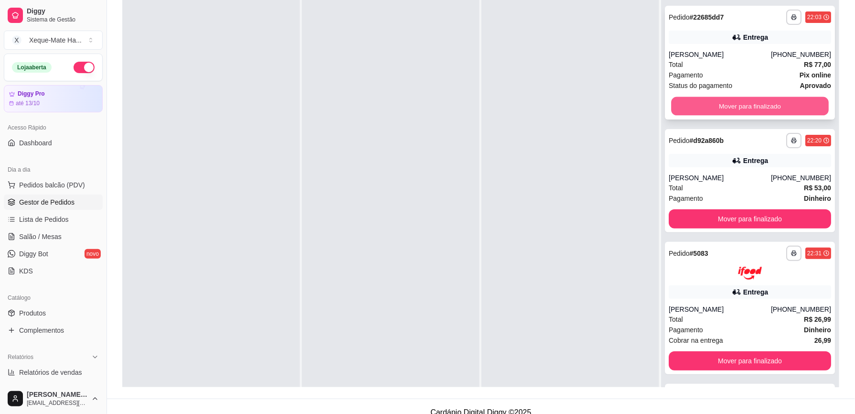
click at [778, 105] on button "Mover para finalizado" at bounding box center [750, 106] width 158 height 19
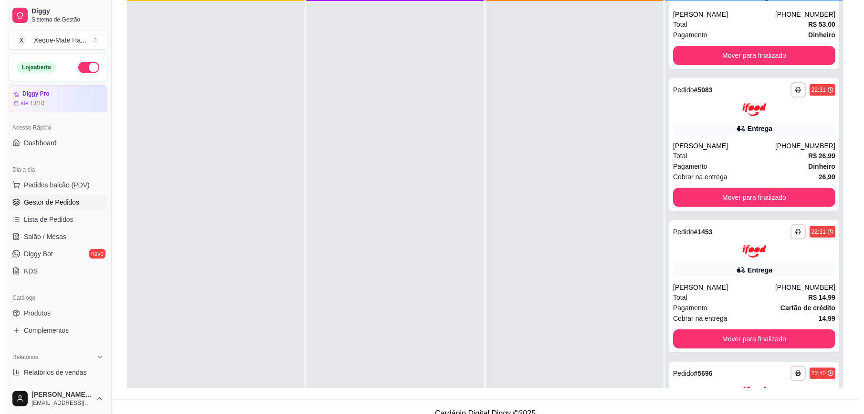
scroll to position [0, 0]
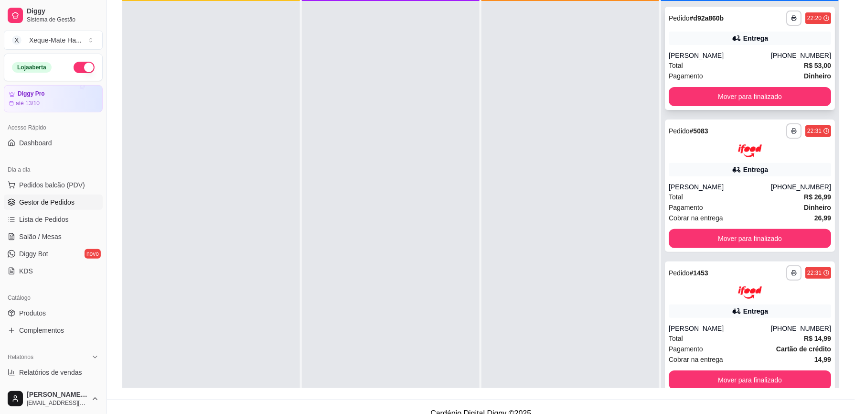
click at [772, 73] on div "Pagamento Dinheiro" at bounding box center [750, 76] width 162 height 11
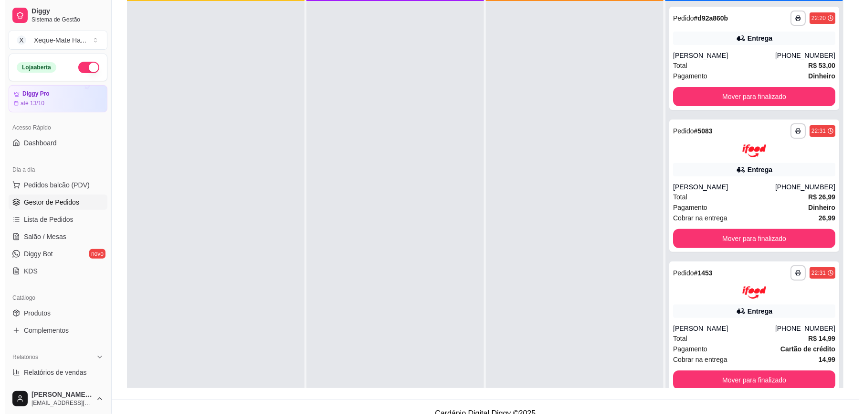
scroll to position [362, 0]
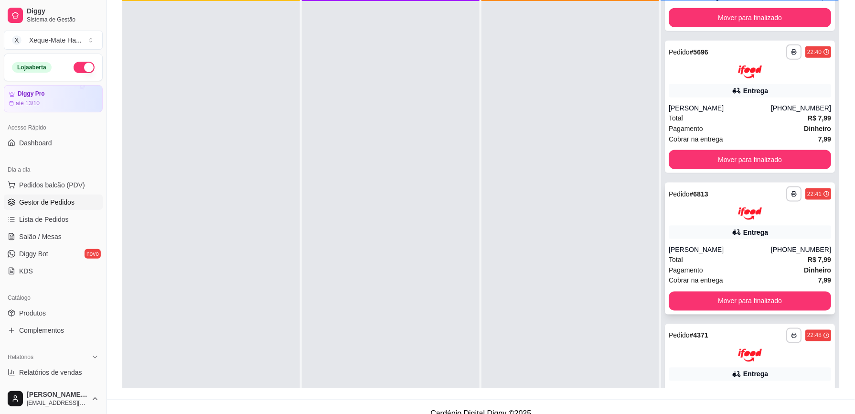
click at [759, 249] on div "[PERSON_NAME]" at bounding box center [720, 250] width 102 height 10
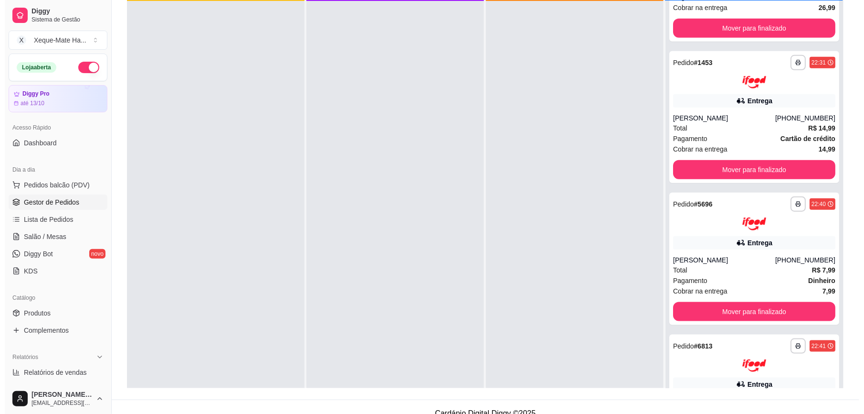
scroll to position [206, 0]
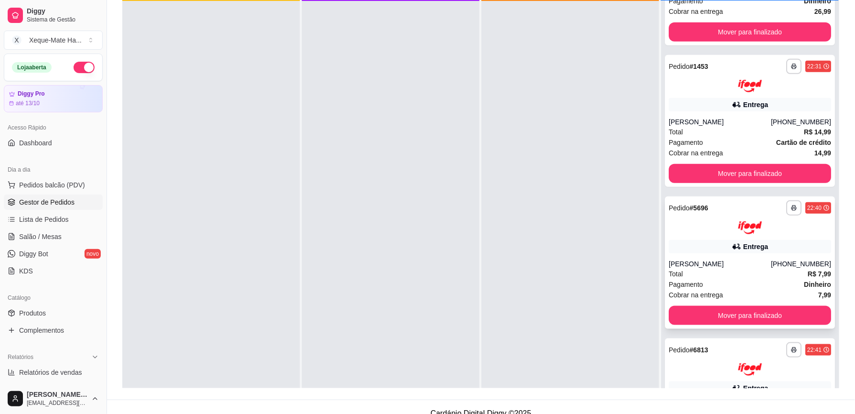
click at [702, 272] on div "Total R$ 7,99" at bounding box center [750, 273] width 162 height 11
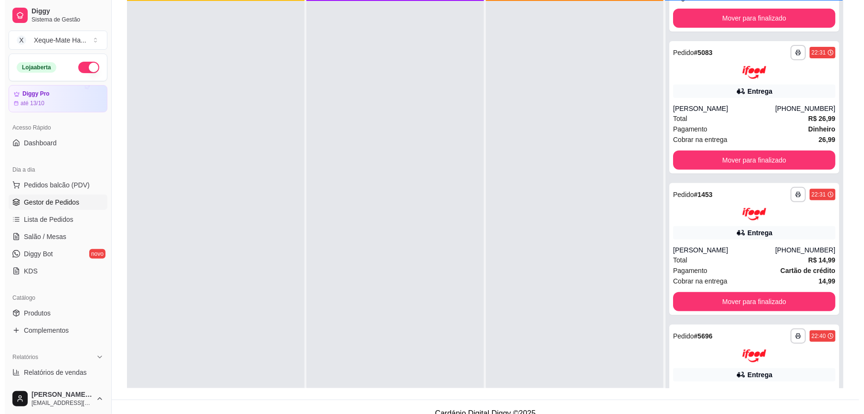
scroll to position [75, 0]
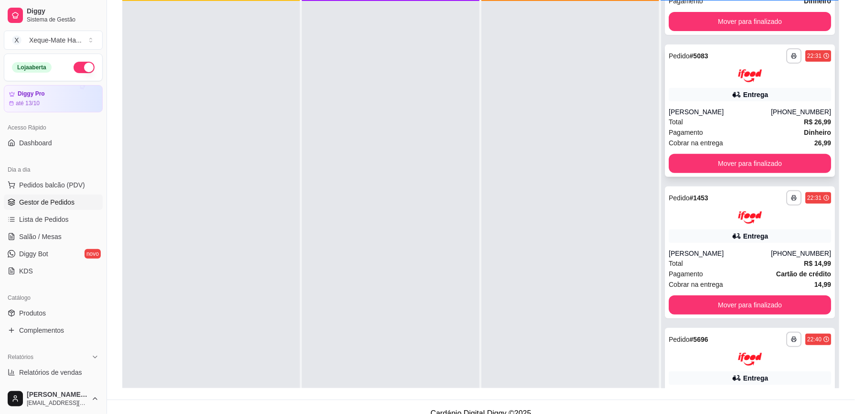
click at [751, 130] on div "Pagamento Dinheiro" at bounding box center [750, 132] width 162 height 11
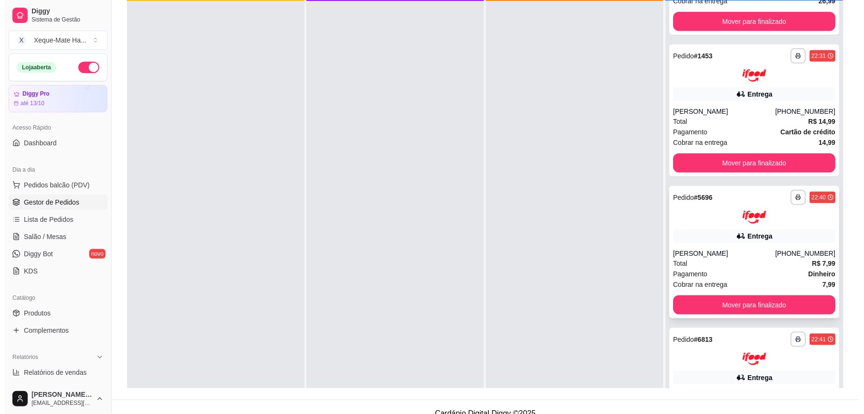
scroll to position [221, 0]
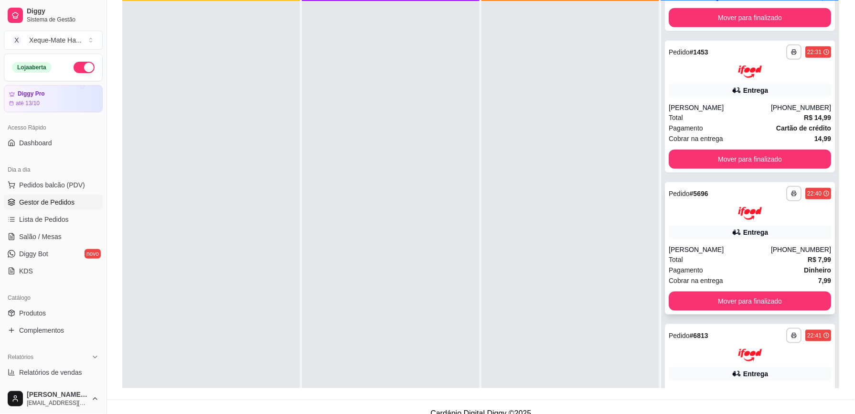
click at [743, 266] on div "Pagamento Dinheiro" at bounding box center [750, 270] width 162 height 11
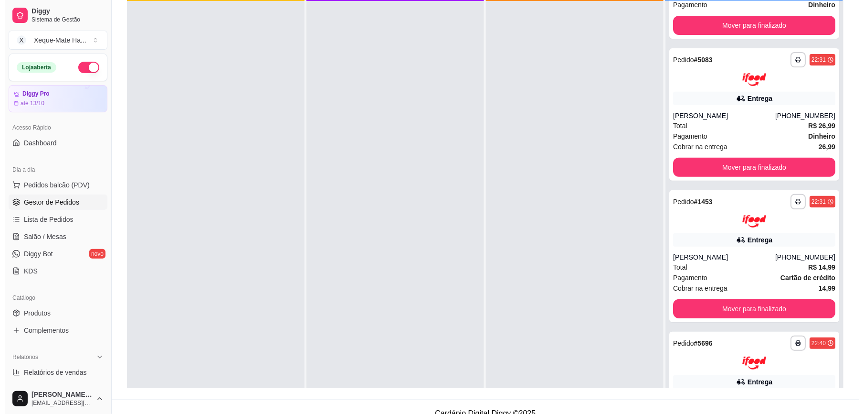
scroll to position [0, 0]
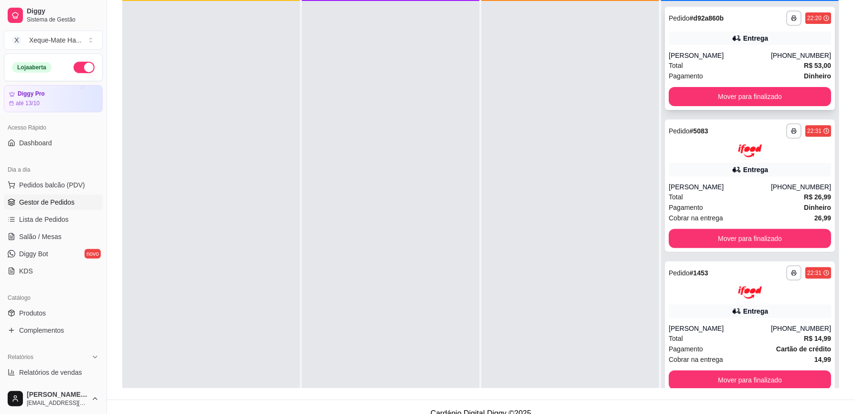
click at [771, 55] on div "[PHONE_NUMBER]" at bounding box center [801, 56] width 60 height 10
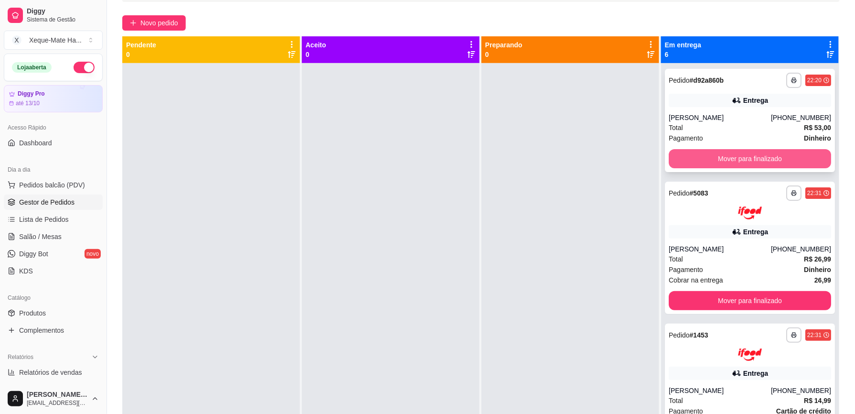
click at [730, 160] on button "Mover para finalizado" at bounding box center [750, 158] width 162 height 19
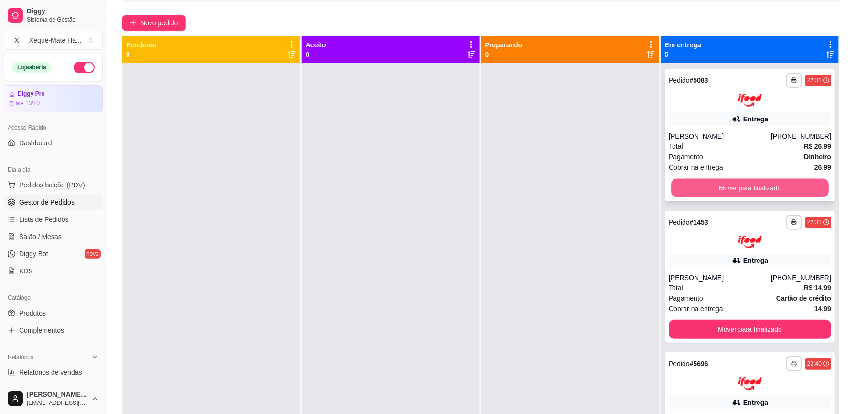
click at [737, 186] on button "Mover para finalizado" at bounding box center [750, 187] width 158 height 19
click at [737, 184] on button "Mover para finalizado" at bounding box center [750, 187] width 162 height 19
click at [748, 184] on button "Mover para finalizado" at bounding box center [750, 187] width 158 height 19
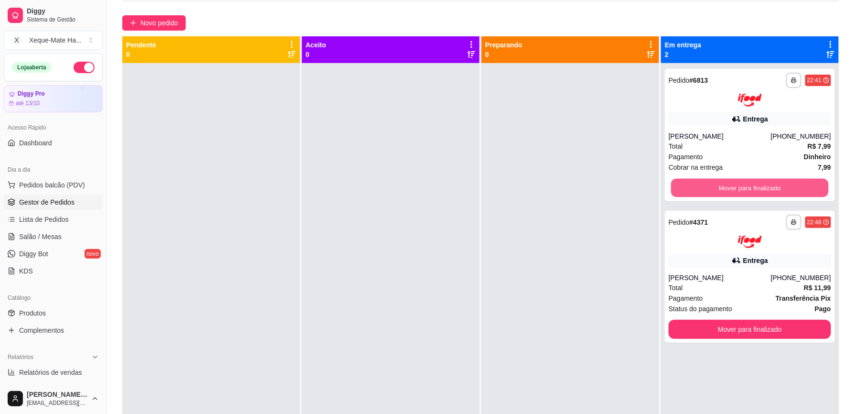
click at [748, 184] on button "Mover para finalizado" at bounding box center [750, 187] width 158 height 19
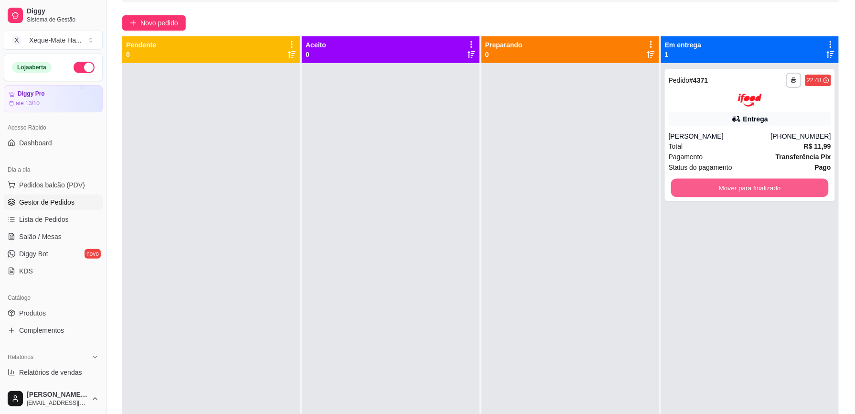
click at [748, 184] on button "Mover para finalizado" at bounding box center [750, 187] width 158 height 19
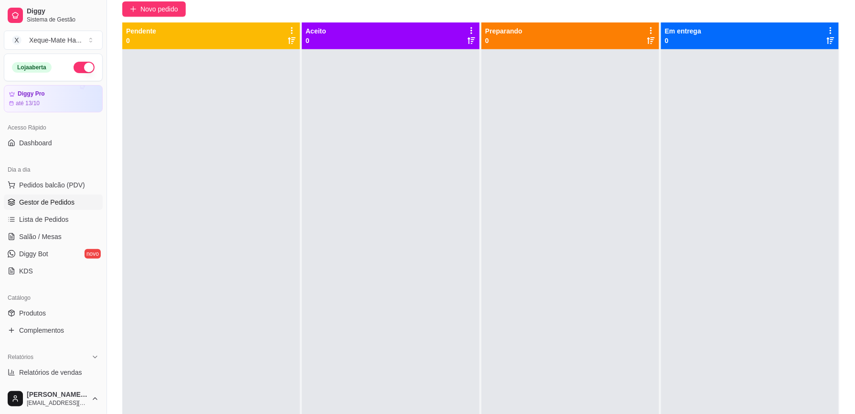
scroll to position [96, 0]
